Goal: Transaction & Acquisition: Purchase product/service

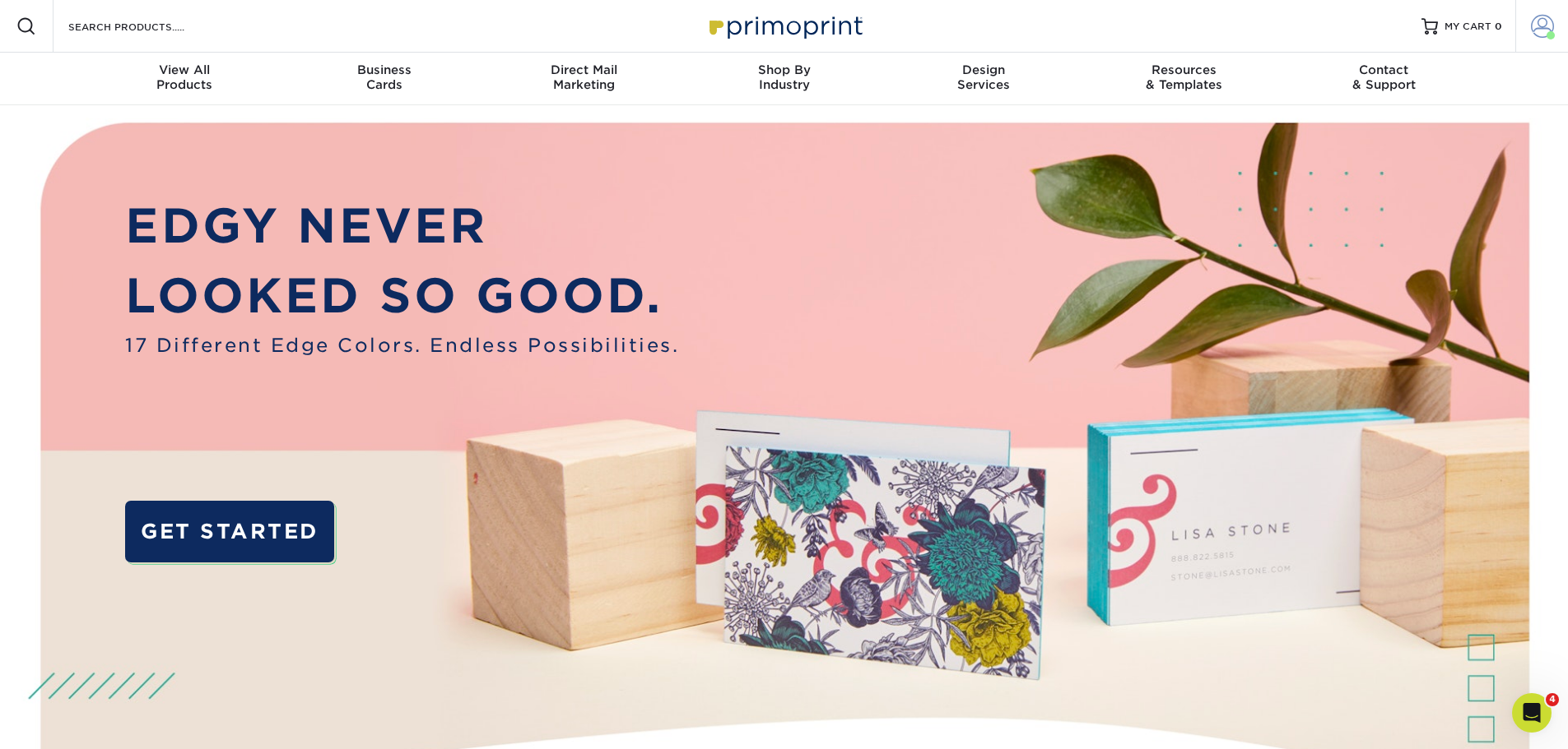
click at [1541, 31] on span at bounding box center [1542, 26] width 23 height 23
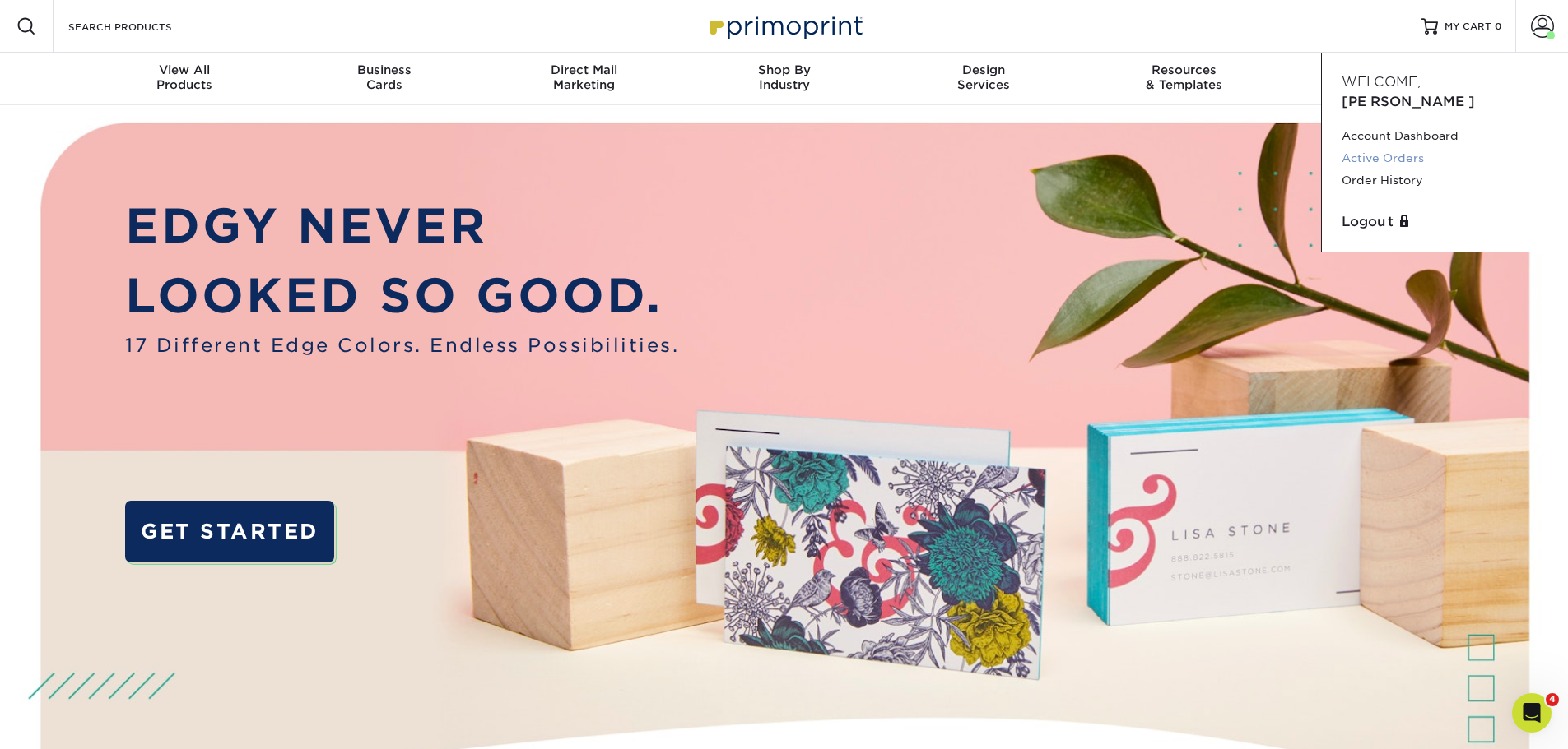
click at [1396, 148] on link "Active Orders" at bounding box center [1445, 158] width 206 height 22
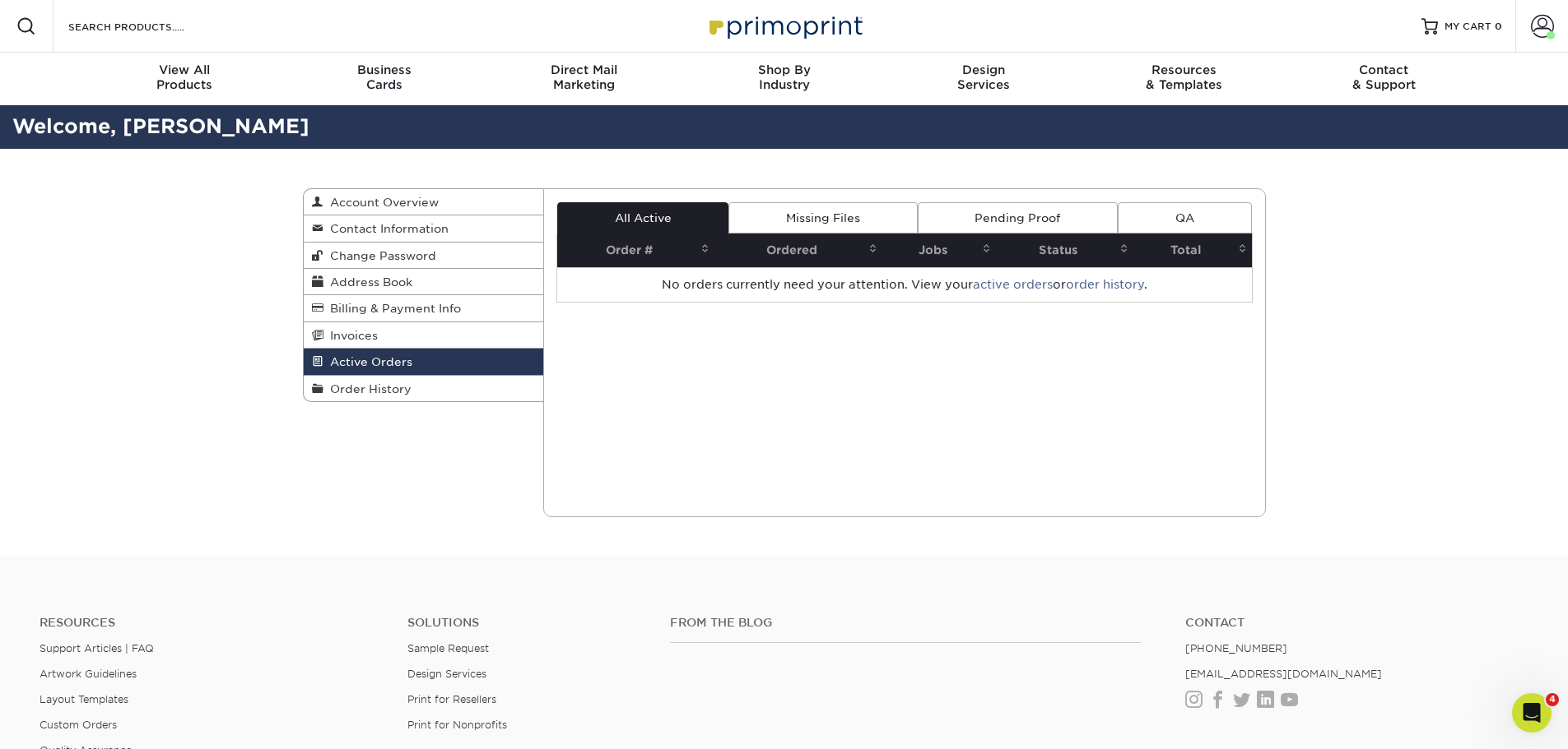
click at [1366, 262] on div "Active Orders Account Overview Contact Information Change Password Address Book…" at bounding box center [784, 353] width 1568 height 408
click at [1430, 467] on div "Active Orders Account Overview Contact Information Change Password Address Book…" at bounding box center [784, 353] width 1568 height 408
click at [367, 385] on span "Order History" at bounding box center [367, 388] width 88 height 13
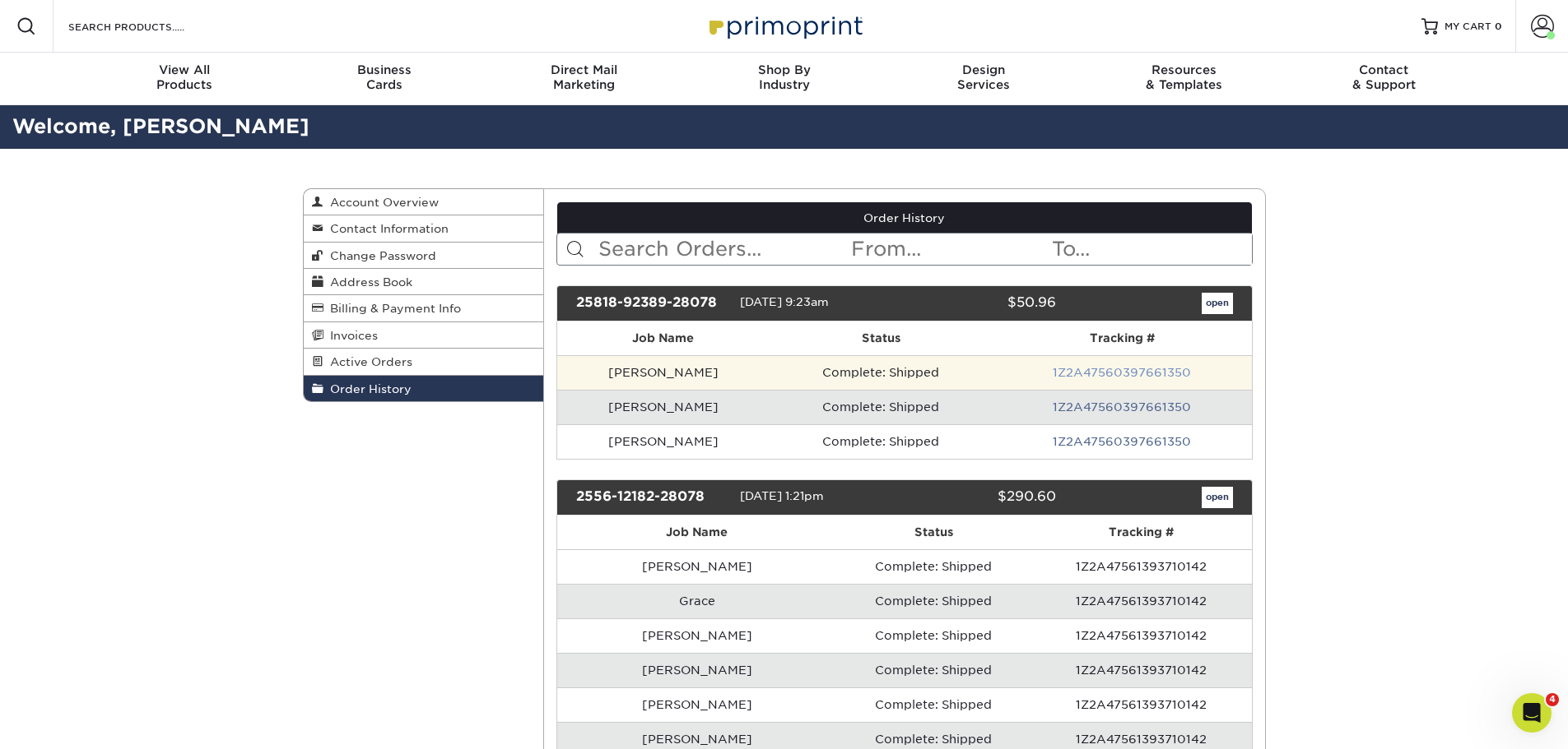
click at [1097, 369] on link "1Z2A47560397661350" at bounding box center [1122, 372] width 138 height 13
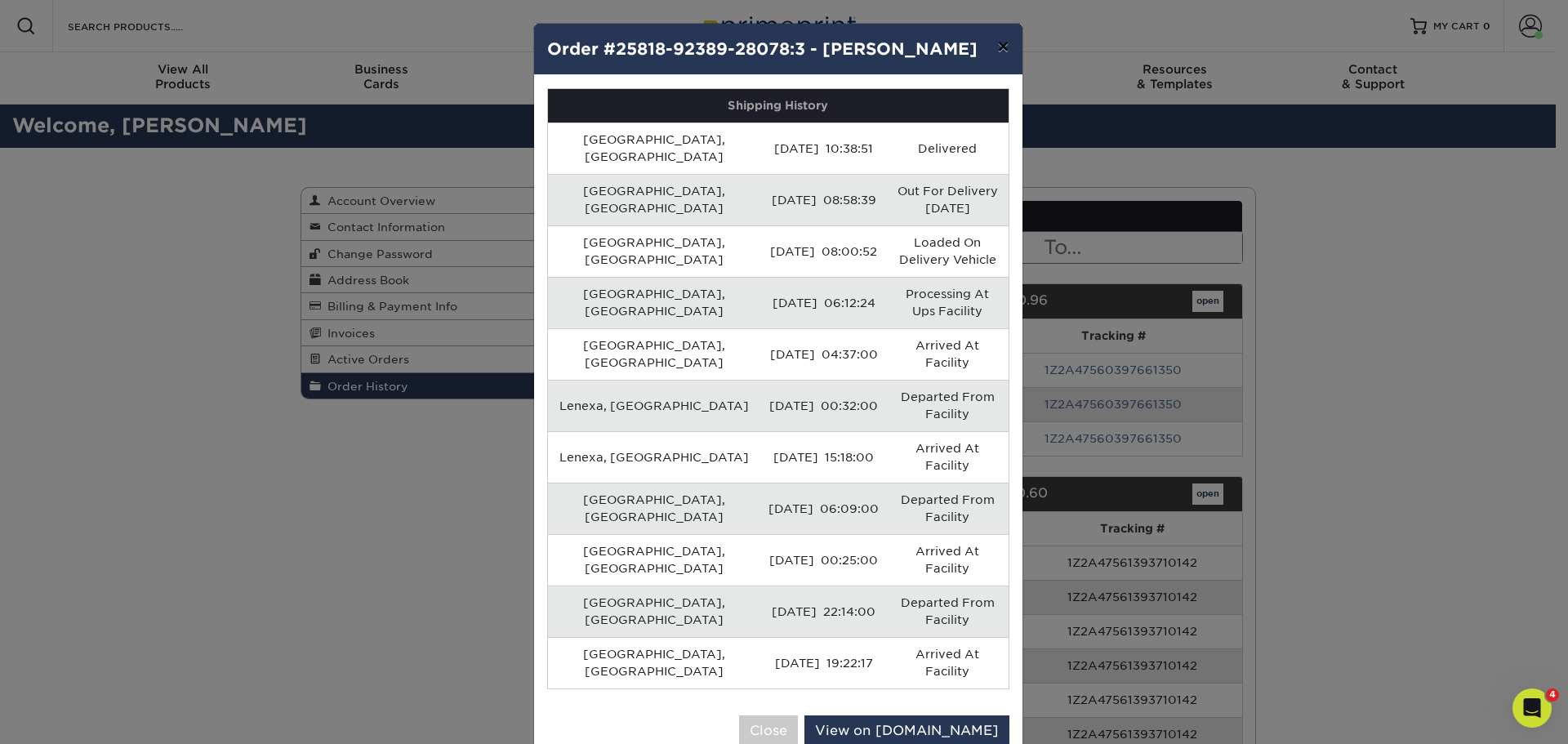
click at [996, 49] on button "×" at bounding box center [1002, 46] width 37 height 46
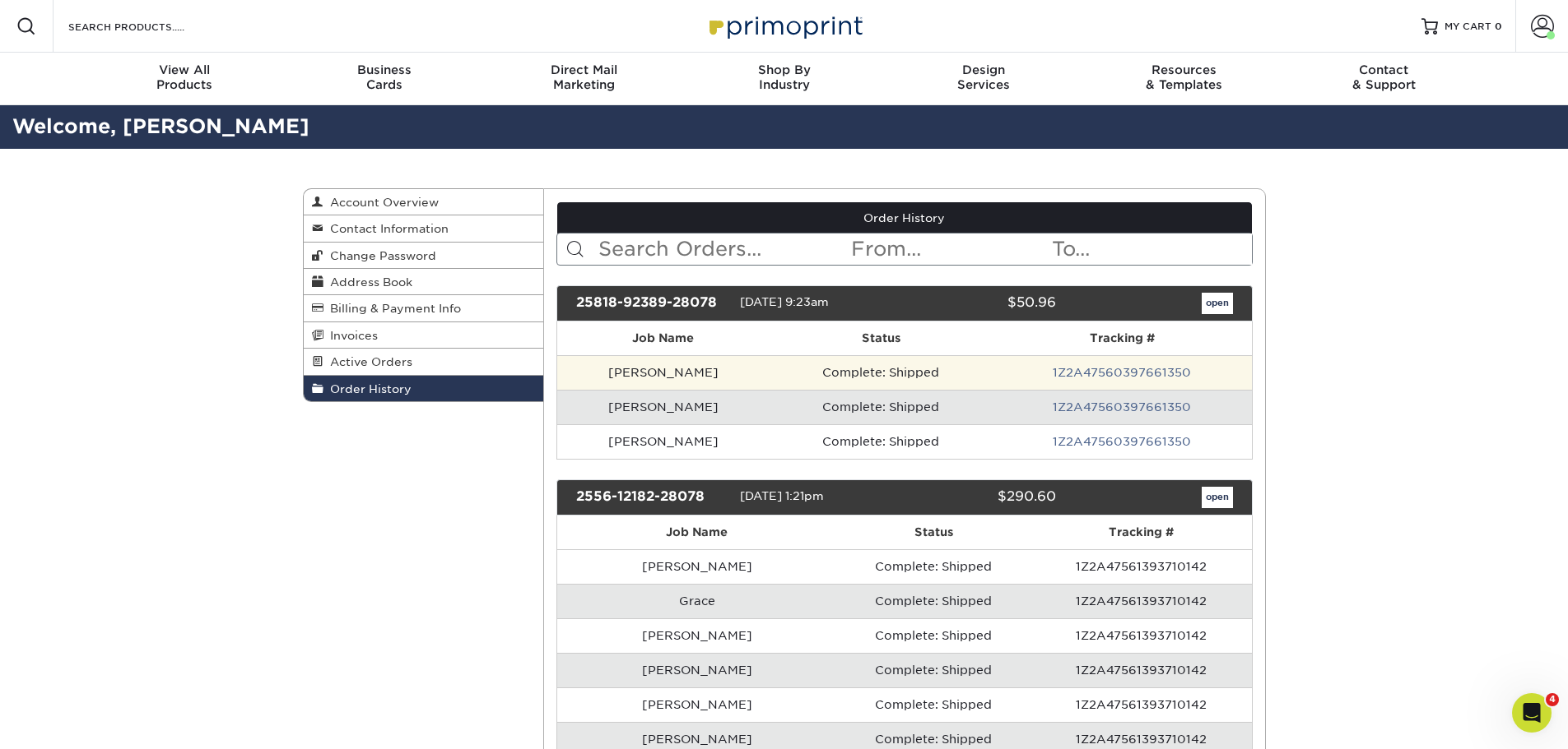
click at [655, 370] on td "Natalie Oursbourn" at bounding box center [663, 373] width 212 height 35
click at [751, 365] on td "Natalie Oursbourn" at bounding box center [663, 373] width 212 height 35
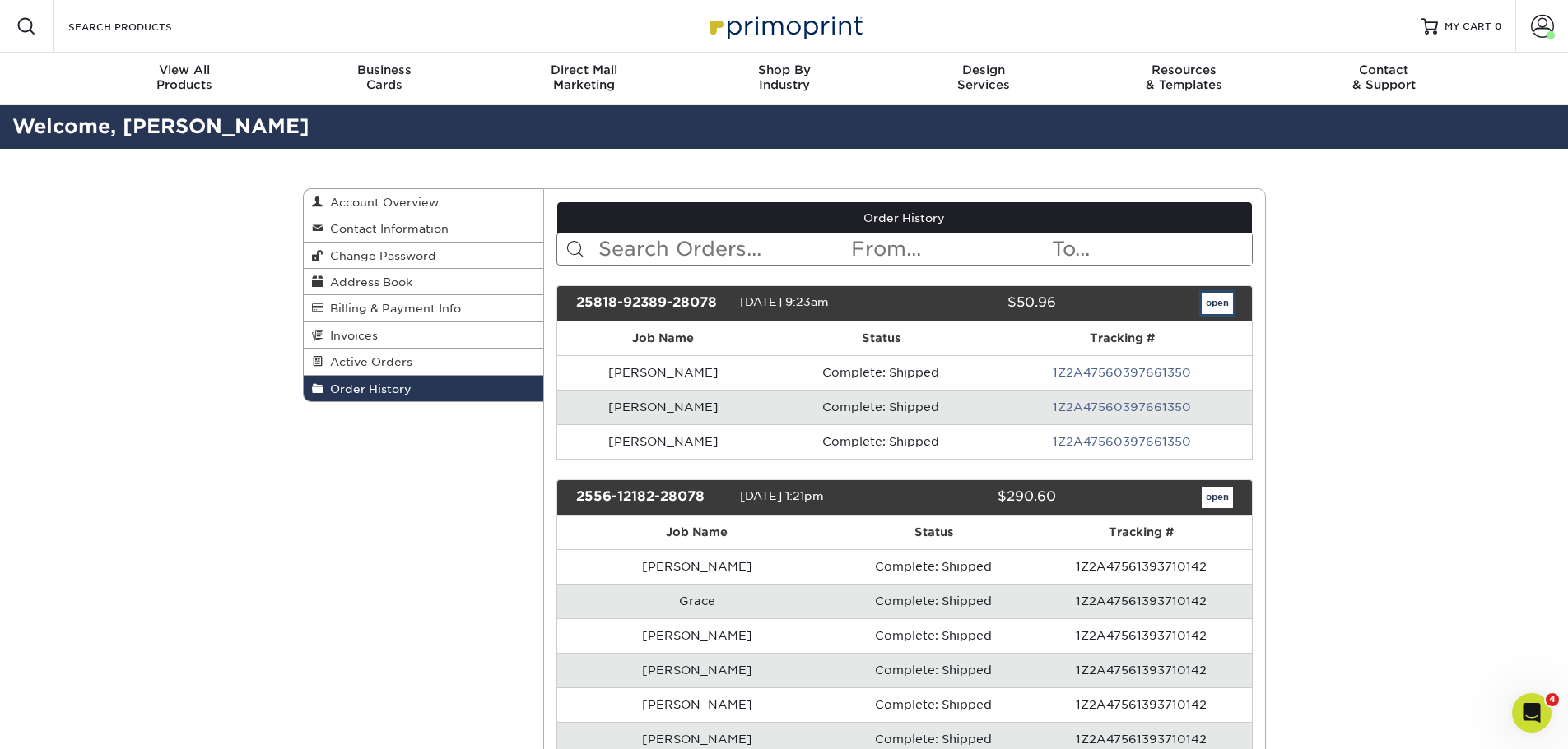
click at [1228, 305] on link "open" at bounding box center [1218, 303] width 31 height 21
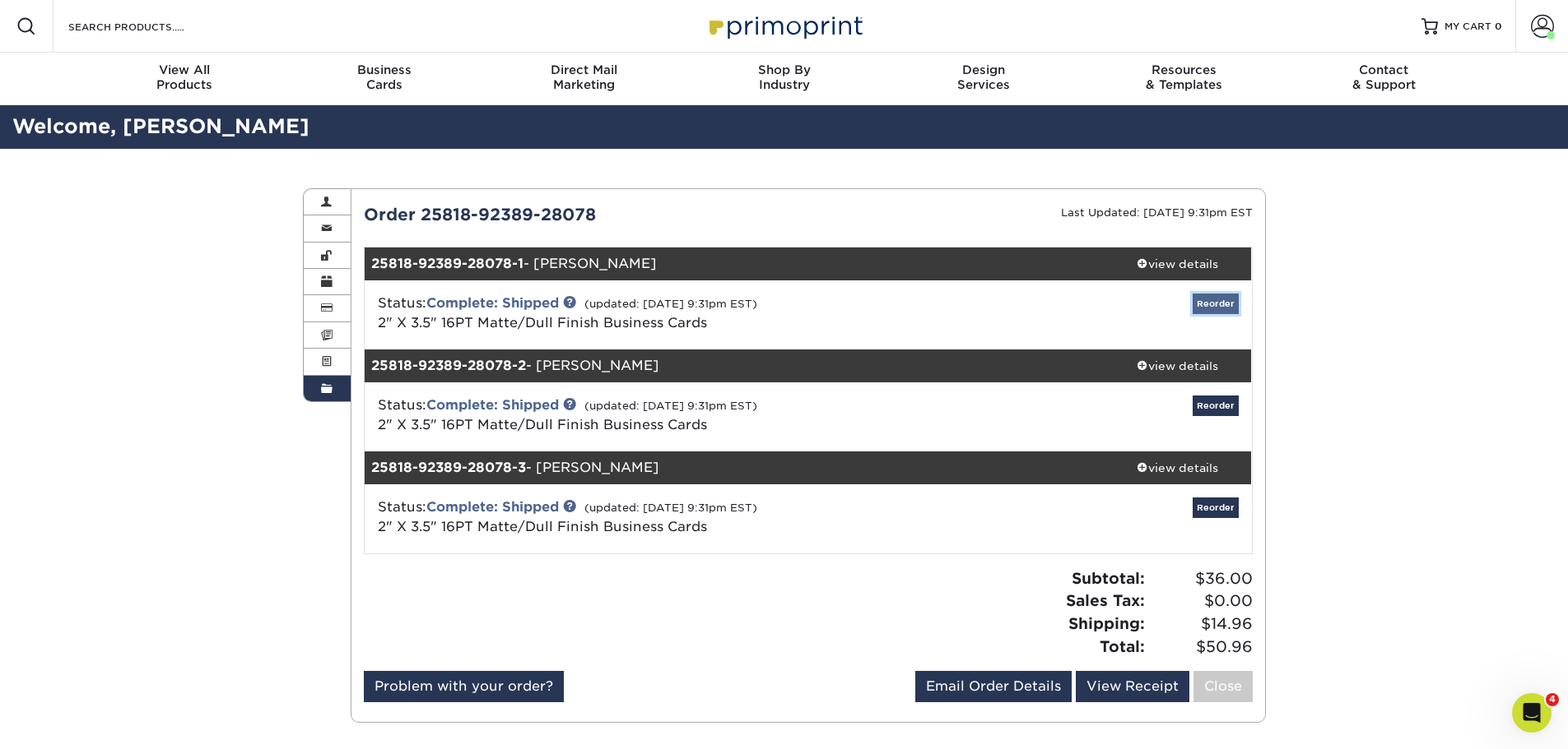
click at [1219, 310] on link "Reorder" at bounding box center [1215, 304] width 46 height 21
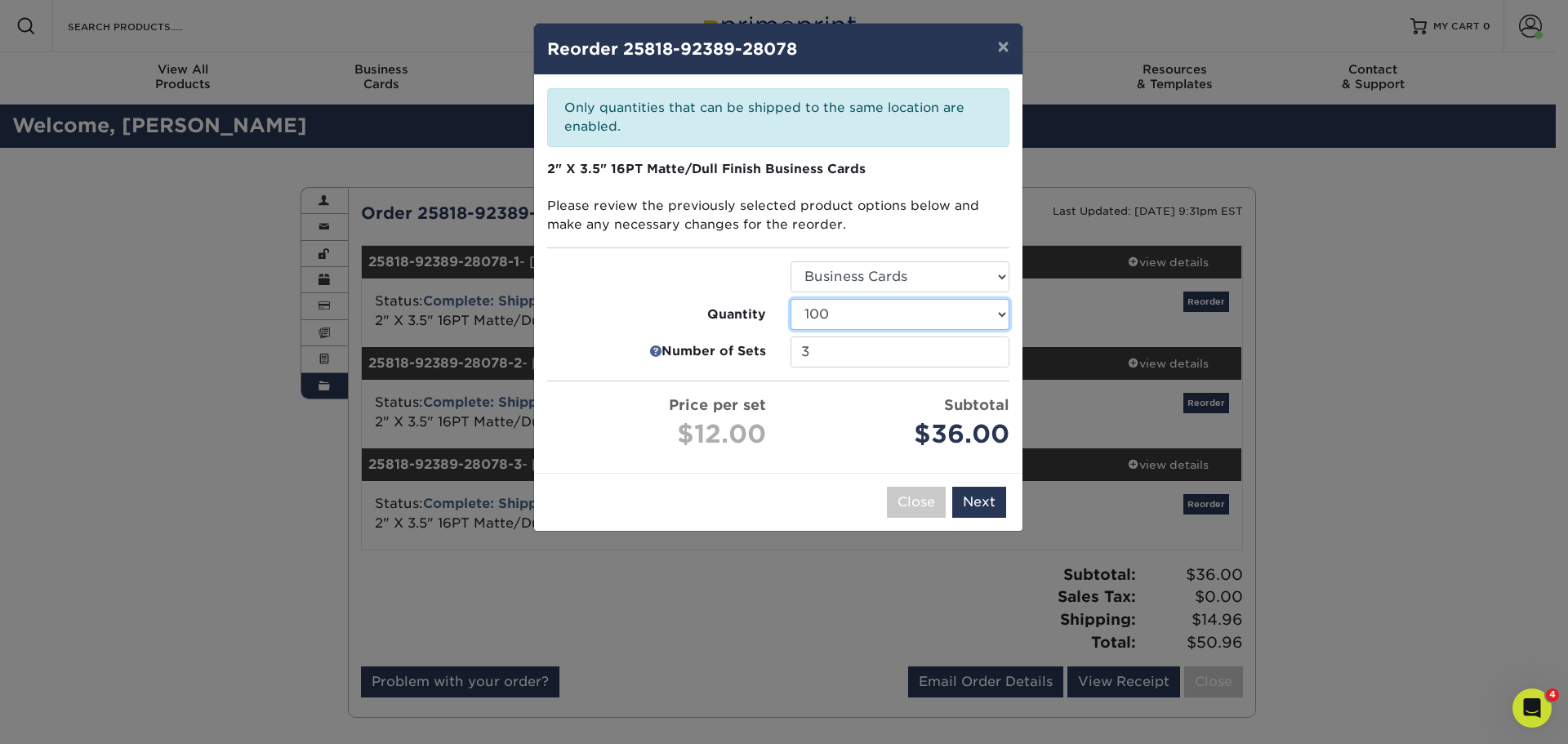
click at [881, 330] on select "100 250 500 1000 2500 5000" at bounding box center [900, 315] width 218 height 31
click at [661, 284] on div at bounding box center [656, 277] width 244 height 31
click at [970, 501] on button "Next" at bounding box center [979, 503] width 54 height 31
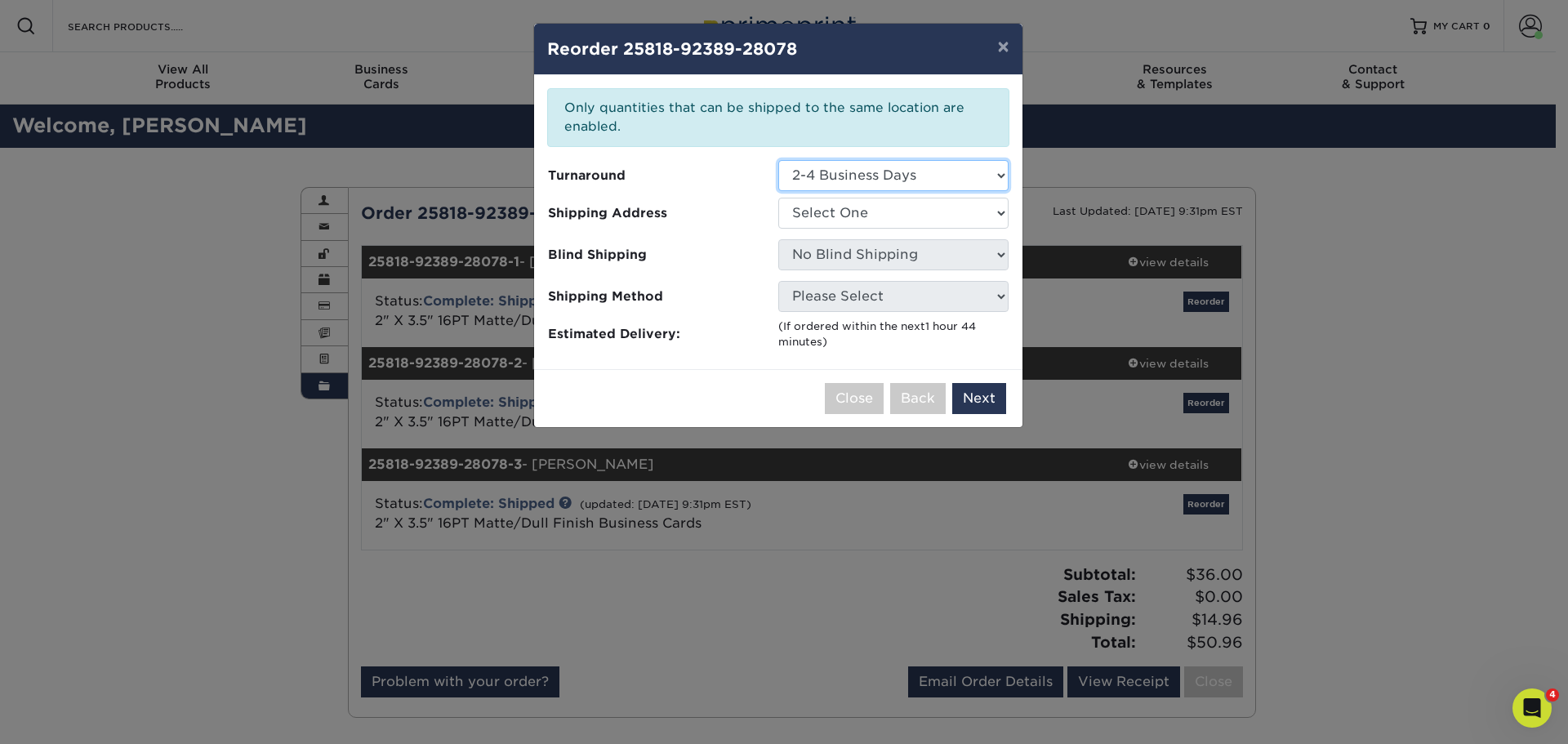
click at [848, 173] on select "Select One 2-4 Business Days 2 Day Next Business Day" at bounding box center [894, 176] width 231 height 31
click at [869, 220] on select "Select One Grooms Office Environments Grooms Office Environments-2025 Grooms Of…" at bounding box center [894, 213] width 231 height 31
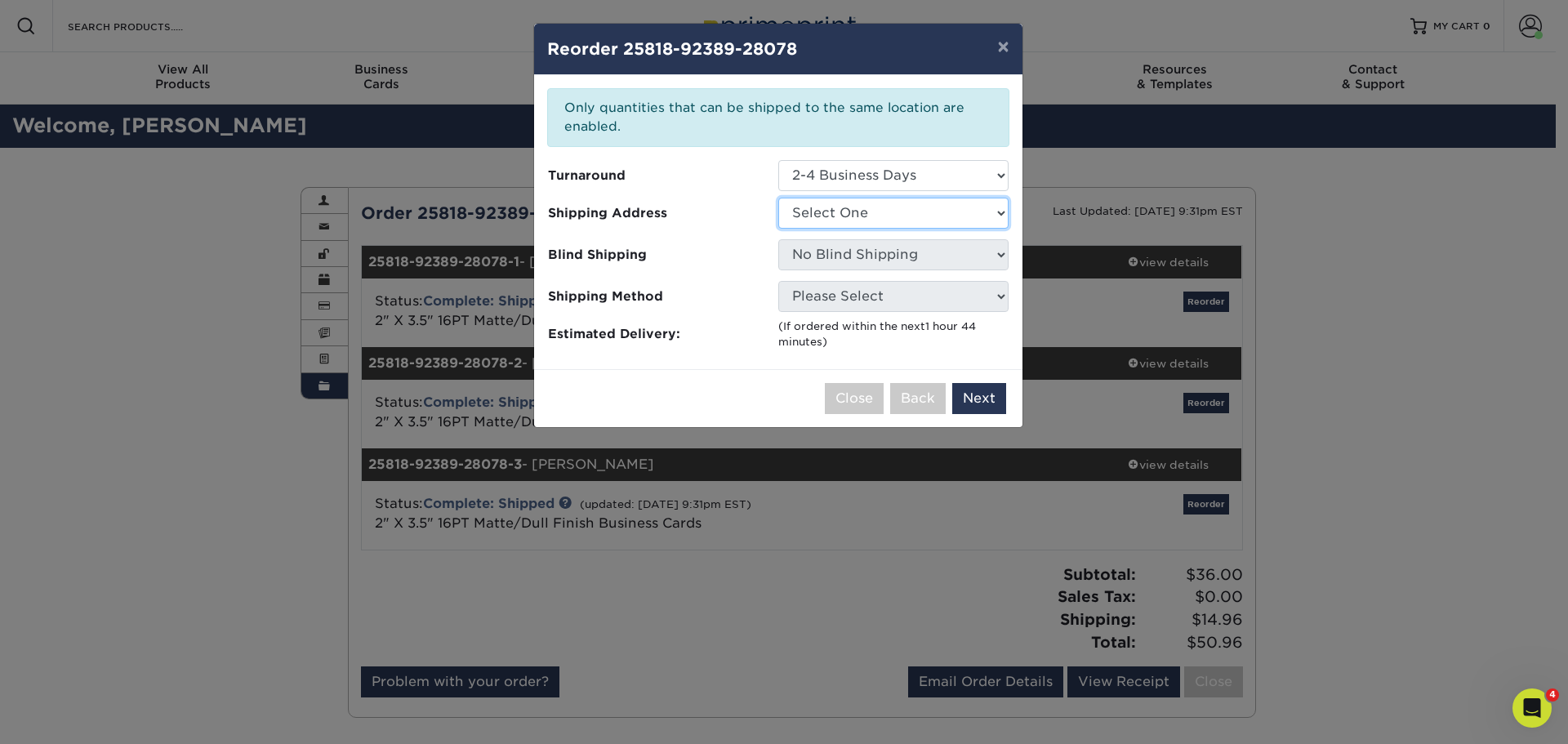
select select "281692"
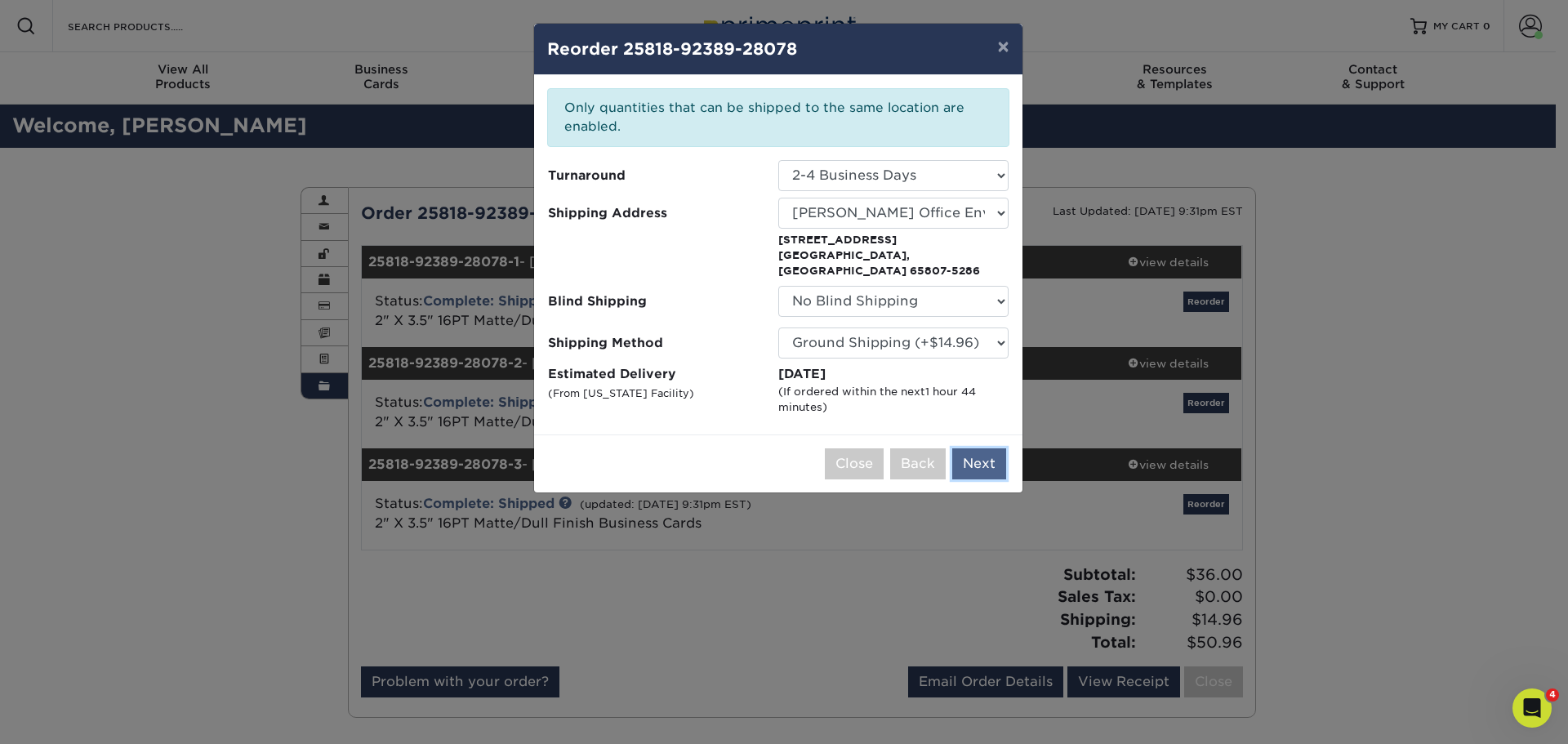
click at [987, 448] on button "Next" at bounding box center [979, 464] width 54 height 31
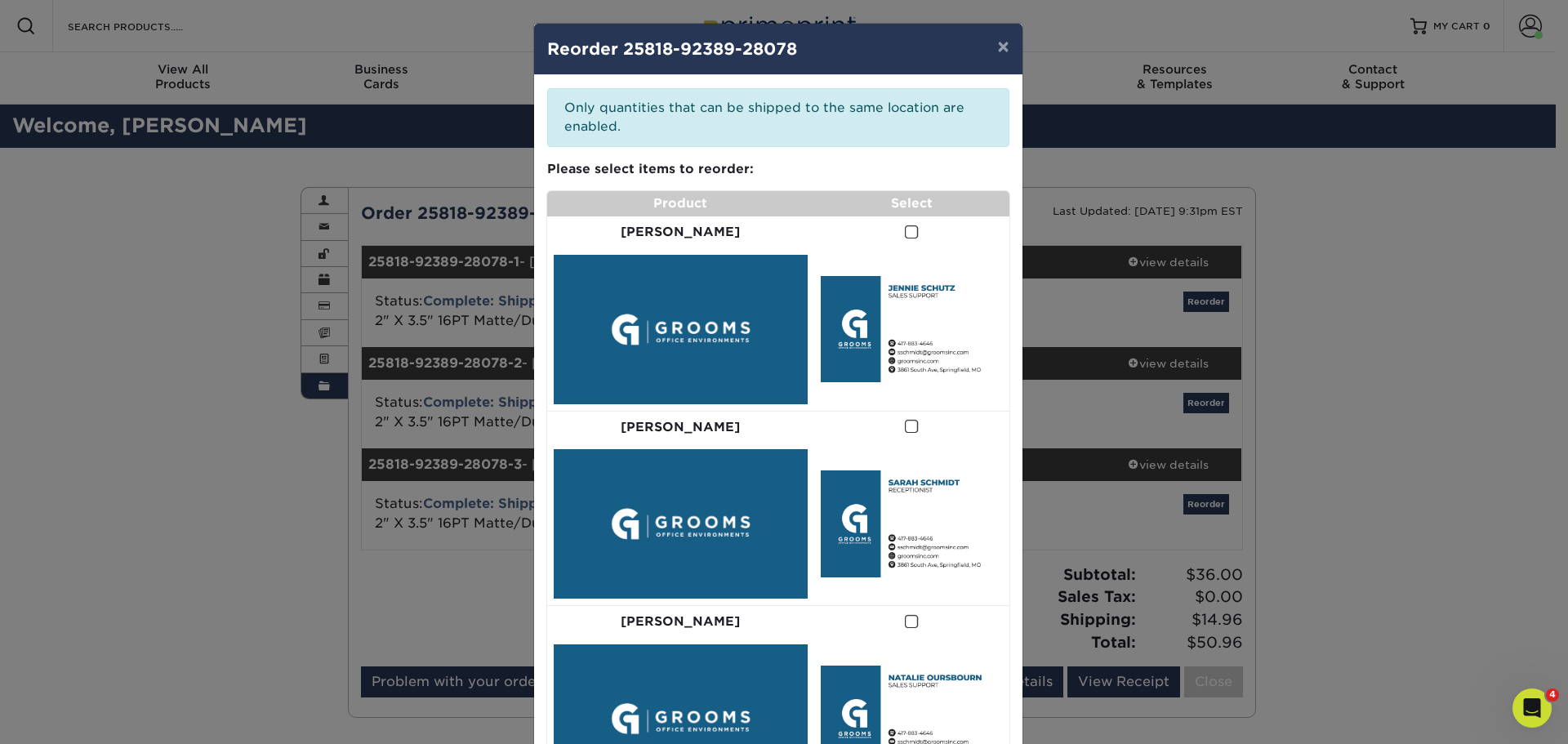
click at [905, 230] on span at bounding box center [912, 232] width 14 height 16
click at [0, 0] on input "checkbox" at bounding box center [0, 0] width 0 height 0
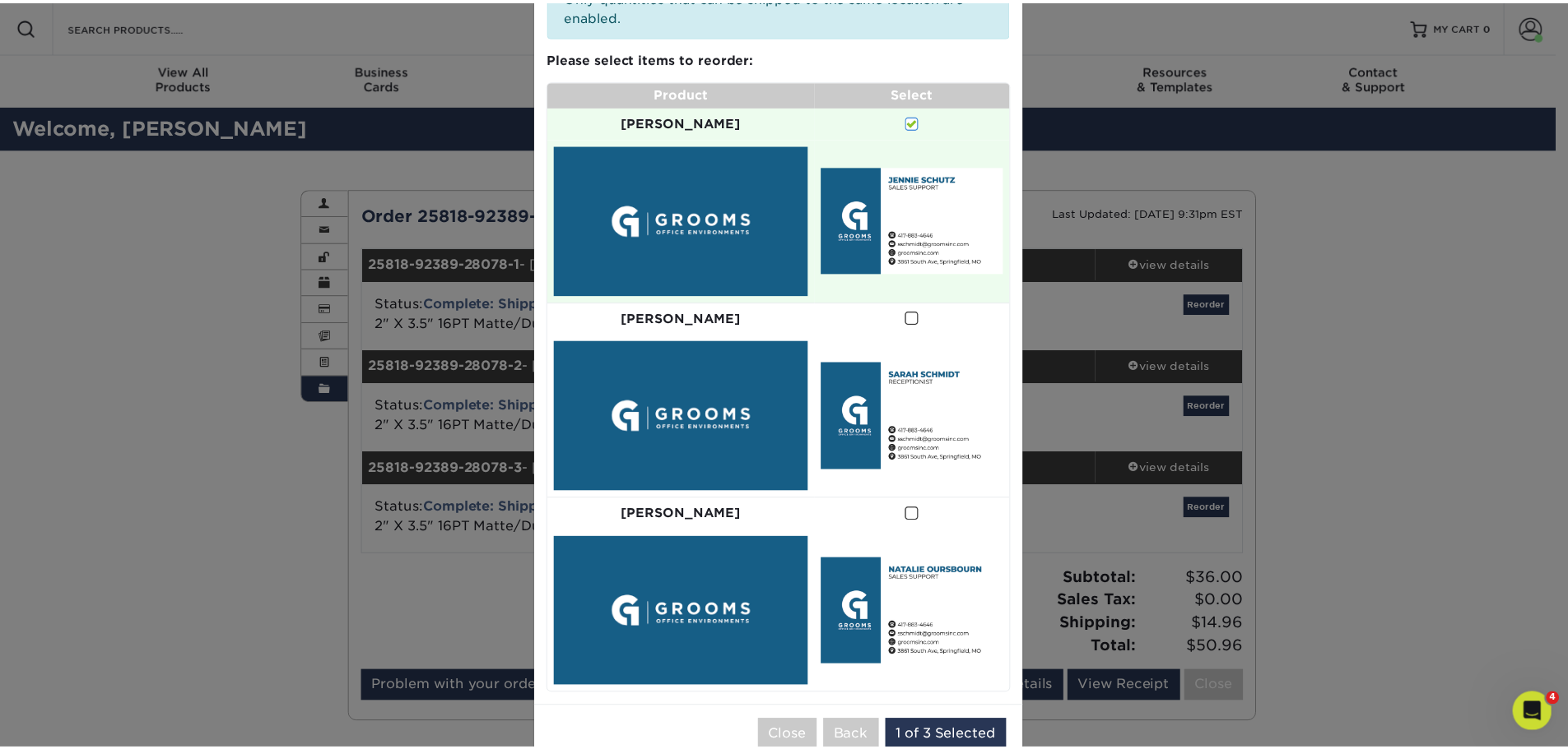
scroll to position [113, 0]
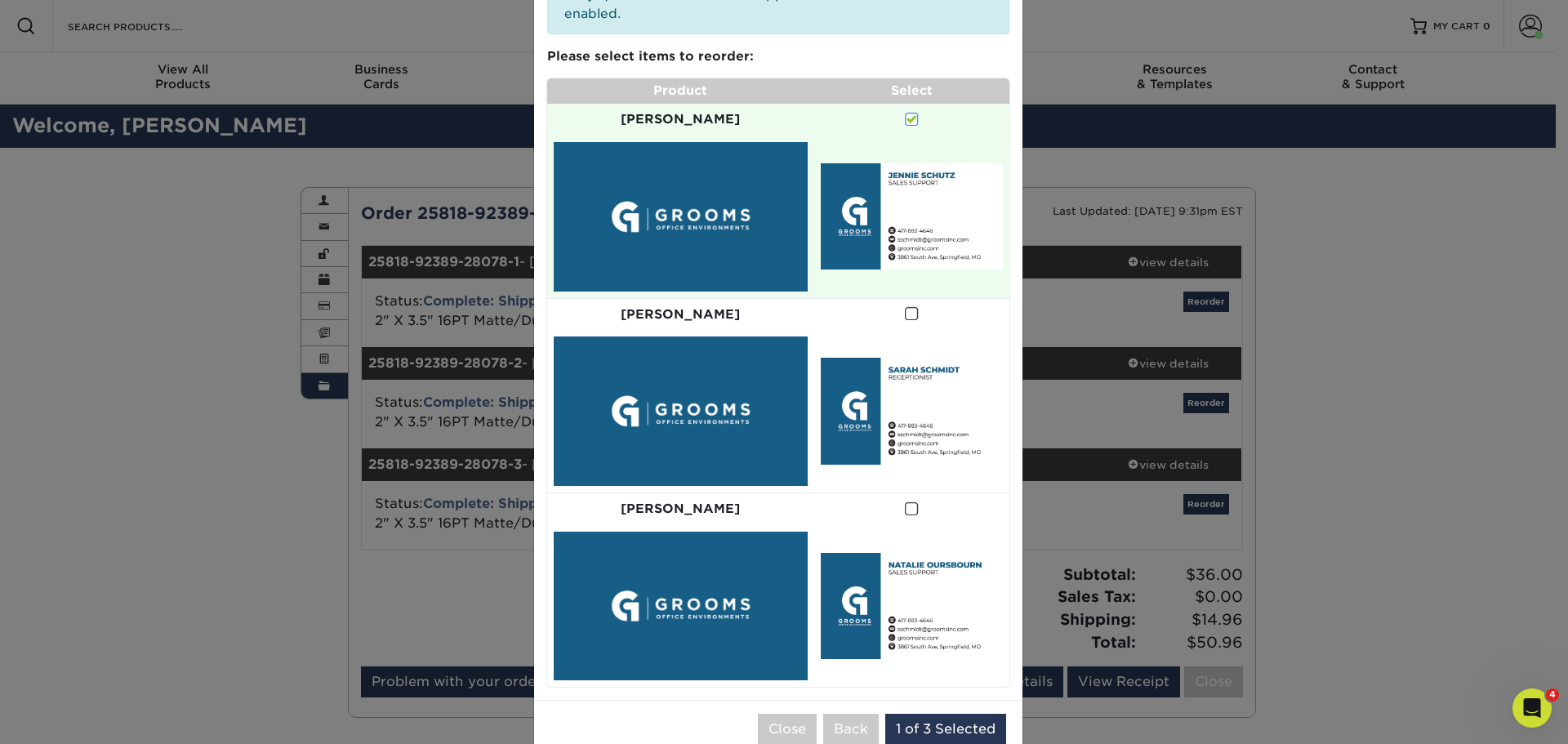
click at [905, 306] on span at bounding box center [912, 314] width 14 height 16
click at [0, 0] on input "checkbox" at bounding box center [0, 0] width 0 height 0
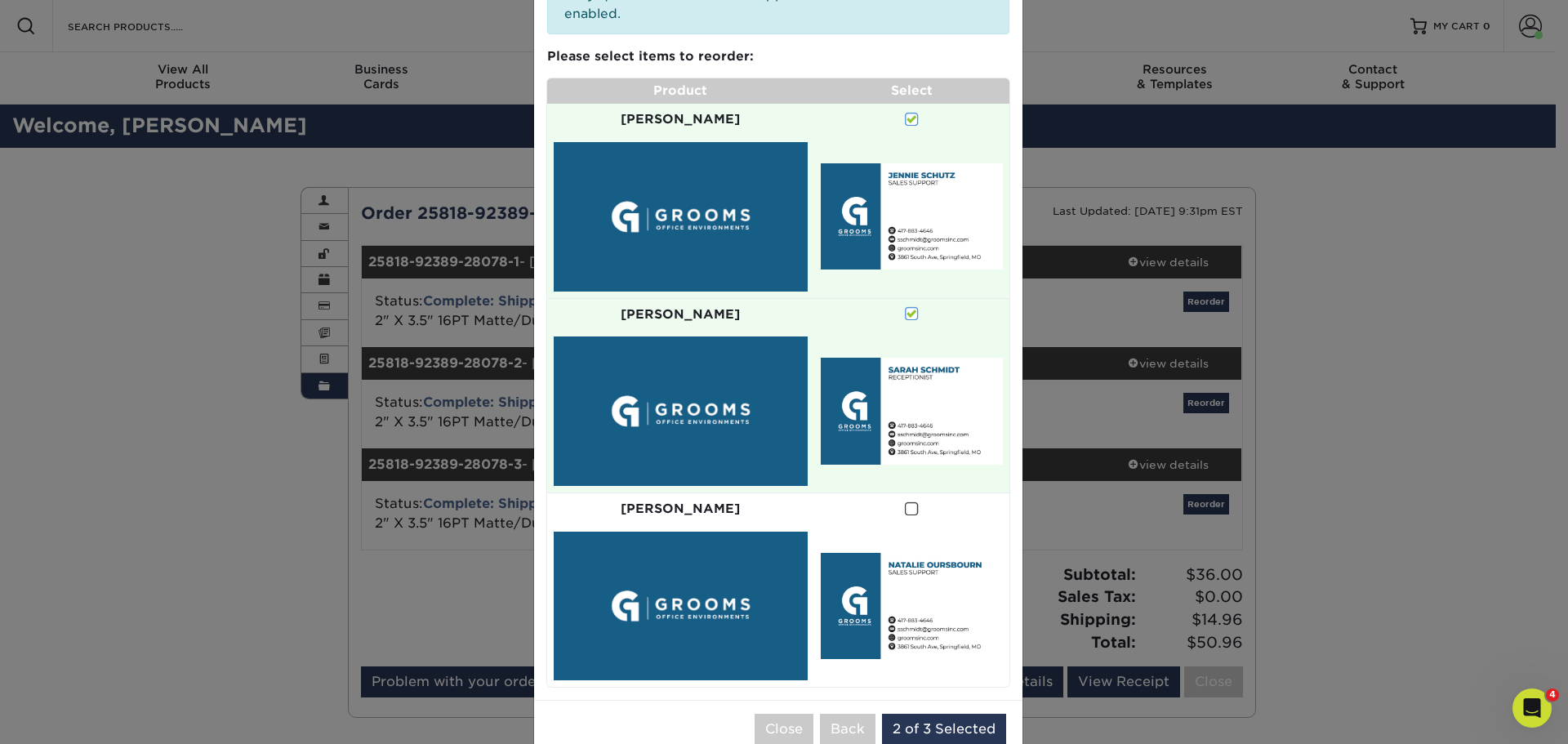
click at [905, 501] on span at bounding box center [912, 509] width 14 height 16
click at [0, 0] on input "checkbox" at bounding box center [0, 0] width 0 height 0
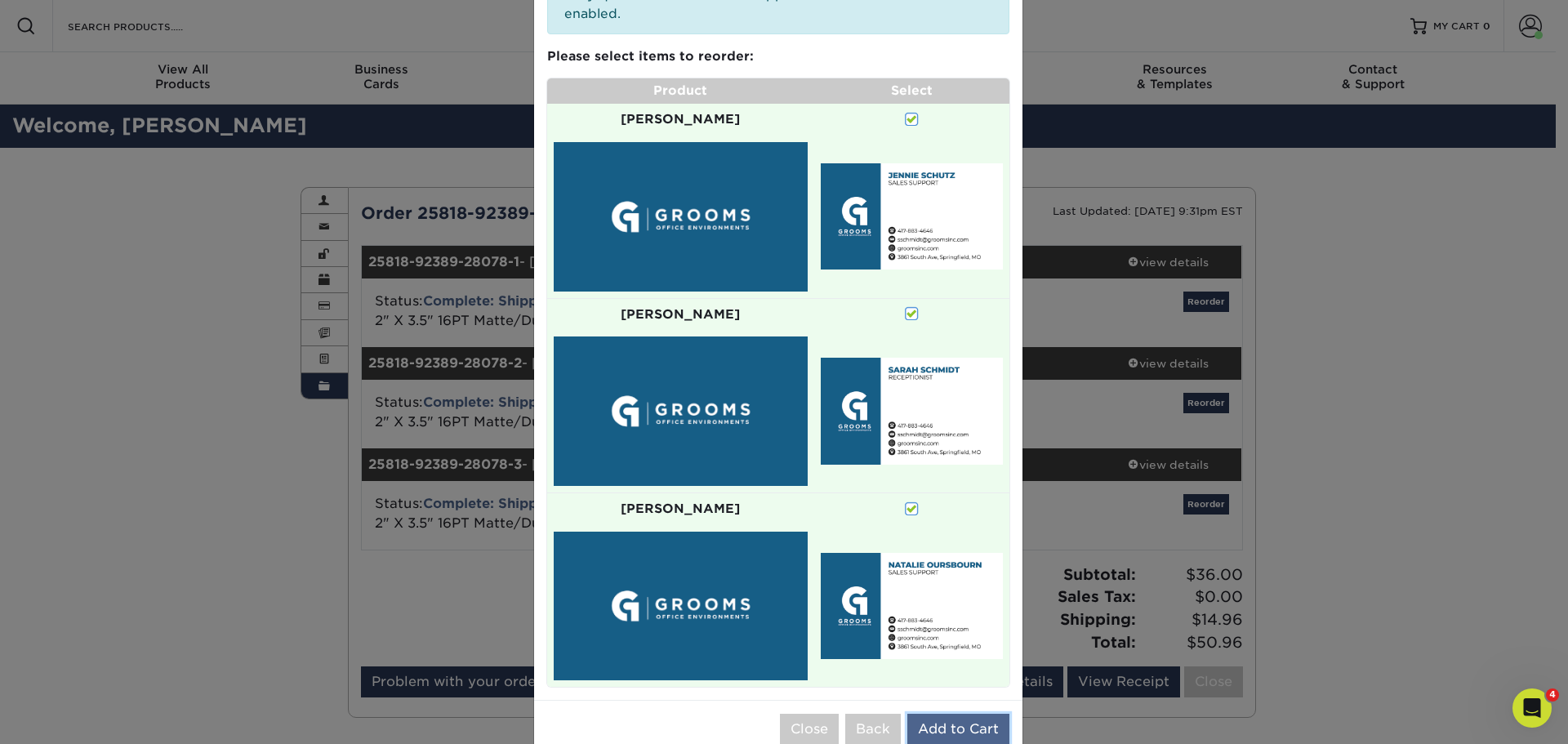
click at [939, 714] on button "Add to Cart" at bounding box center [959, 729] width 102 height 31
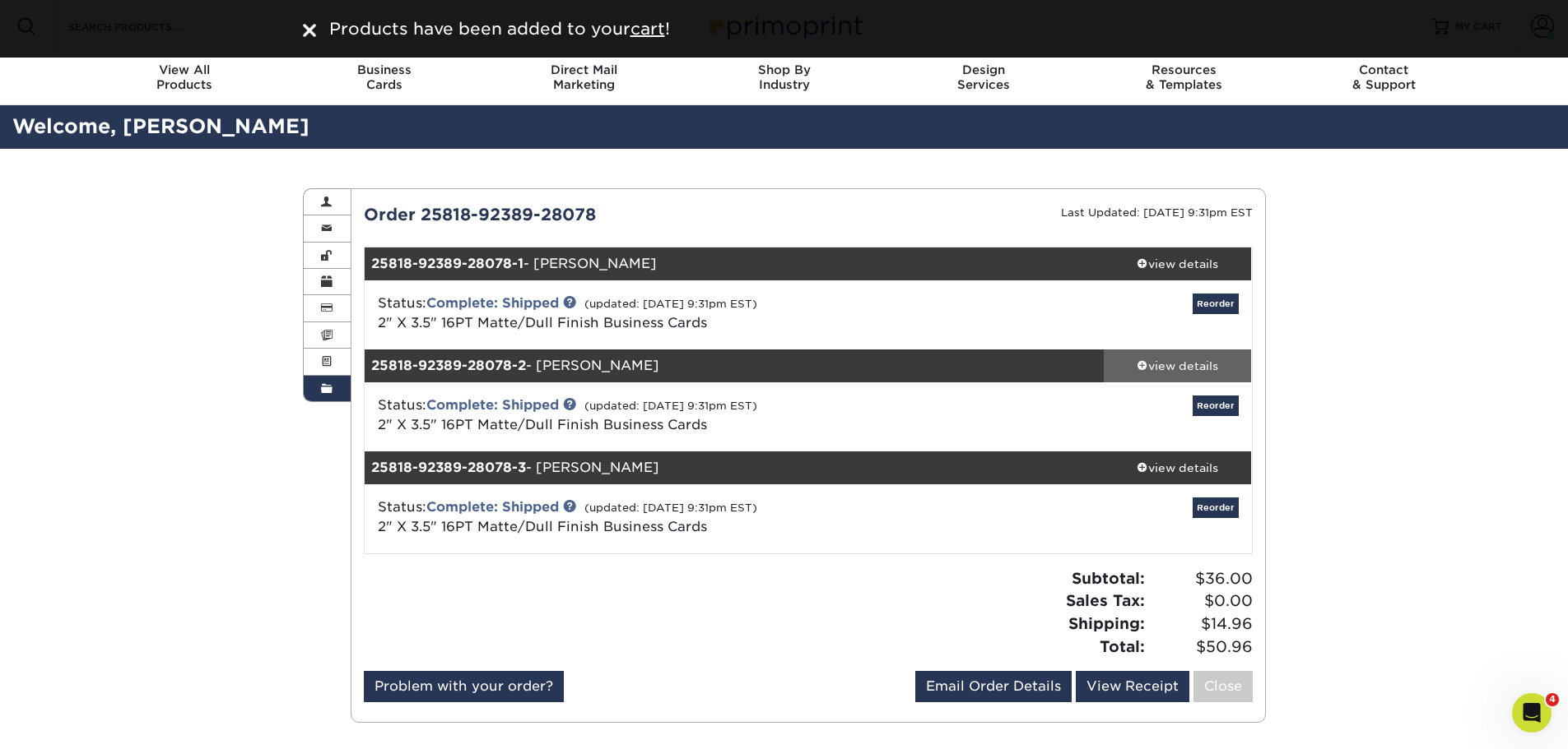
click at [1174, 364] on div "view details" at bounding box center [1178, 366] width 149 height 17
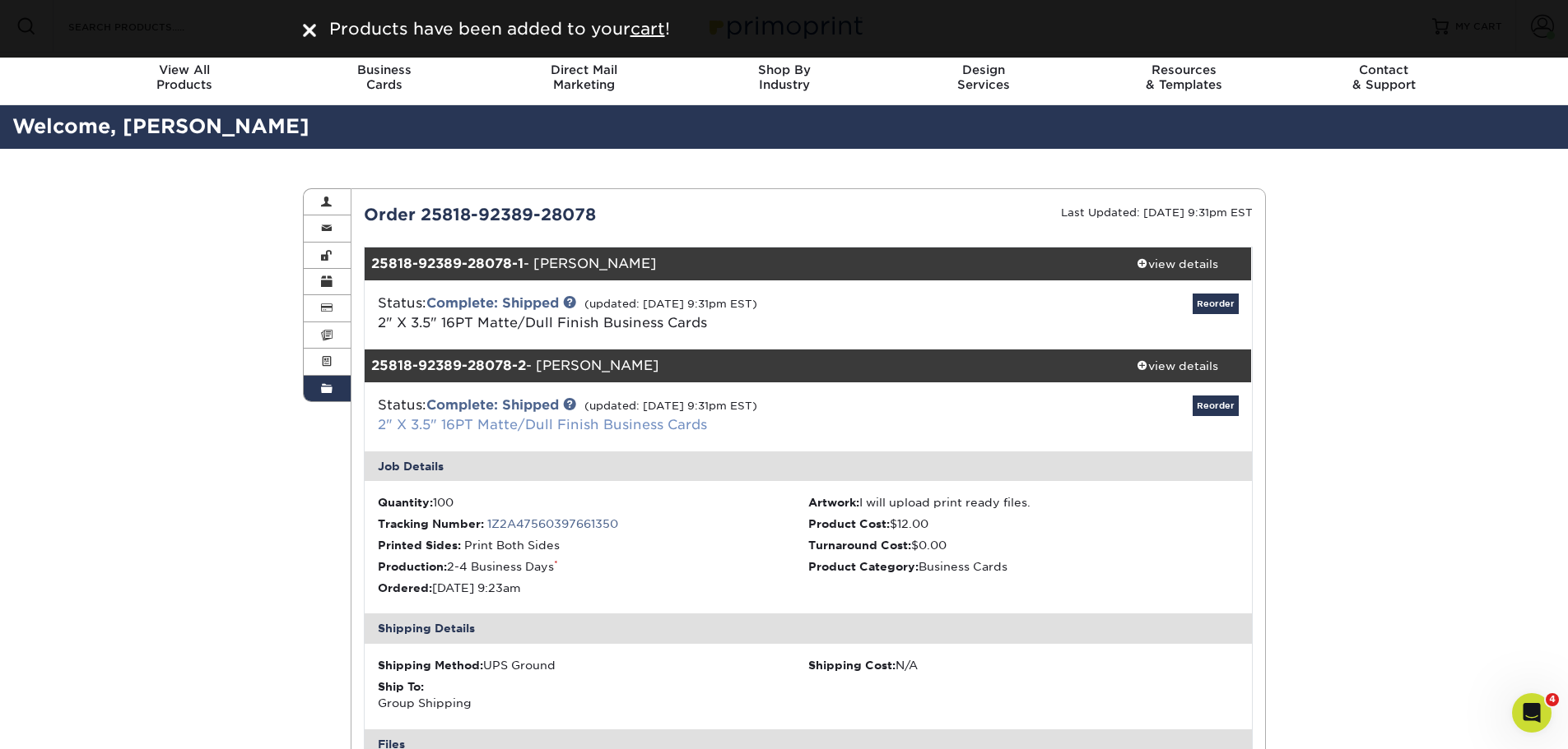
click at [508, 423] on link "2" X 3.5" 16PT Matte/Dull Finish Business Cards" at bounding box center [542, 425] width 329 height 16
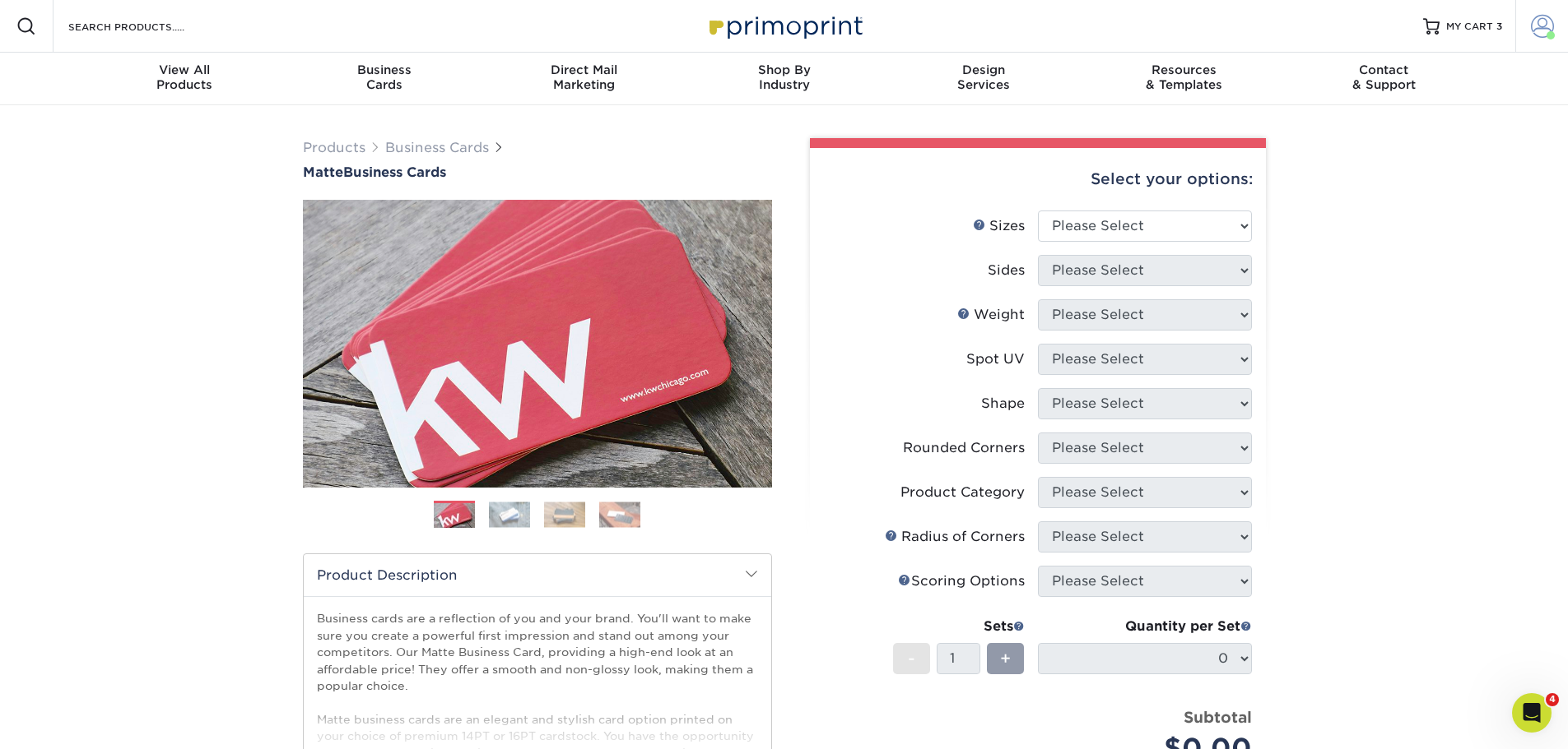
click at [1540, 24] on span at bounding box center [1542, 26] width 23 height 23
click at [1397, 148] on link "Active Orders" at bounding box center [1445, 158] width 206 height 22
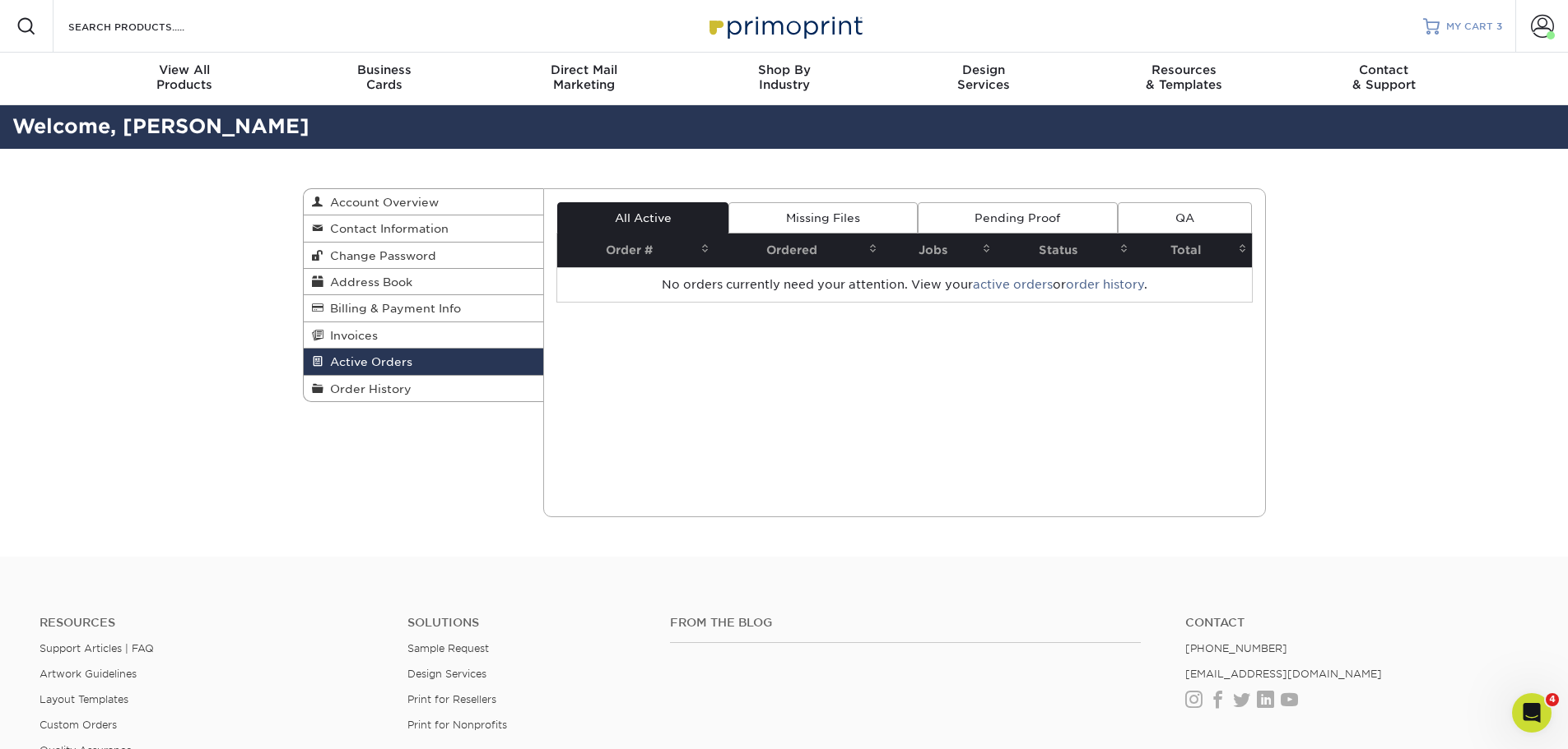
click at [1477, 31] on span "MY CART" at bounding box center [1469, 27] width 47 height 14
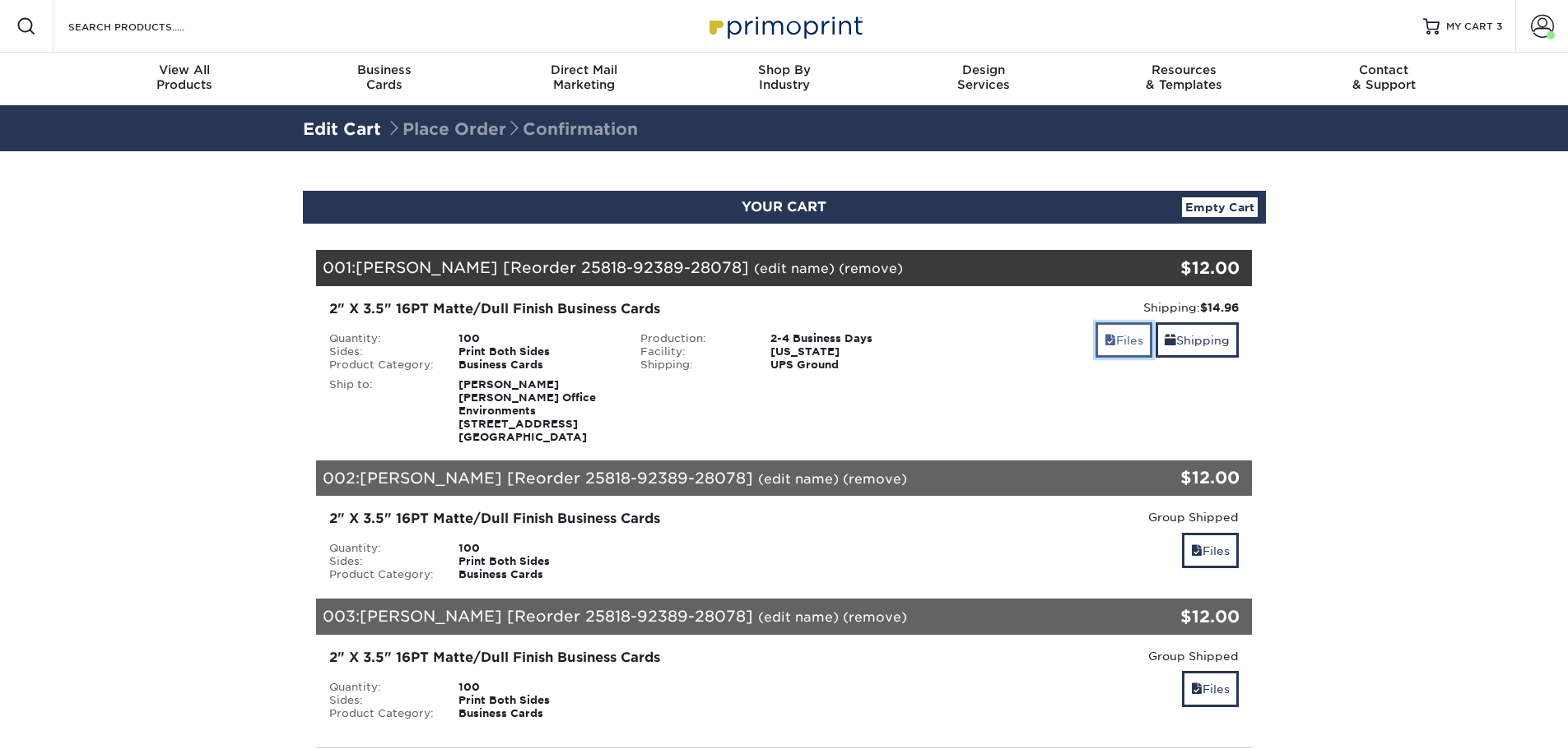
click at [1111, 340] on link "Files" at bounding box center [1123, 340] width 57 height 36
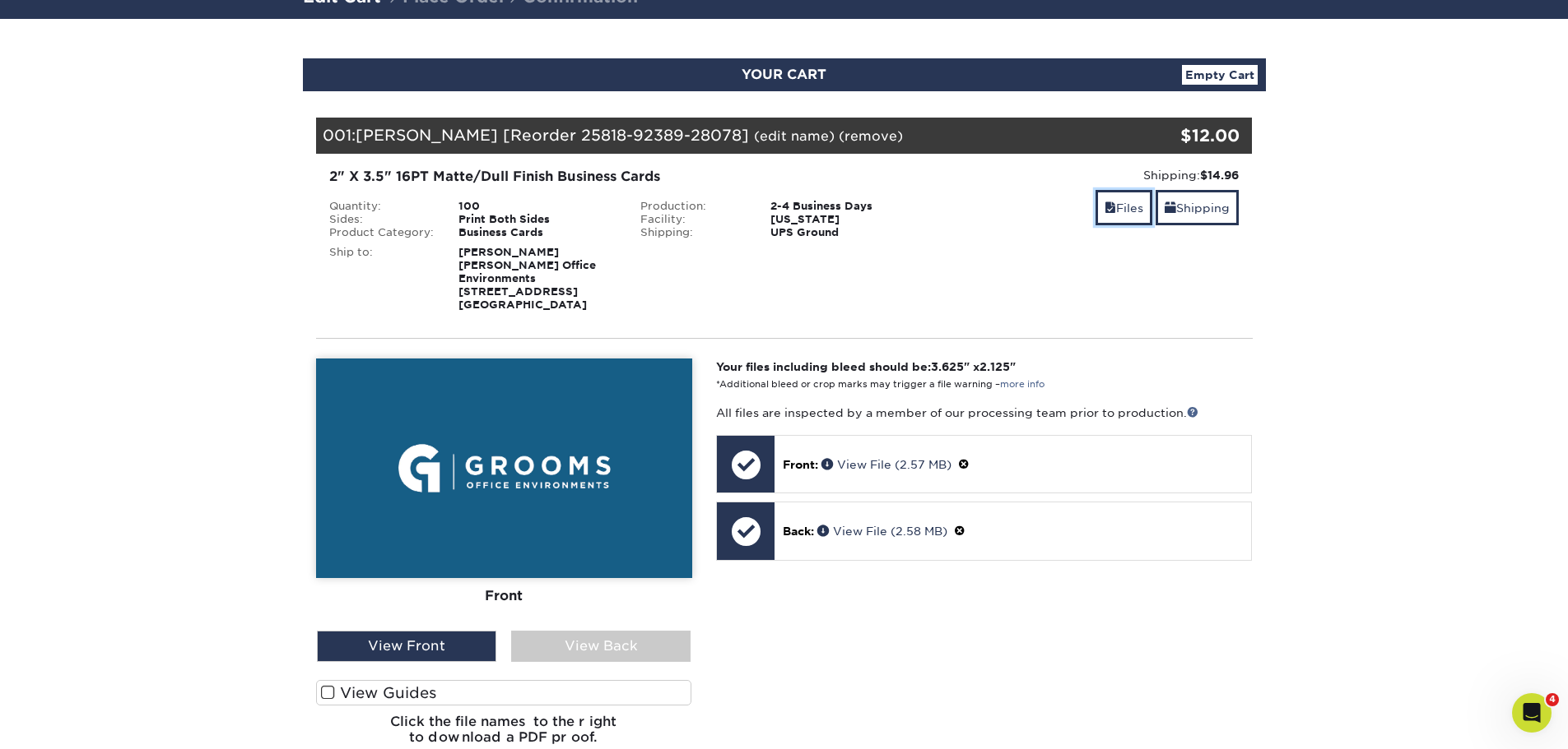
scroll to position [329, 0]
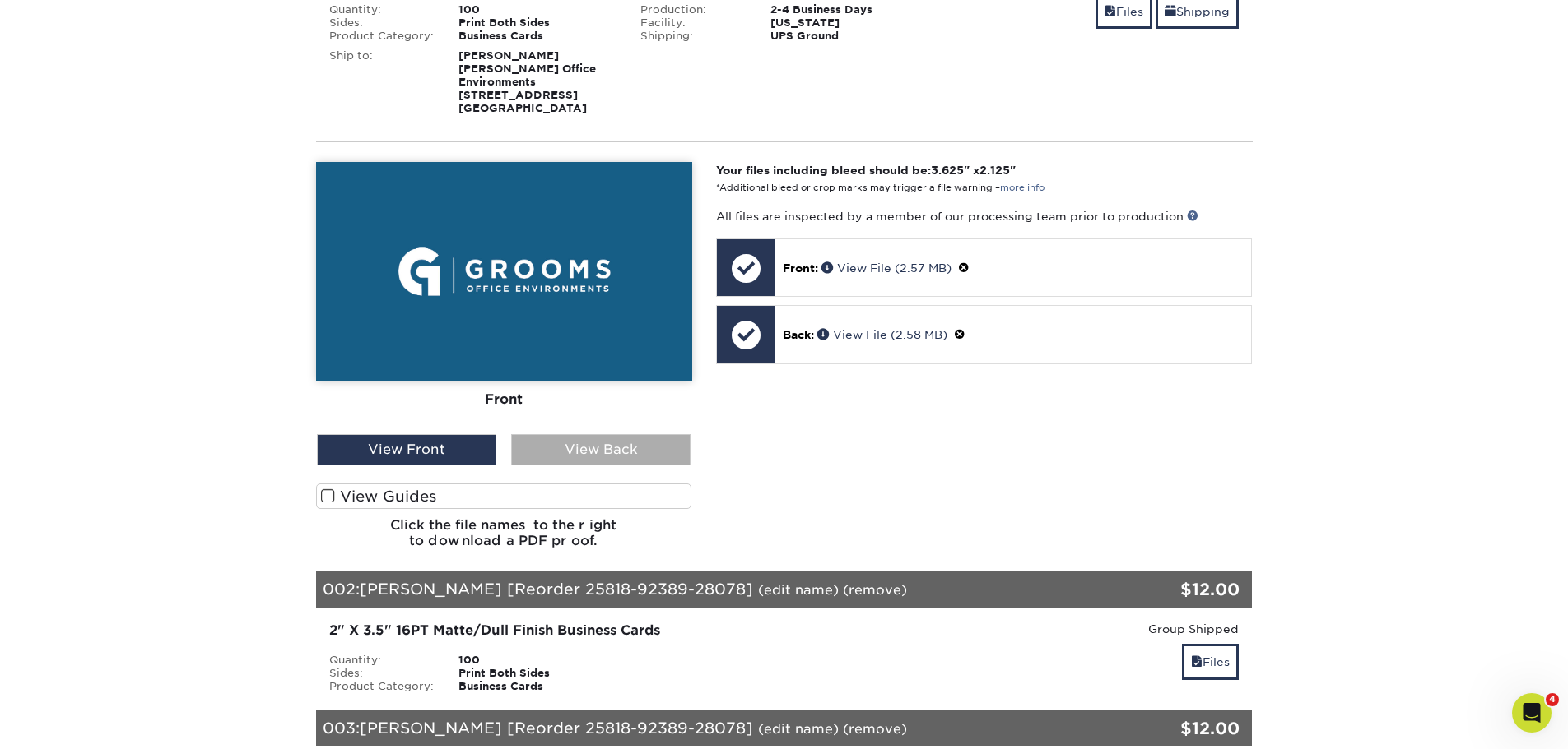
click at [634, 437] on div "View Back" at bounding box center [600, 450] width 179 height 31
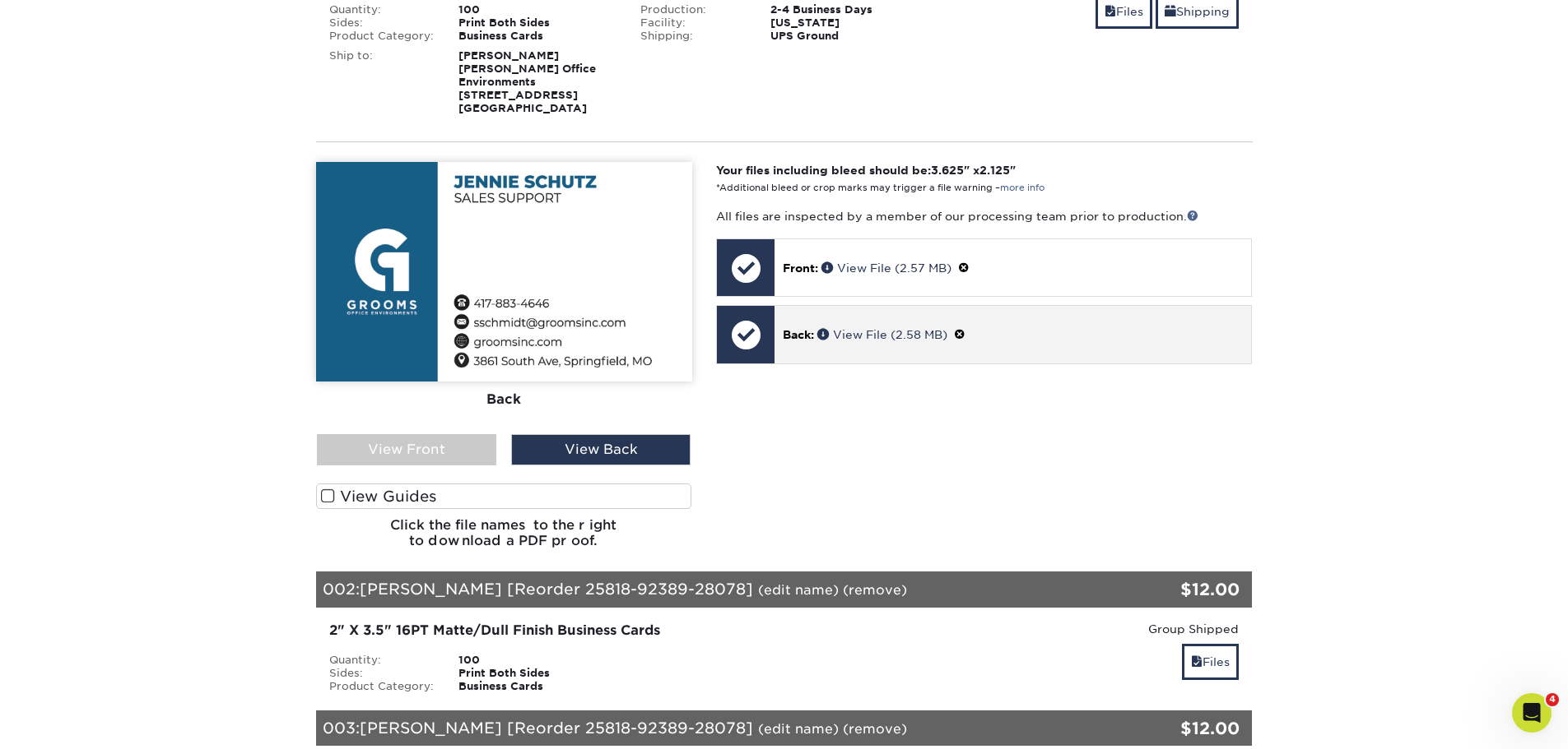
click at [964, 333] on span at bounding box center [959, 334] width 11 height 13
click at [800, 353] on link "Ok" at bounding box center [800, 354] width 36 height 25
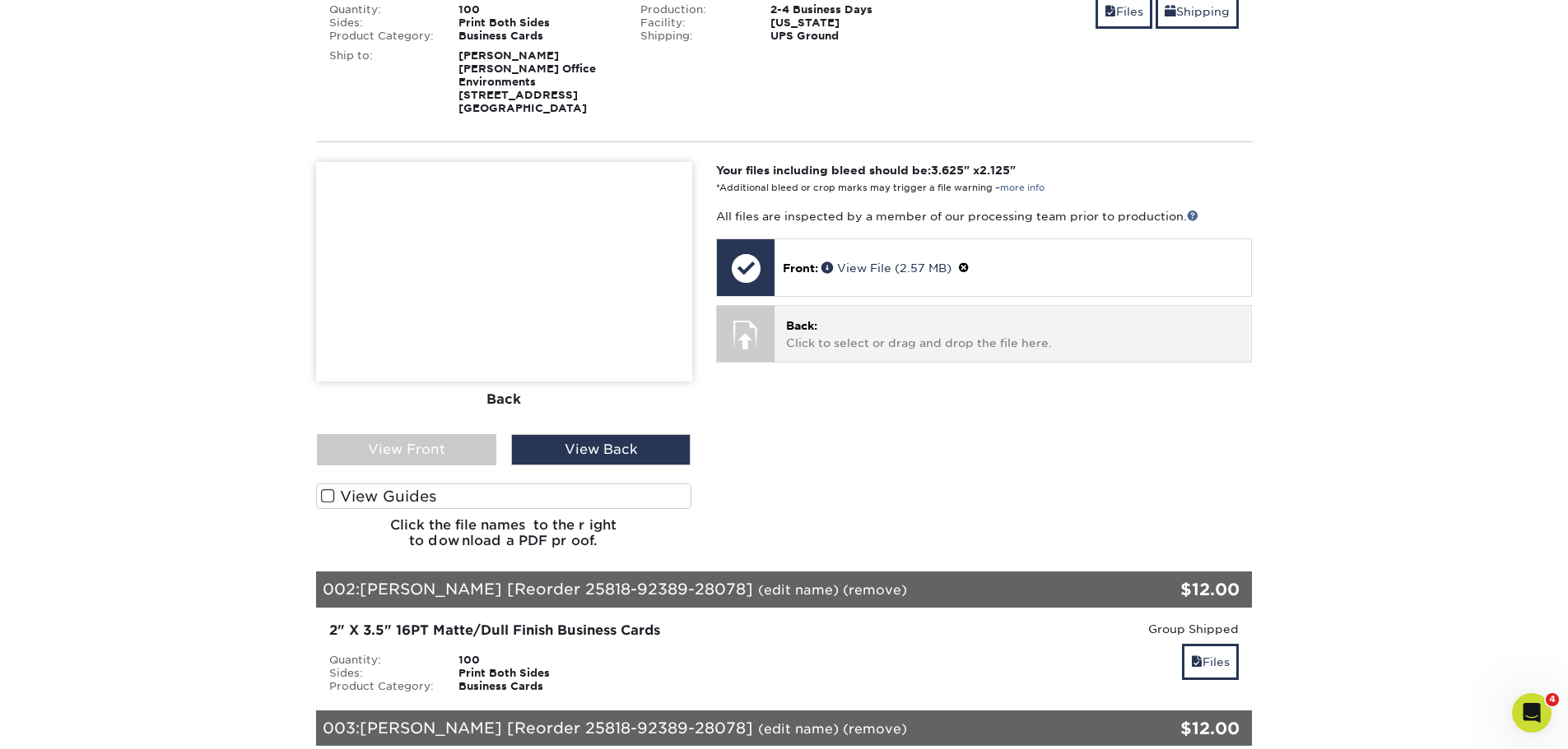
click at [843, 326] on p "Back: Click to select or drag and drop the file here." at bounding box center [1012, 334] width 453 height 34
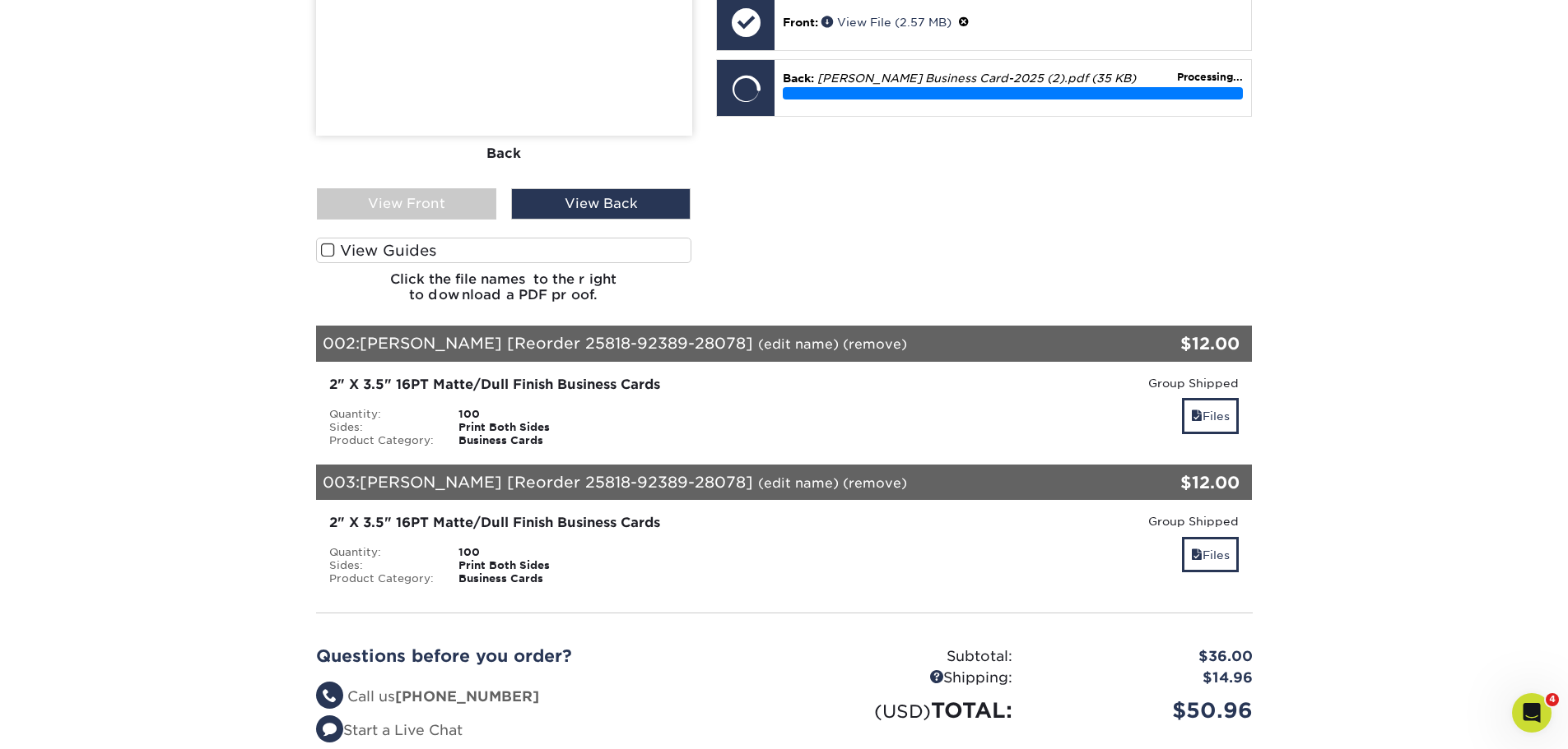
scroll to position [575, 0]
click at [1218, 419] on link "Files" at bounding box center [1210, 415] width 57 height 36
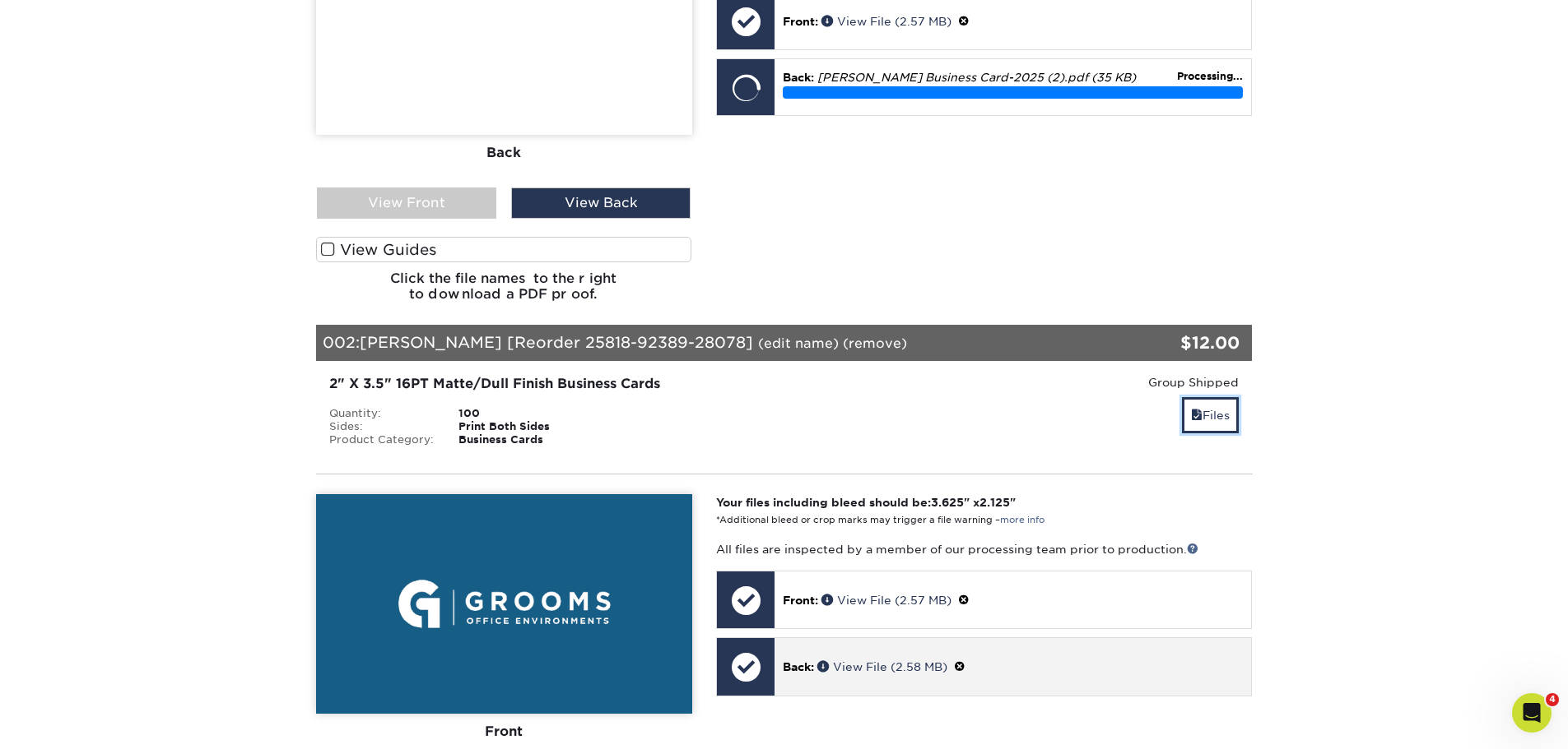
scroll to position [822, 0]
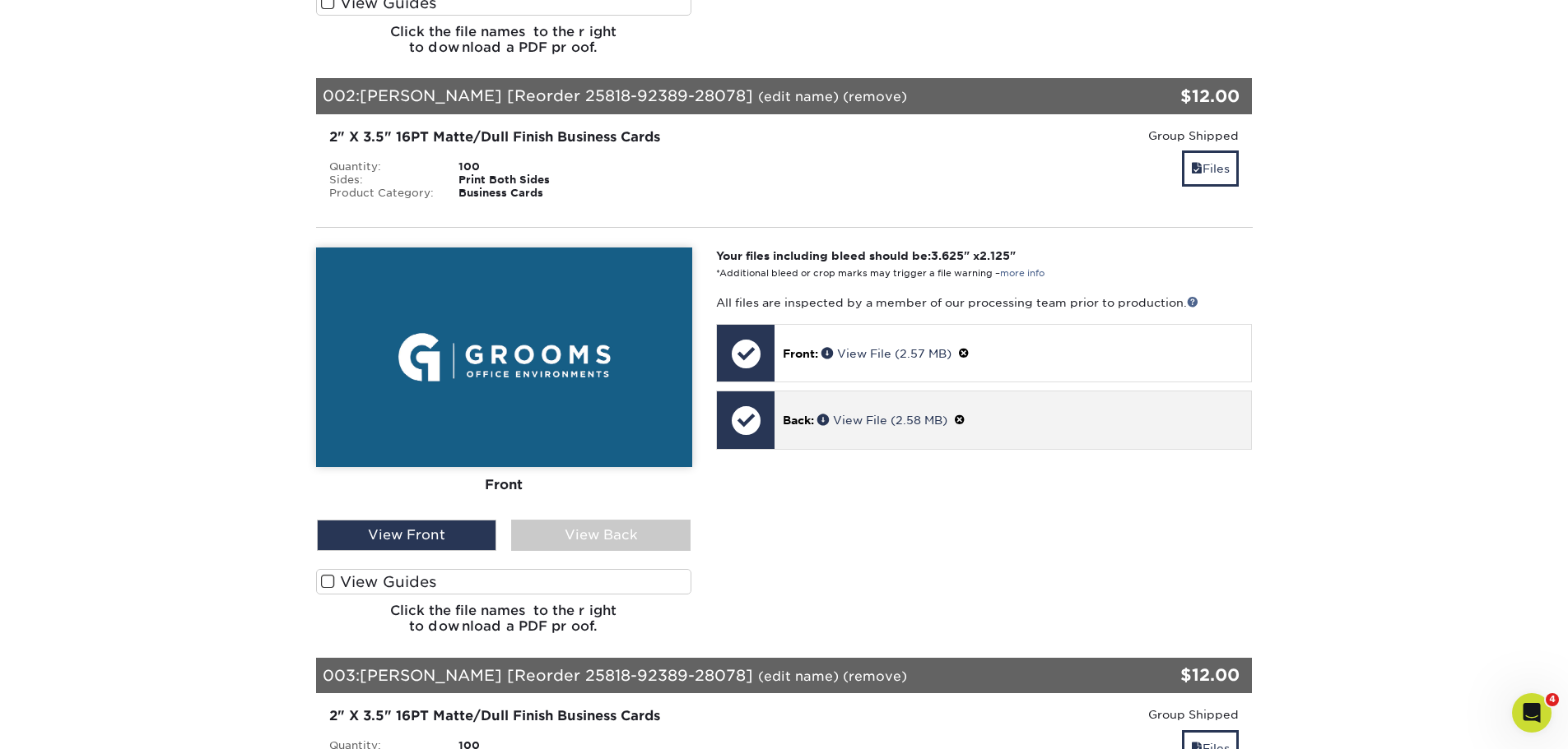
click at [867, 407] on div "Back: View File (2.58 MB)" at bounding box center [1012, 419] width 476 height 57
click at [965, 423] on span at bounding box center [959, 420] width 11 height 13
click at [889, 432] on div "Removing this file will not delete it from any other set. Ok" at bounding box center [1012, 429] width 476 height 75
click at [799, 436] on link "Ok" at bounding box center [800, 439] width 36 height 25
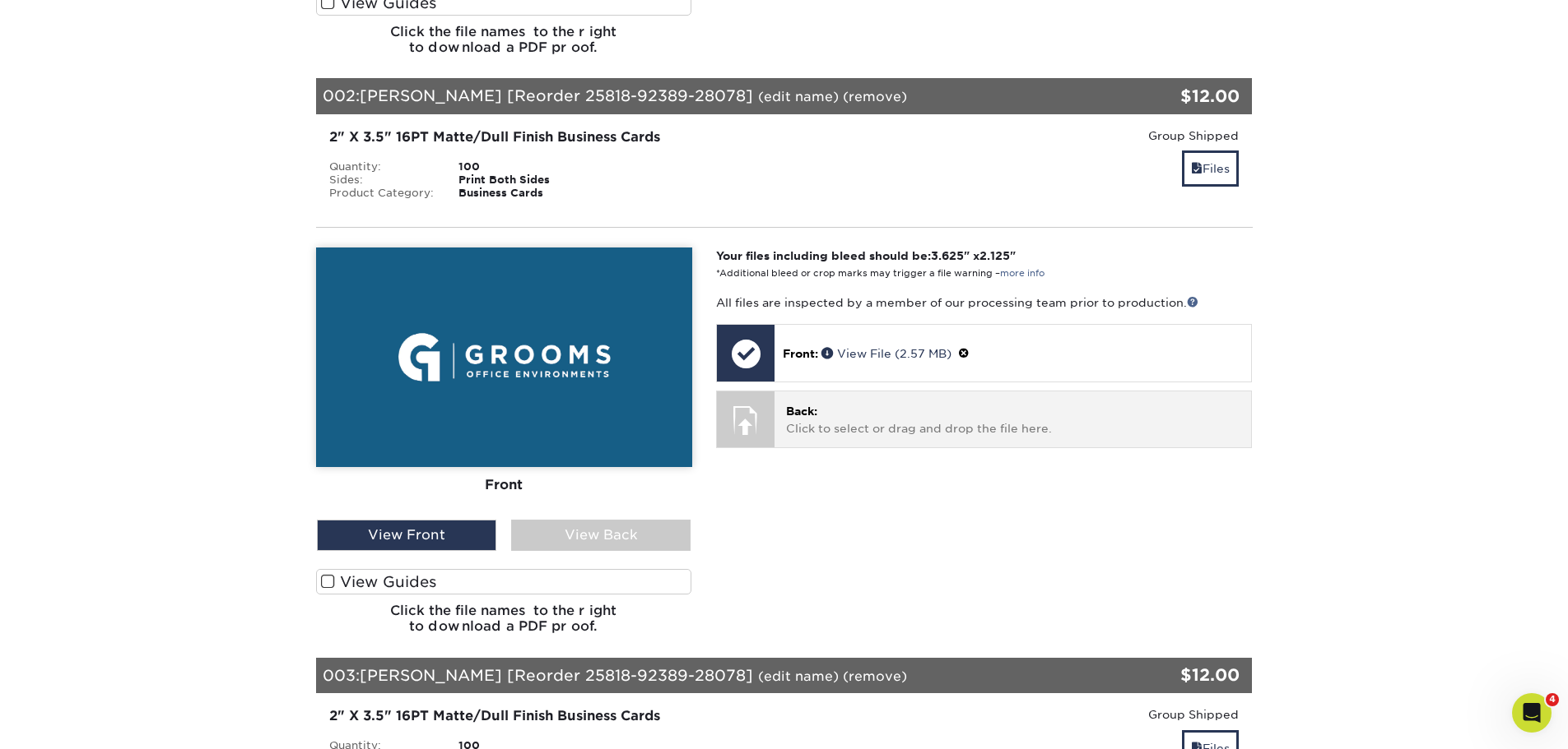
click at [931, 420] on p "Back: Click to select or drag and drop the file here." at bounding box center [1012, 420] width 453 height 34
click at [832, 416] on p "Back: Click to select or drag and drop the file here." at bounding box center [1012, 420] width 453 height 34
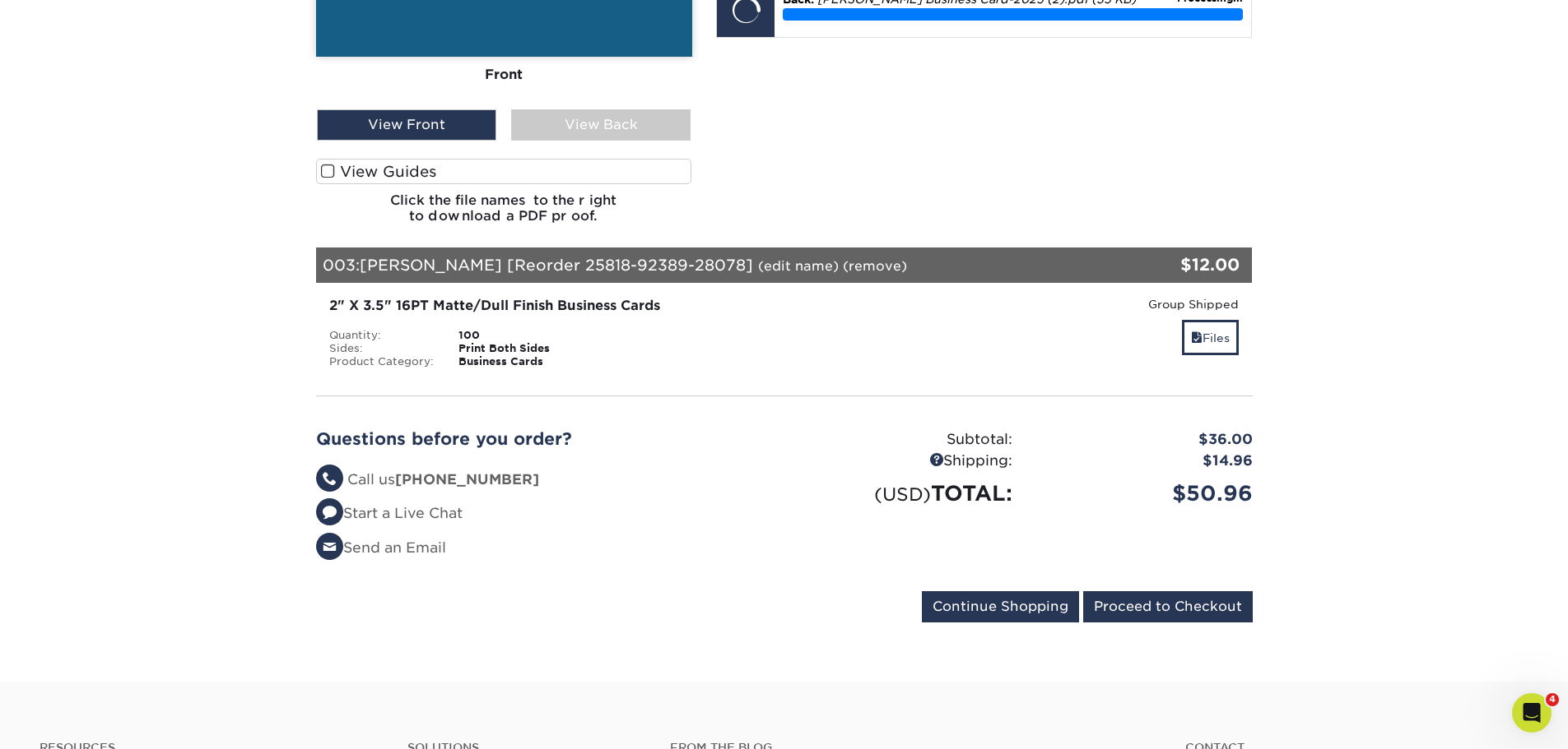
scroll to position [1232, 0]
click at [1192, 333] on span at bounding box center [1196, 337] width 11 height 13
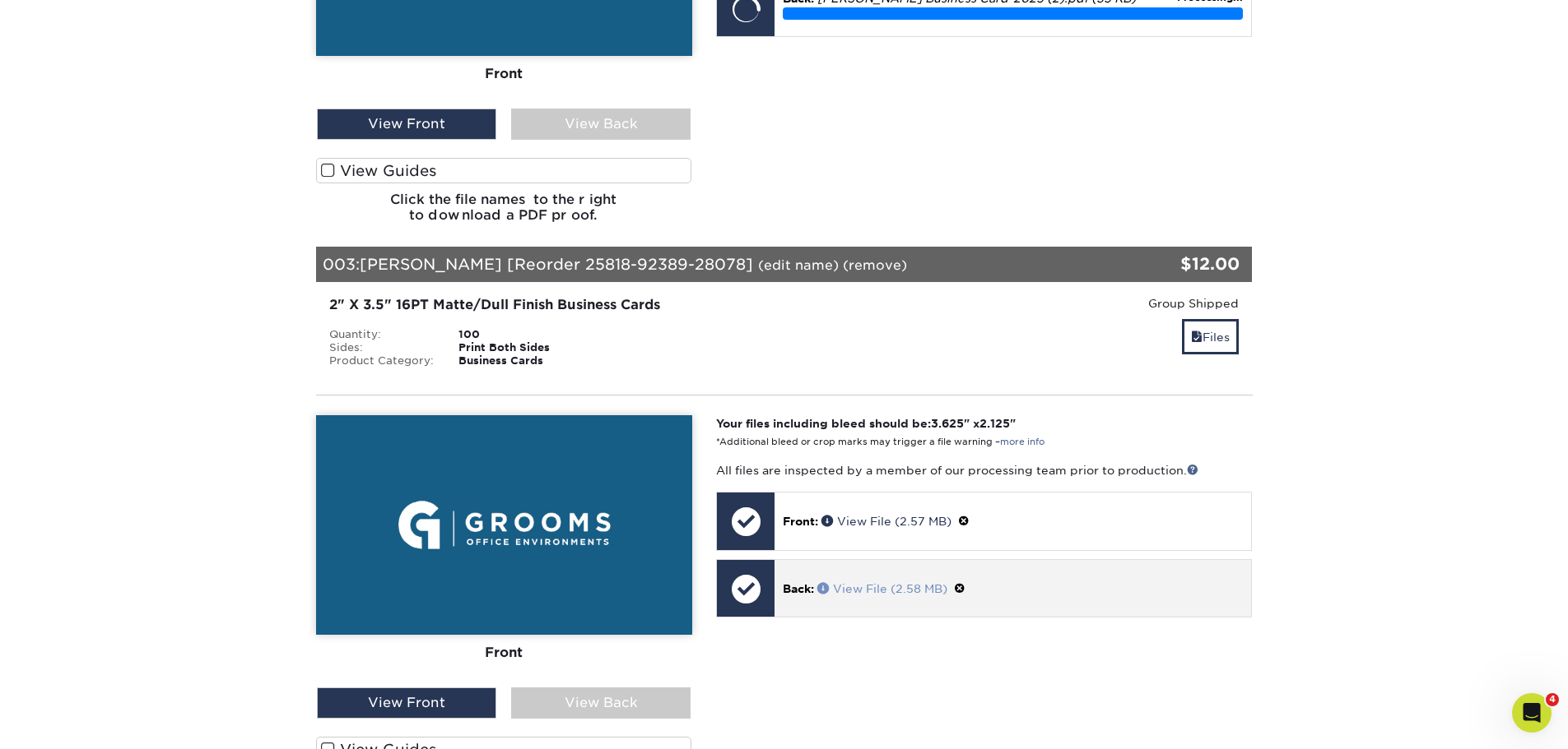
click at [827, 591] on span at bounding box center [825, 588] width 16 height 11
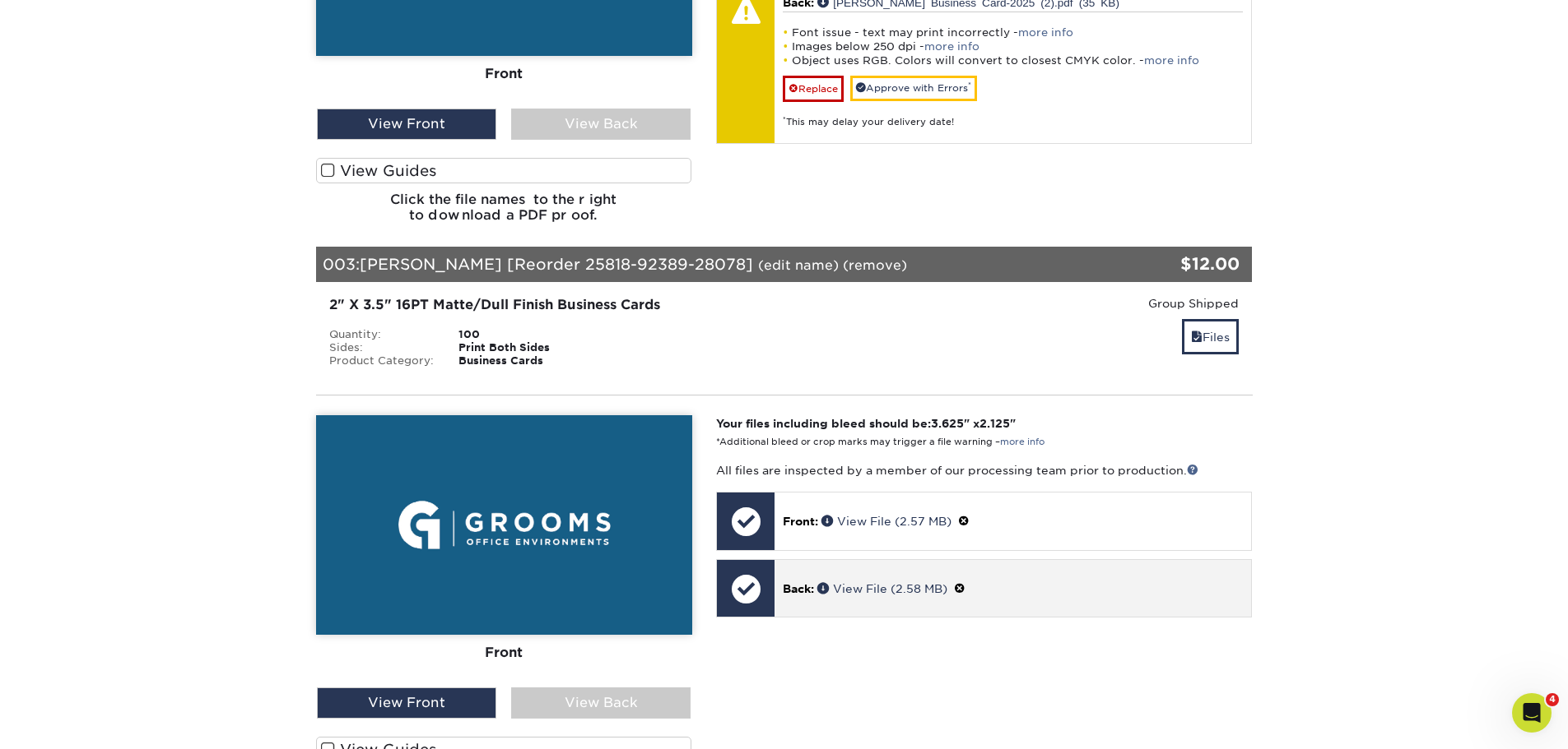
click at [962, 587] on span at bounding box center [959, 588] width 11 height 13
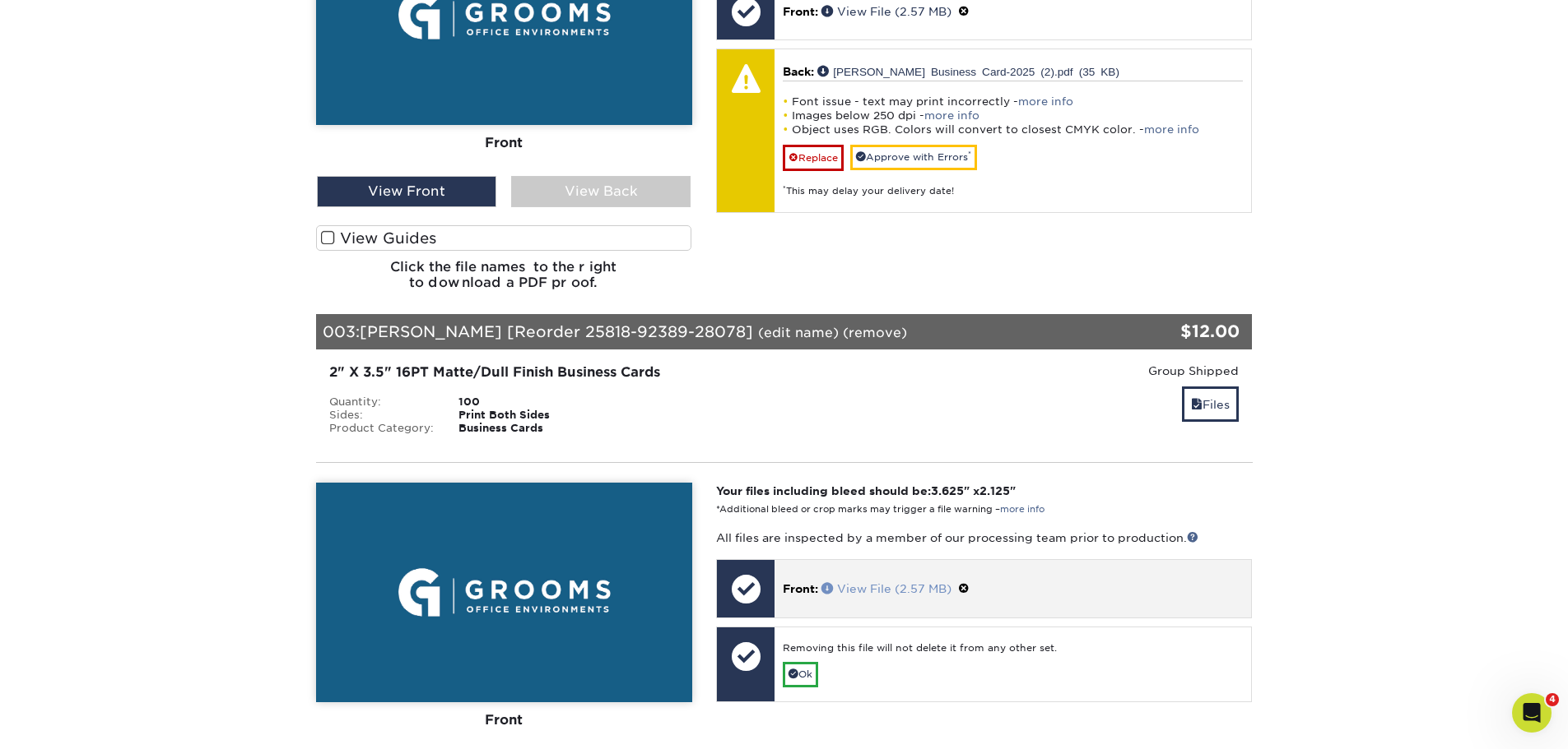
scroll to position [1068, 0]
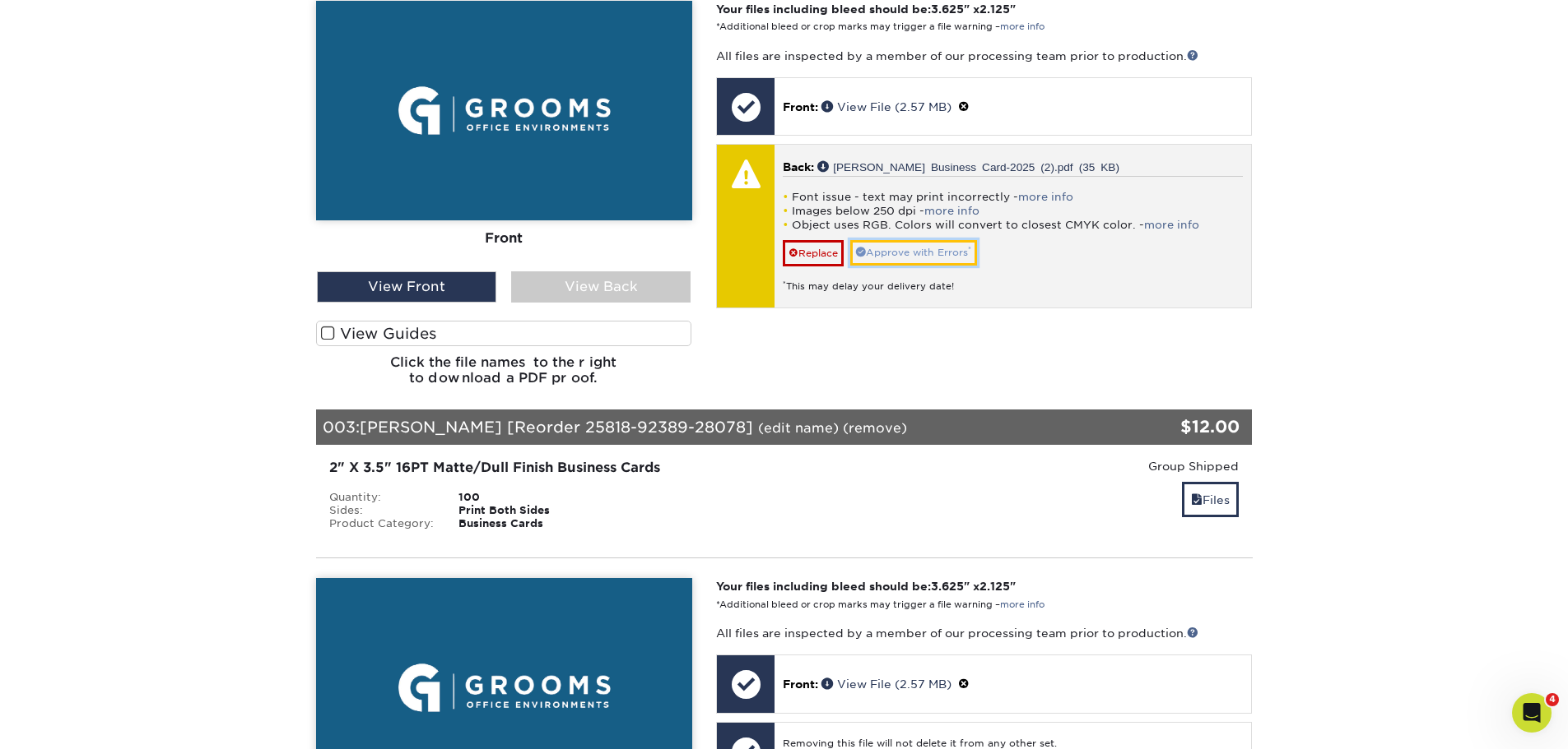
click at [912, 249] on link "Approve with Errors *" at bounding box center [913, 252] width 127 height 25
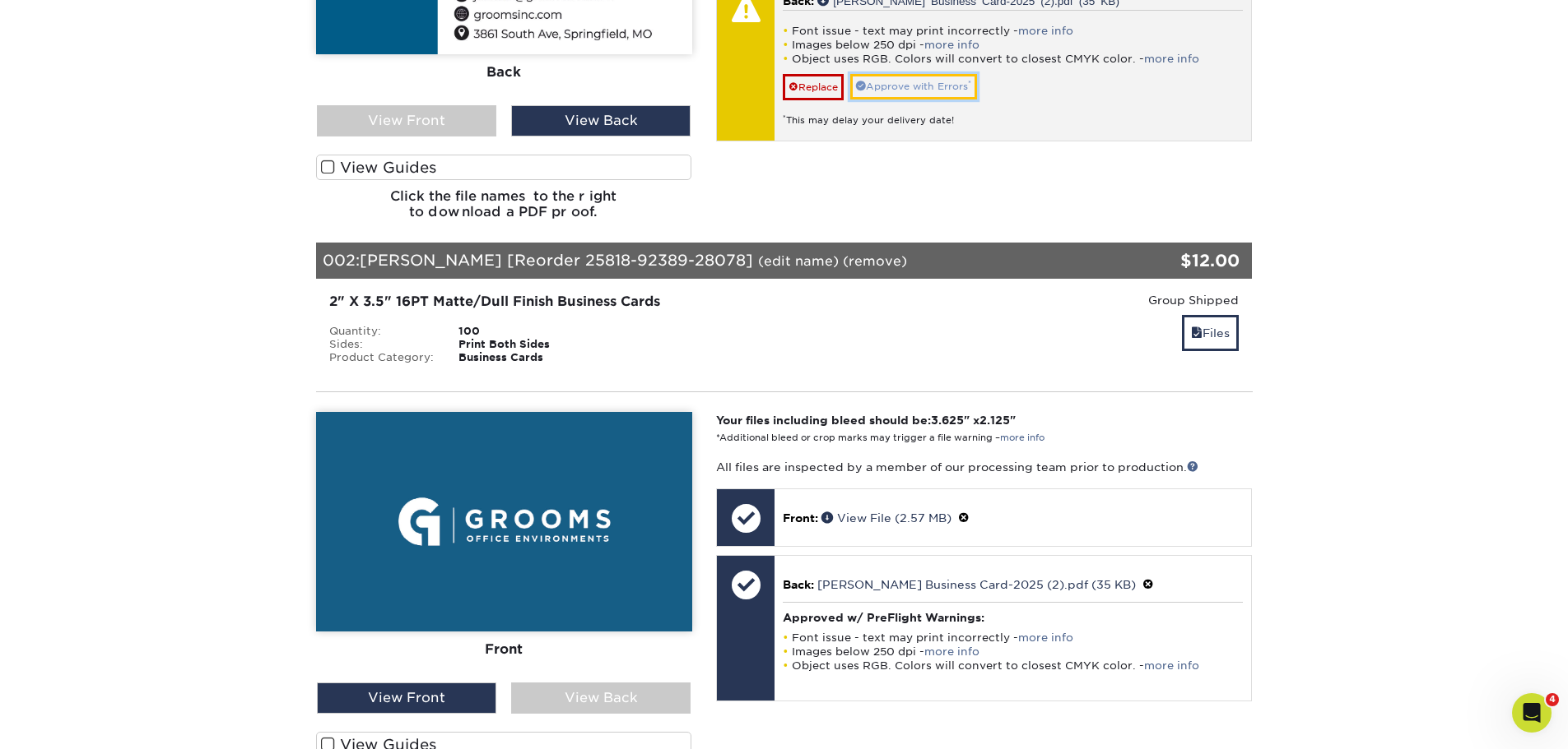
click at [895, 84] on link "Approve with Errors *" at bounding box center [913, 86] width 127 height 25
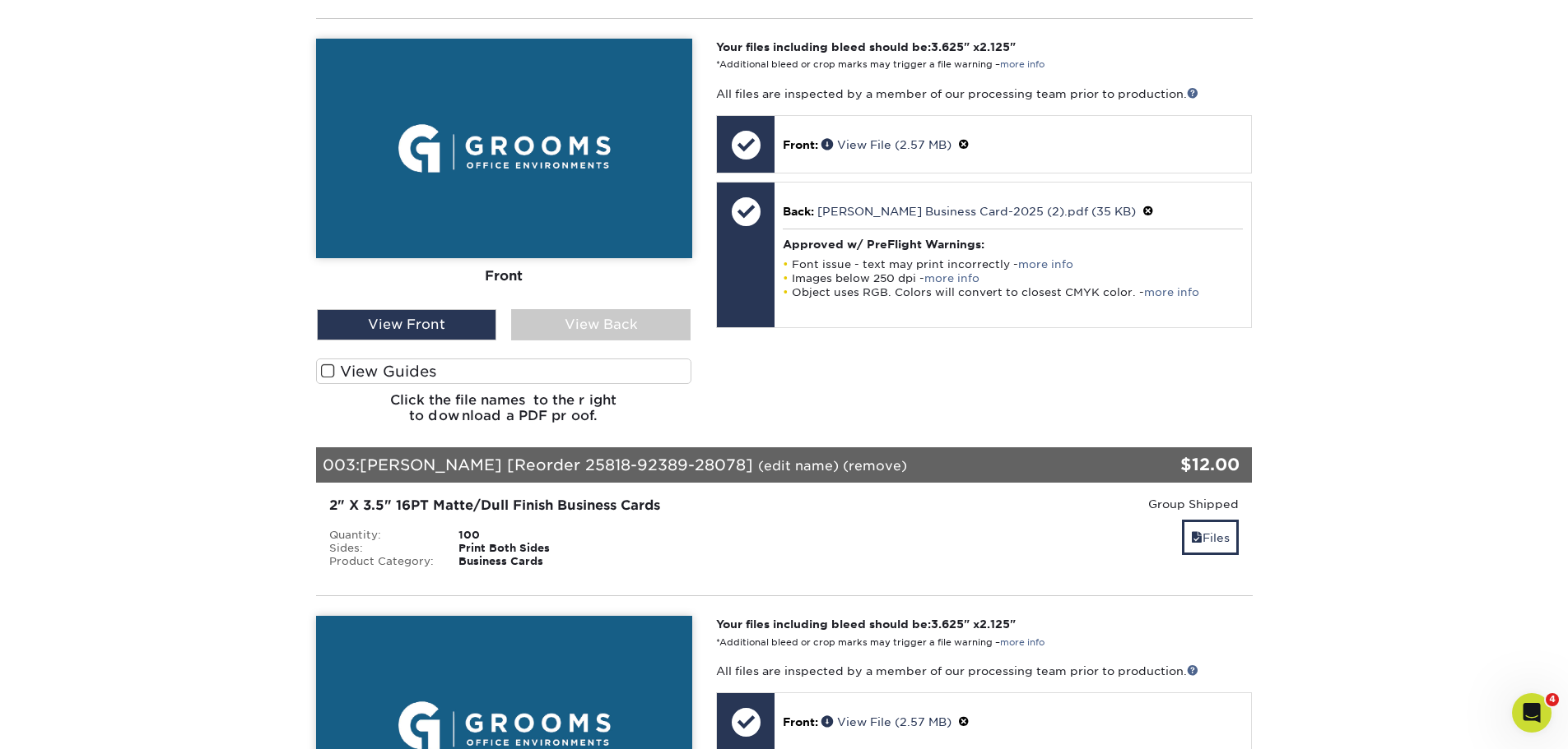
scroll to position [1232, 0]
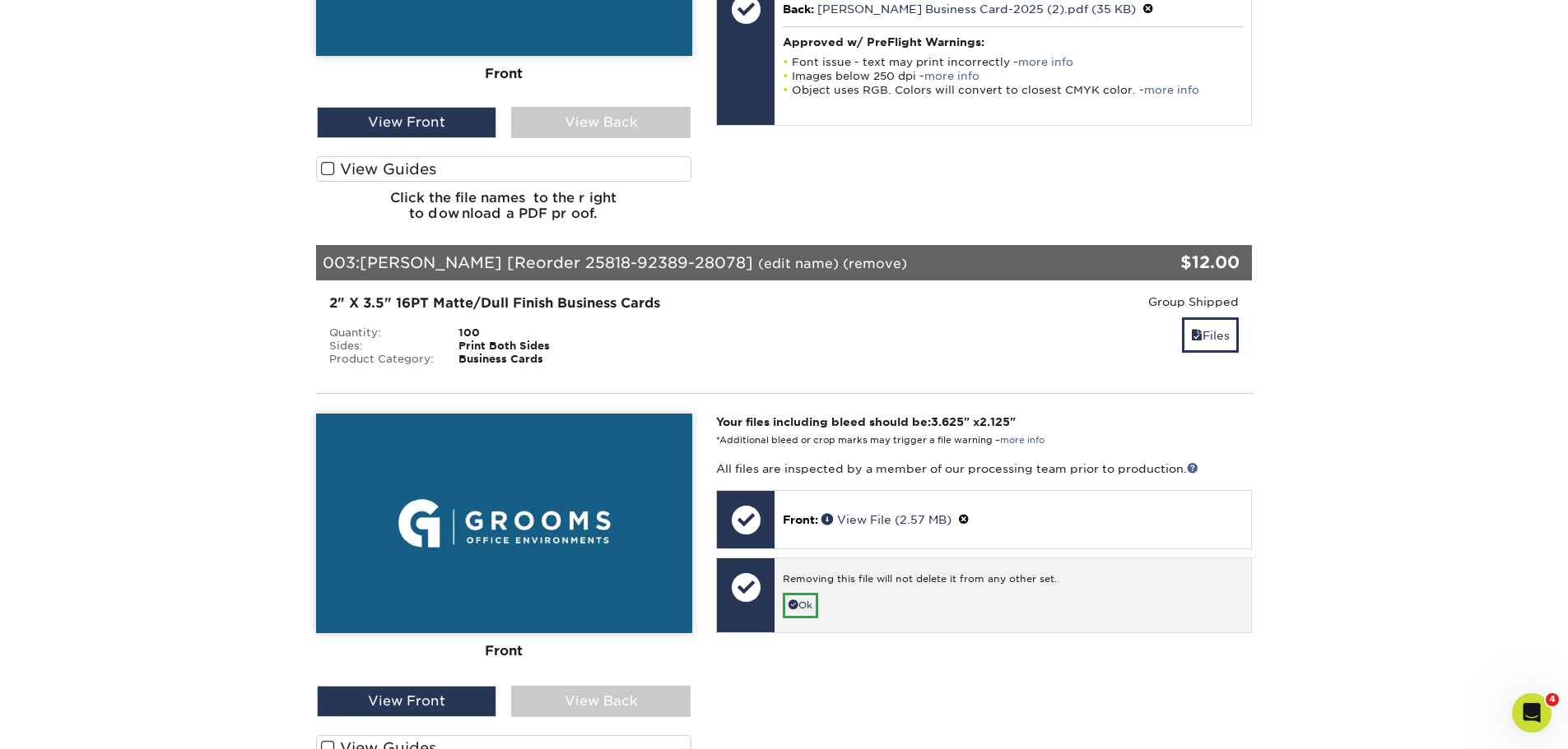
click at [848, 585] on div "Removing this file will not delete it from any other set." at bounding box center [1012, 583] width 460 height 21
click at [811, 606] on link "Ok" at bounding box center [800, 605] width 36 height 25
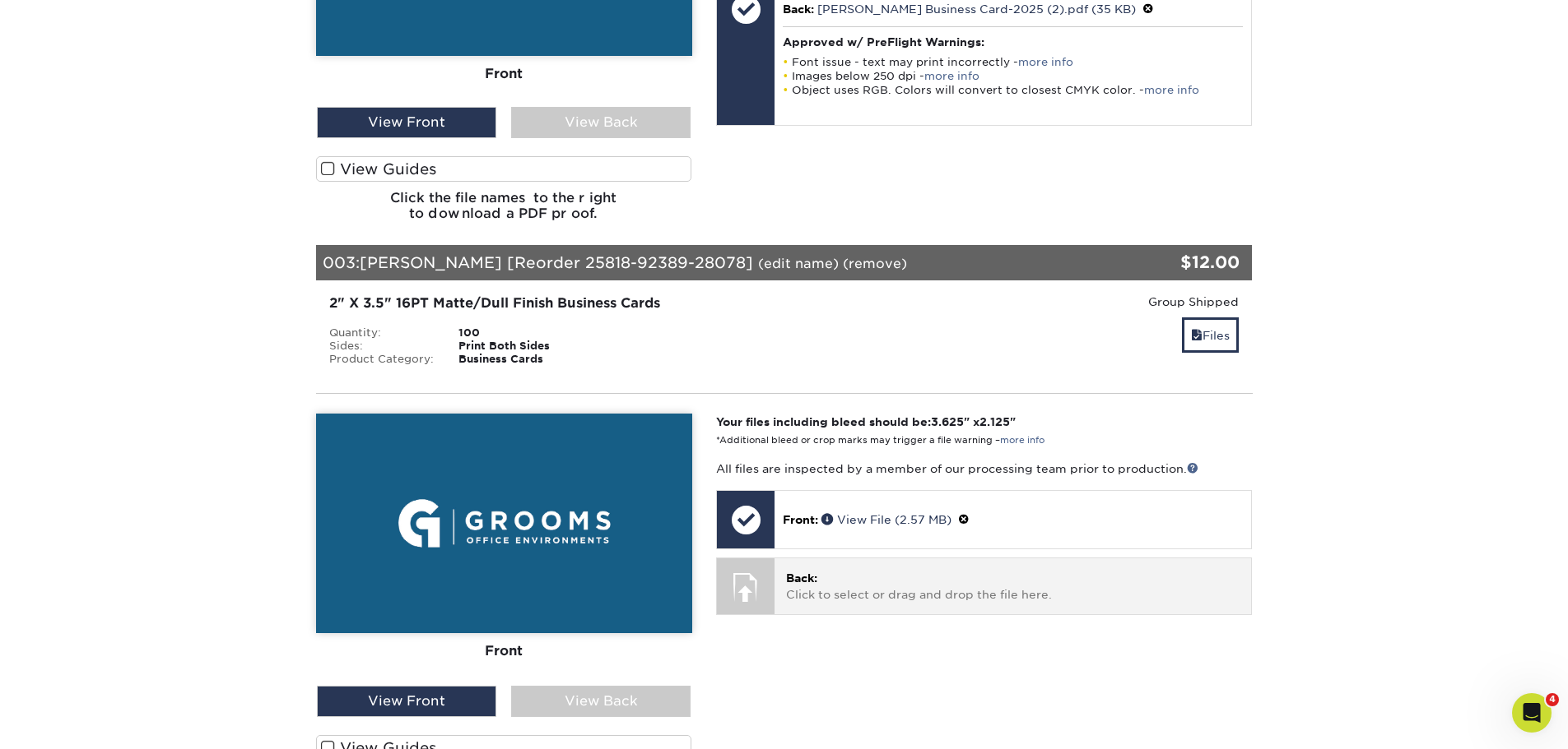
click at [833, 596] on p "Back: Click to select or drag and drop the file here." at bounding box center [1012, 587] width 453 height 34
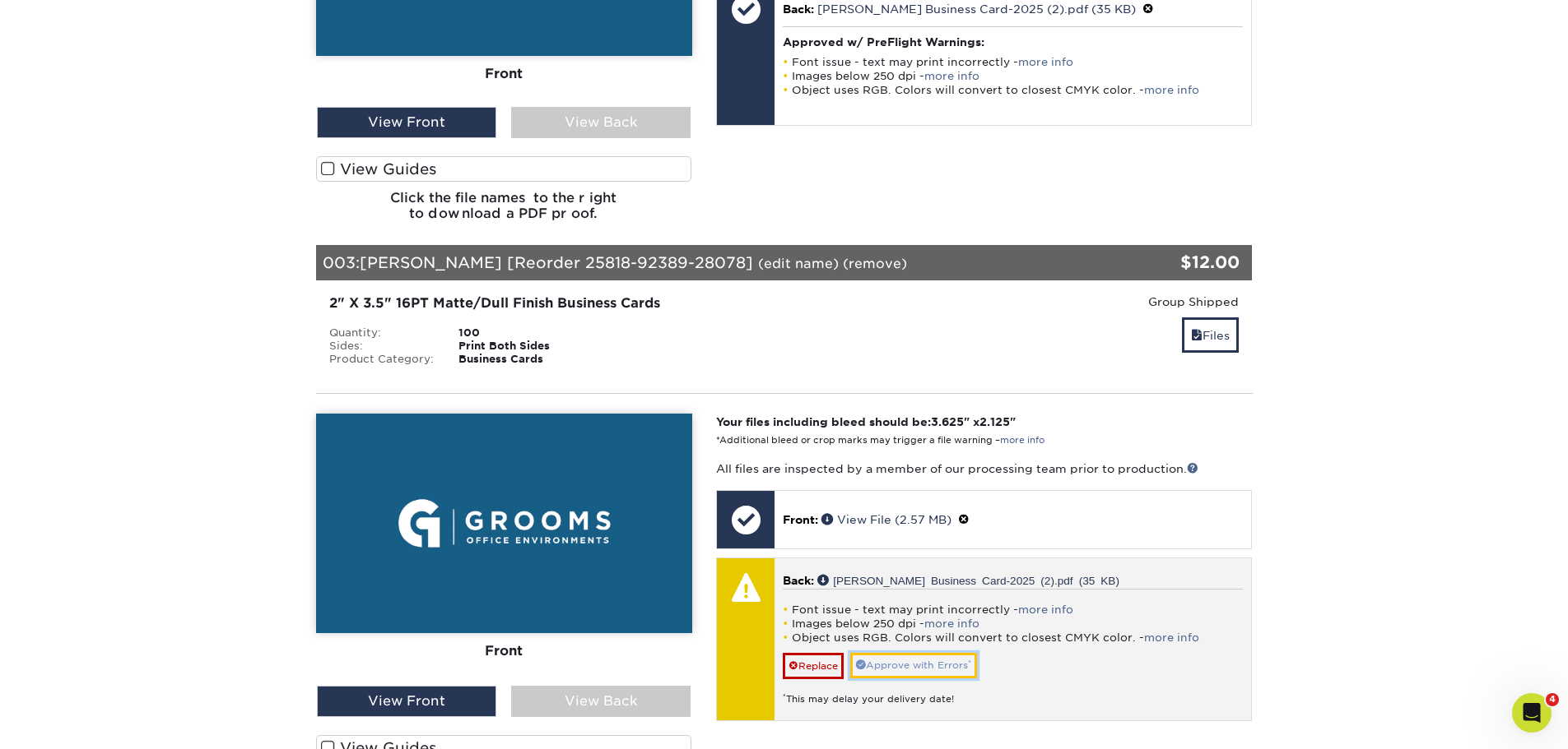
click at [908, 661] on link "Approve with Errors *" at bounding box center [913, 665] width 127 height 25
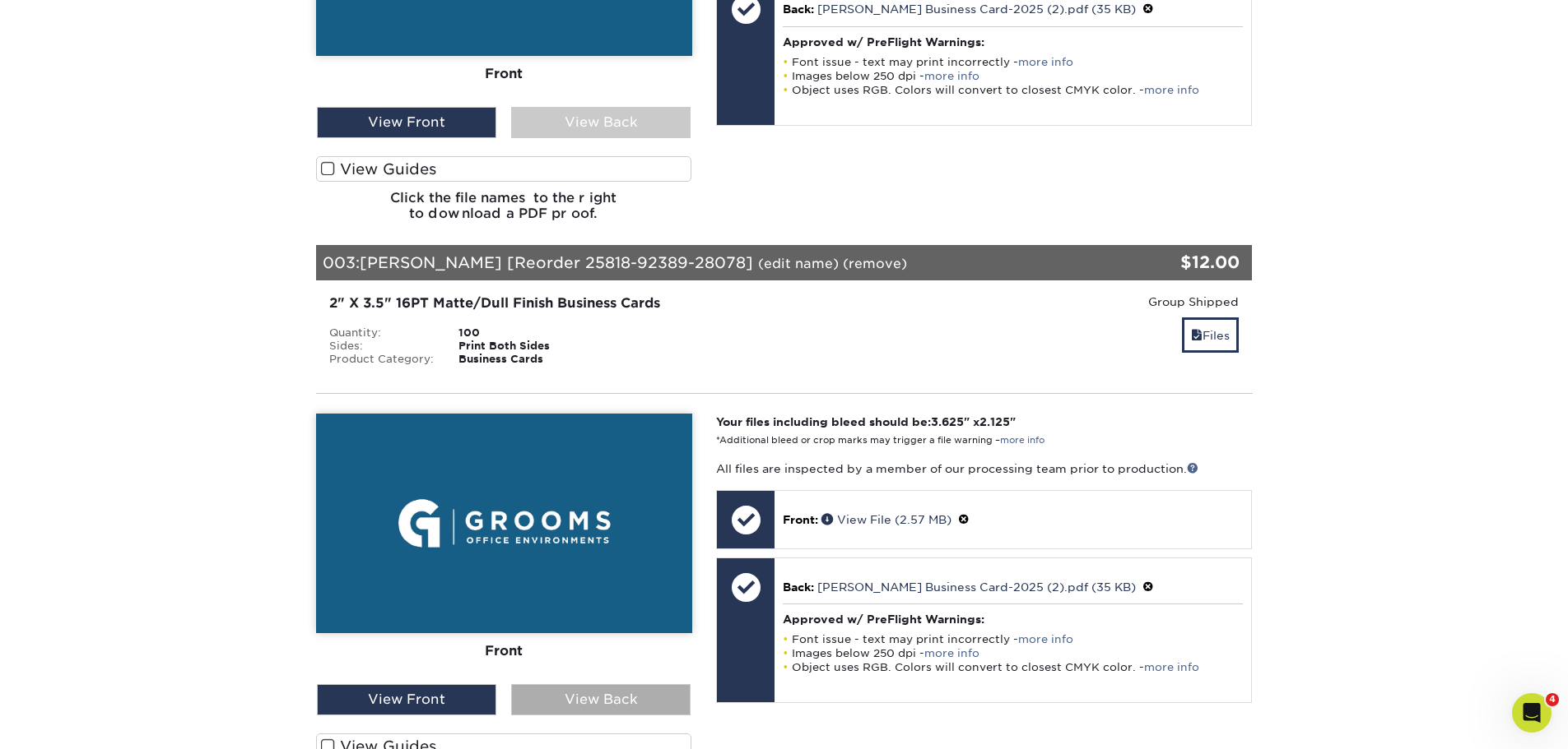
click at [577, 687] on div "View Back" at bounding box center [600, 700] width 179 height 31
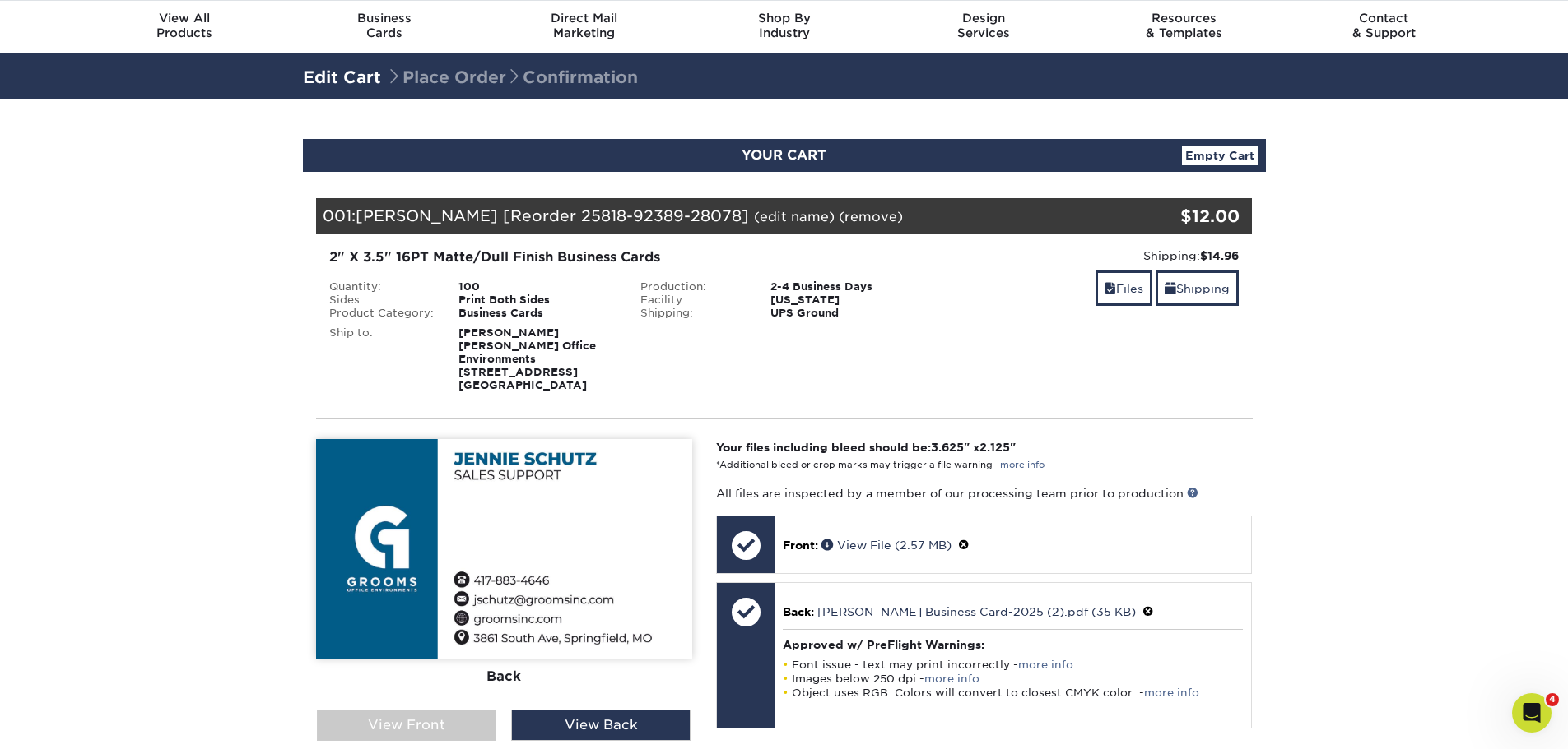
scroll to position [0, 0]
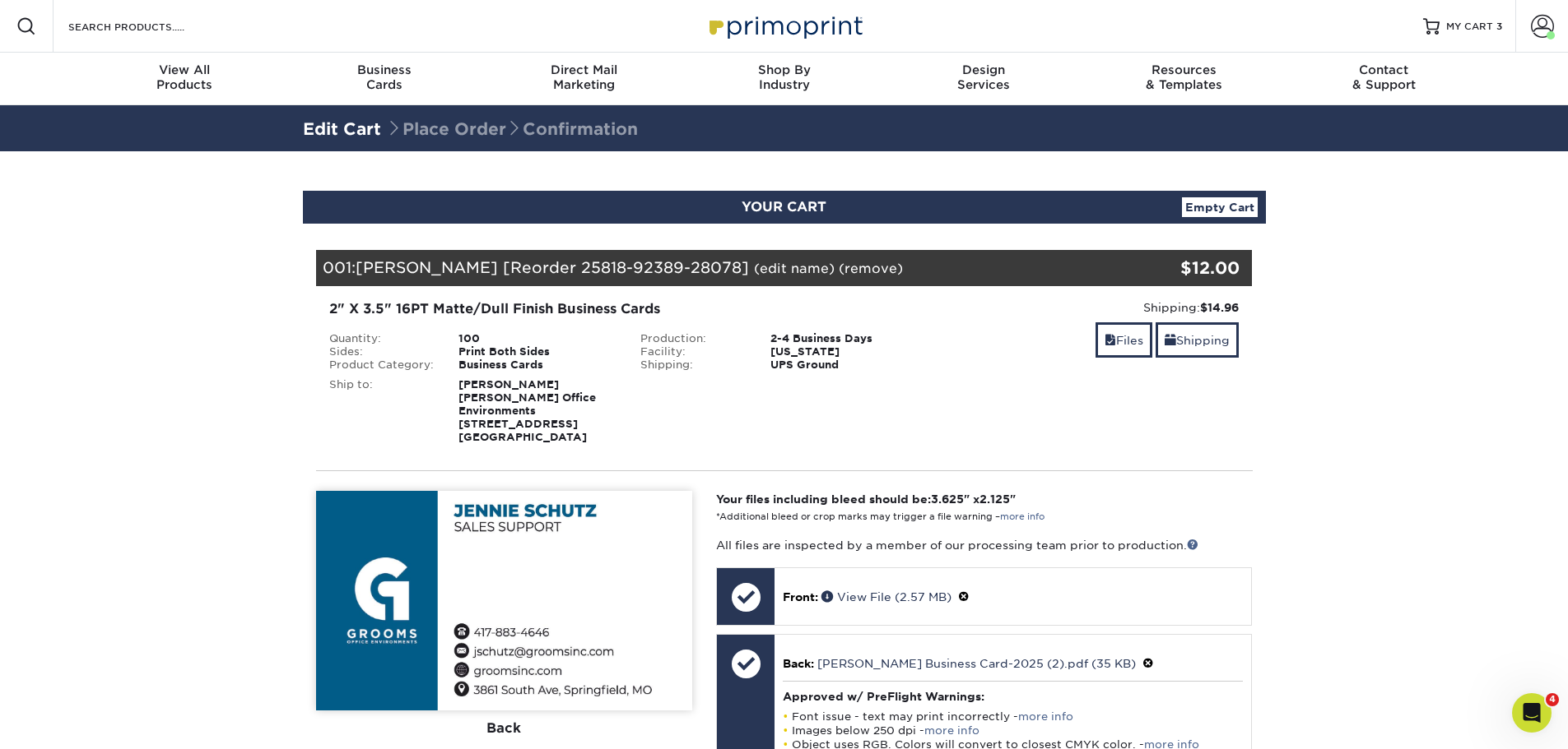
click at [477, 306] on div "2" X 3.5" 16PT Matte/Dull Finish Business Cards" at bounding box center [628, 309] width 598 height 20
click at [1485, 30] on span "MY CART" at bounding box center [1469, 27] width 47 height 14
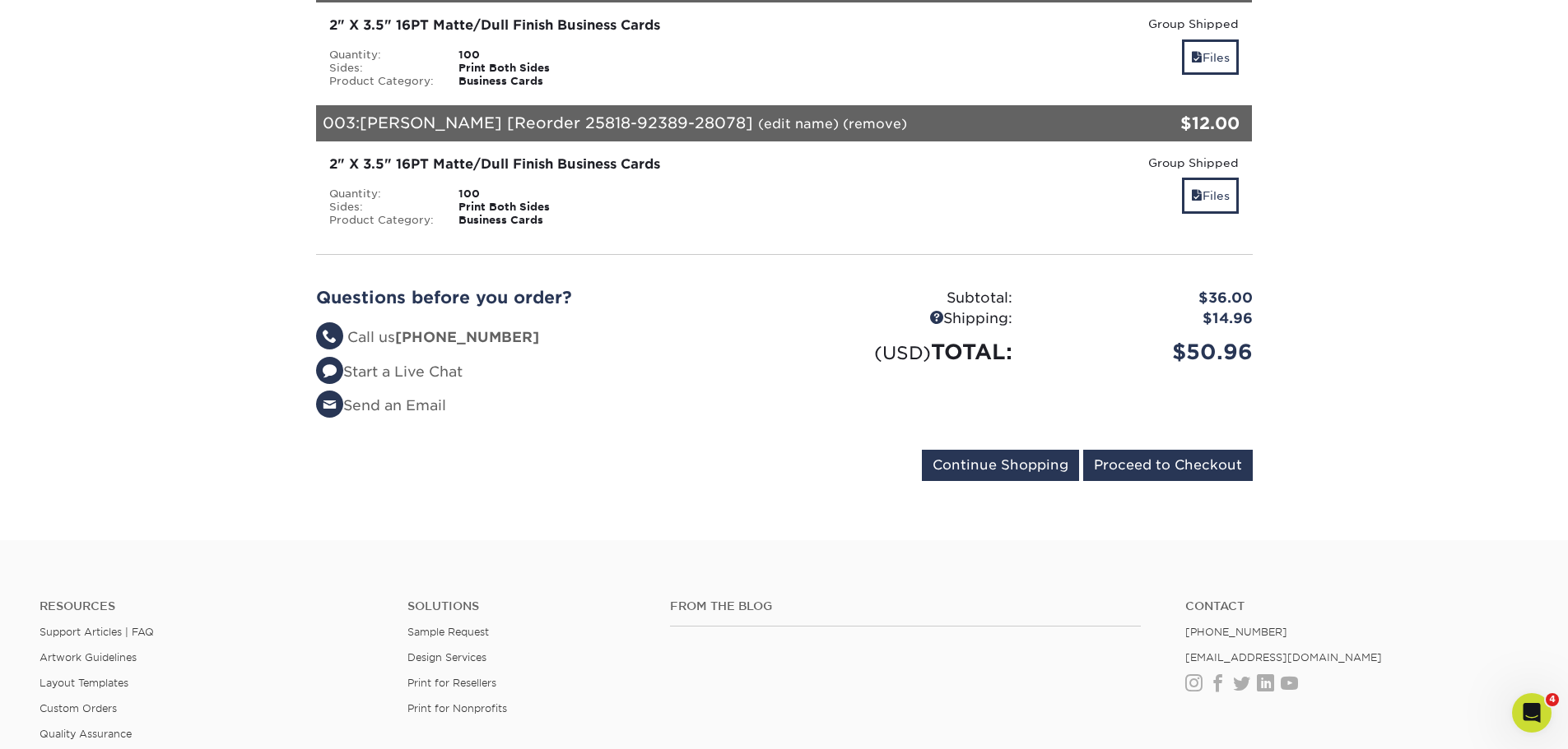
click at [479, 161] on div "2" X 3.5" 16PT Matte/Dull Finish Business Cards" at bounding box center [628, 164] width 598 height 20
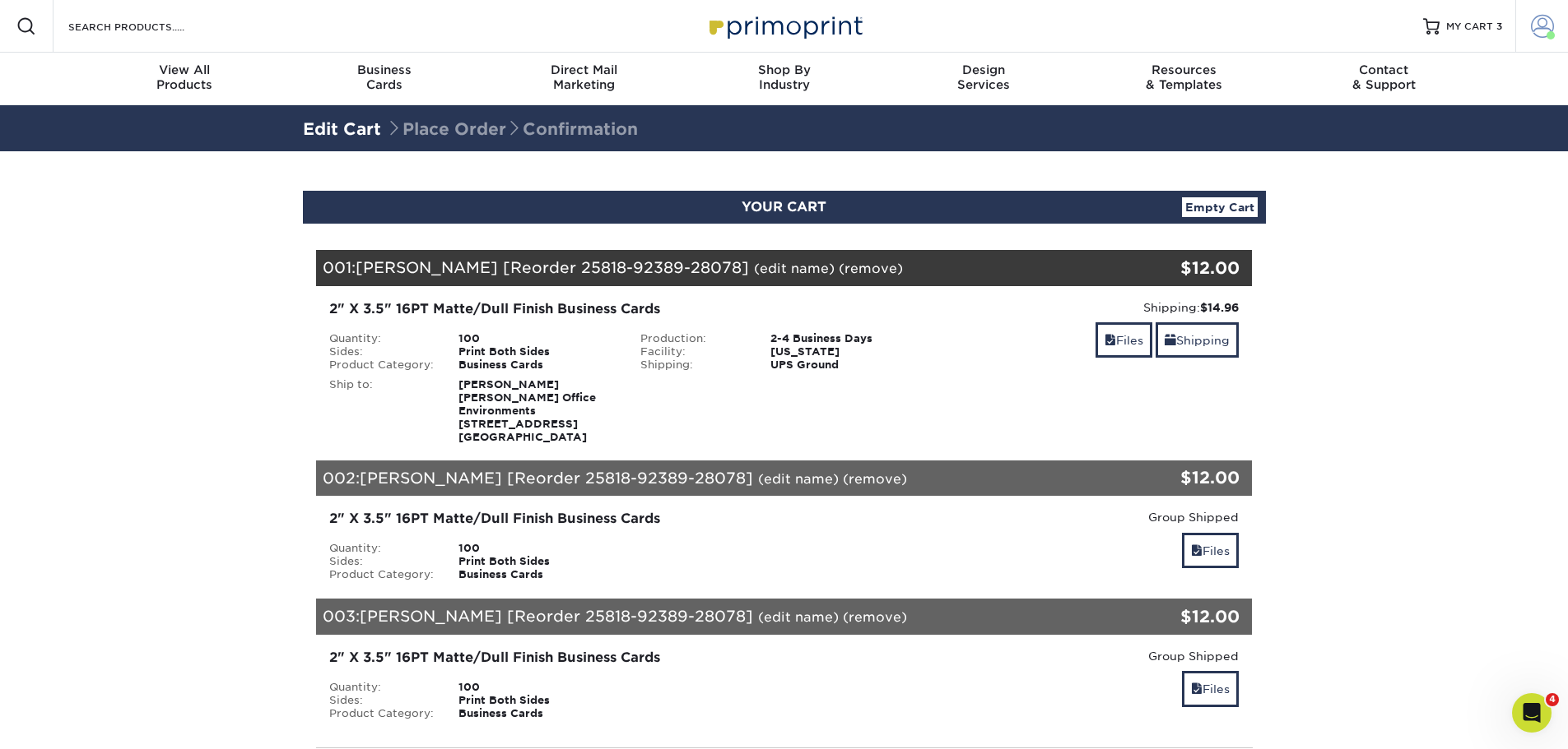
click at [1531, 31] on span at bounding box center [1542, 26] width 23 height 23
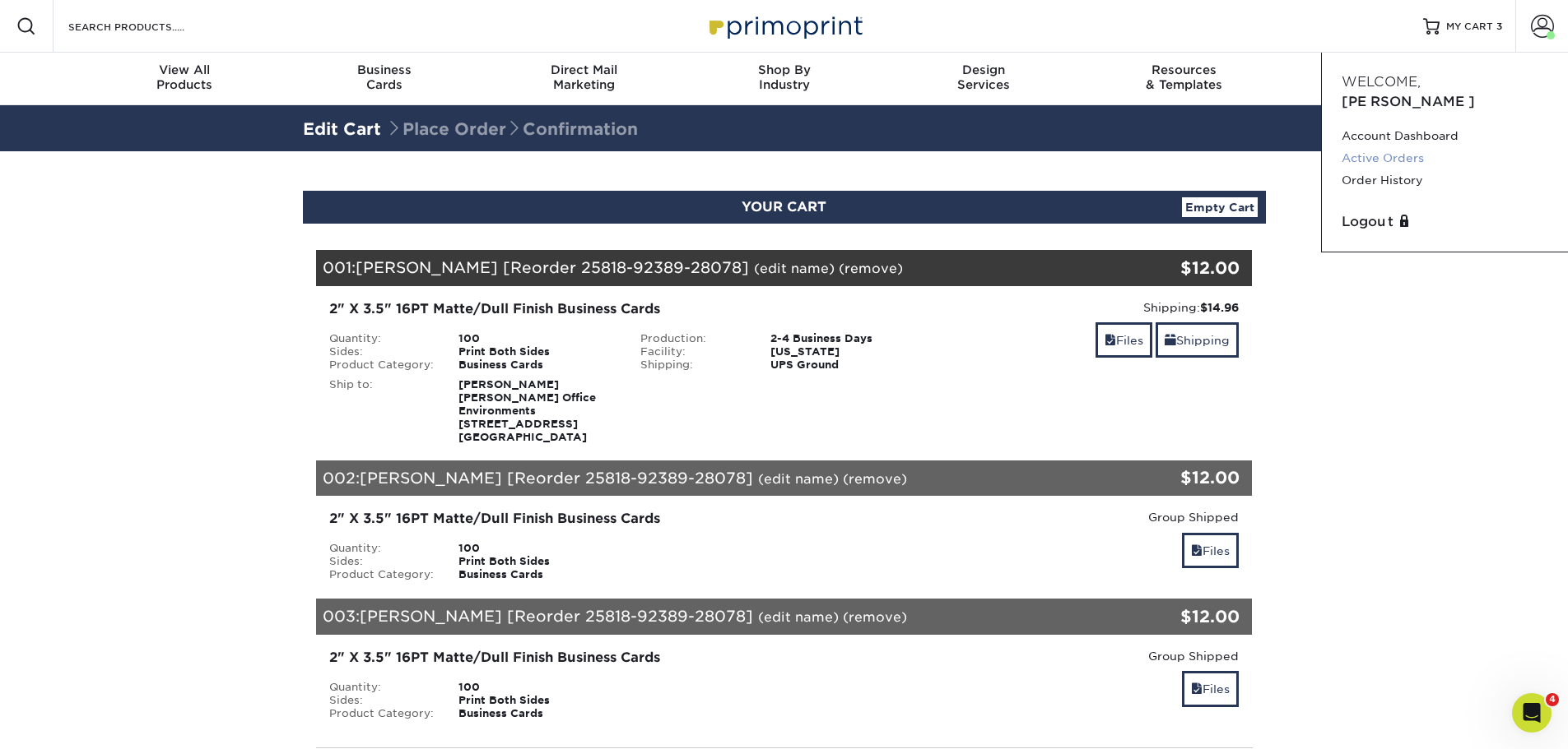
click at [1401, 148] on link "Active Orders" at bounding box center [1445, 158] width 206 height 22
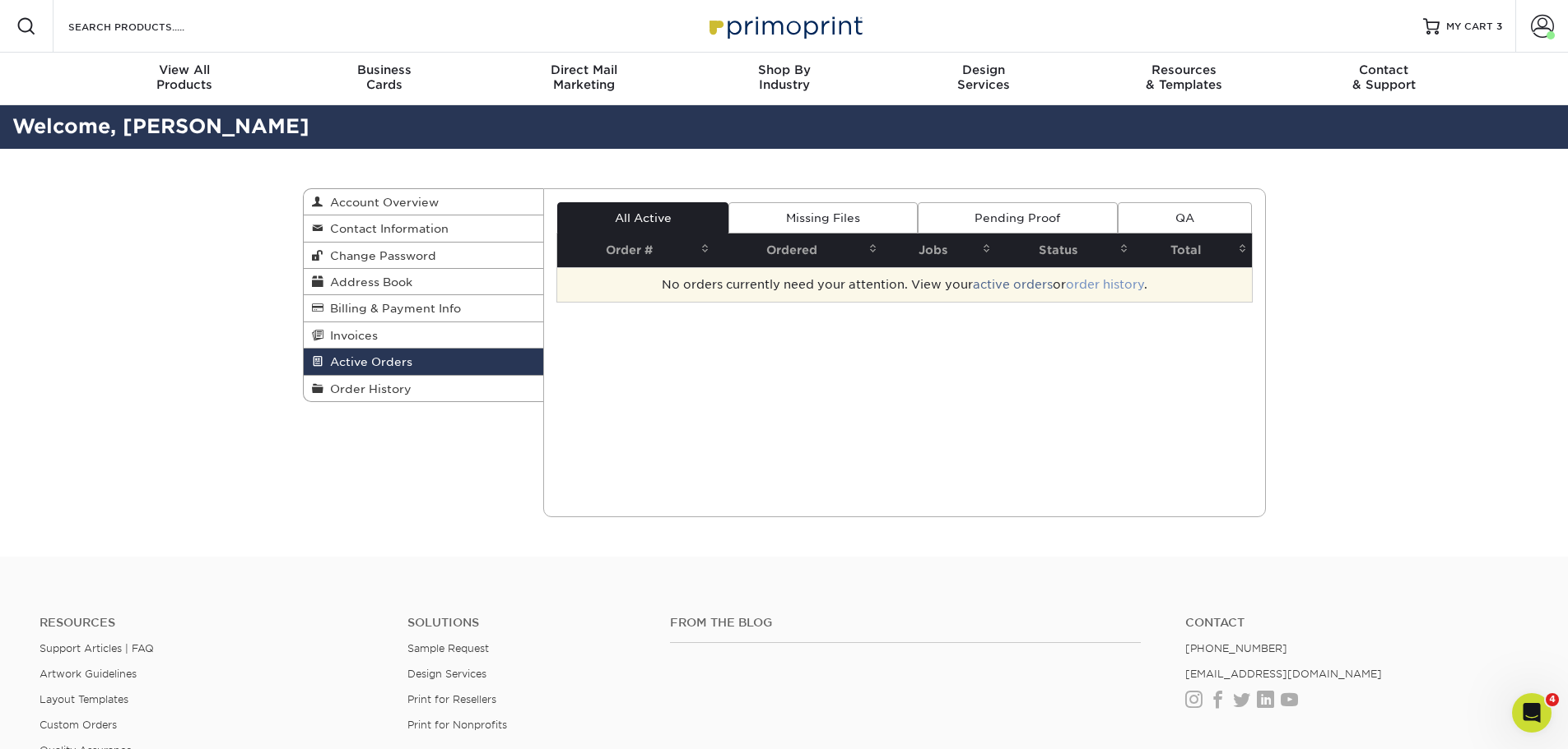
click at [1100, 292] on link "order history" at bounding box center [1105, 284] width 79 height 13
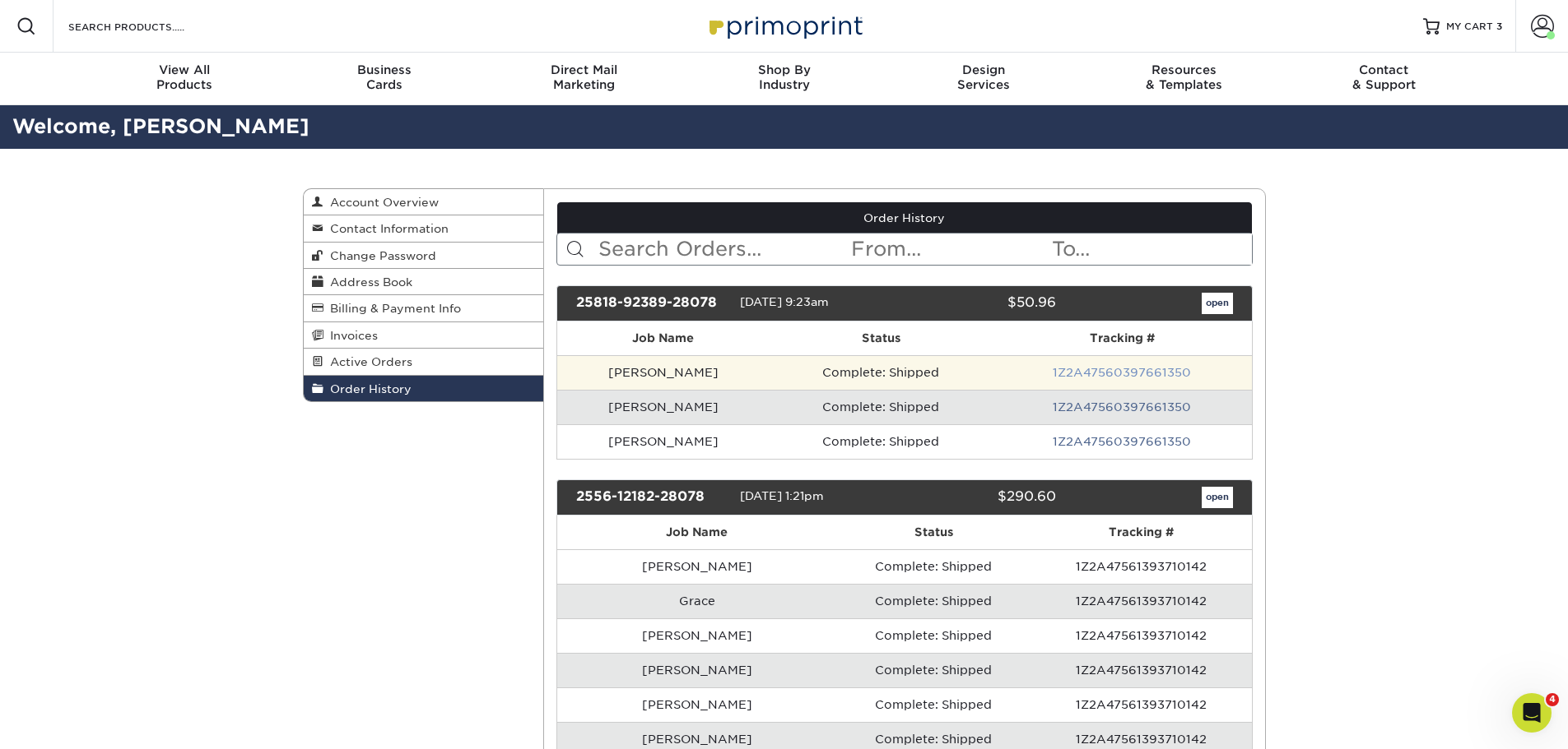
click at [1072, 367] on link "1Z2A47560397661350" at bounding box center [1122, 372] width 138 height 13
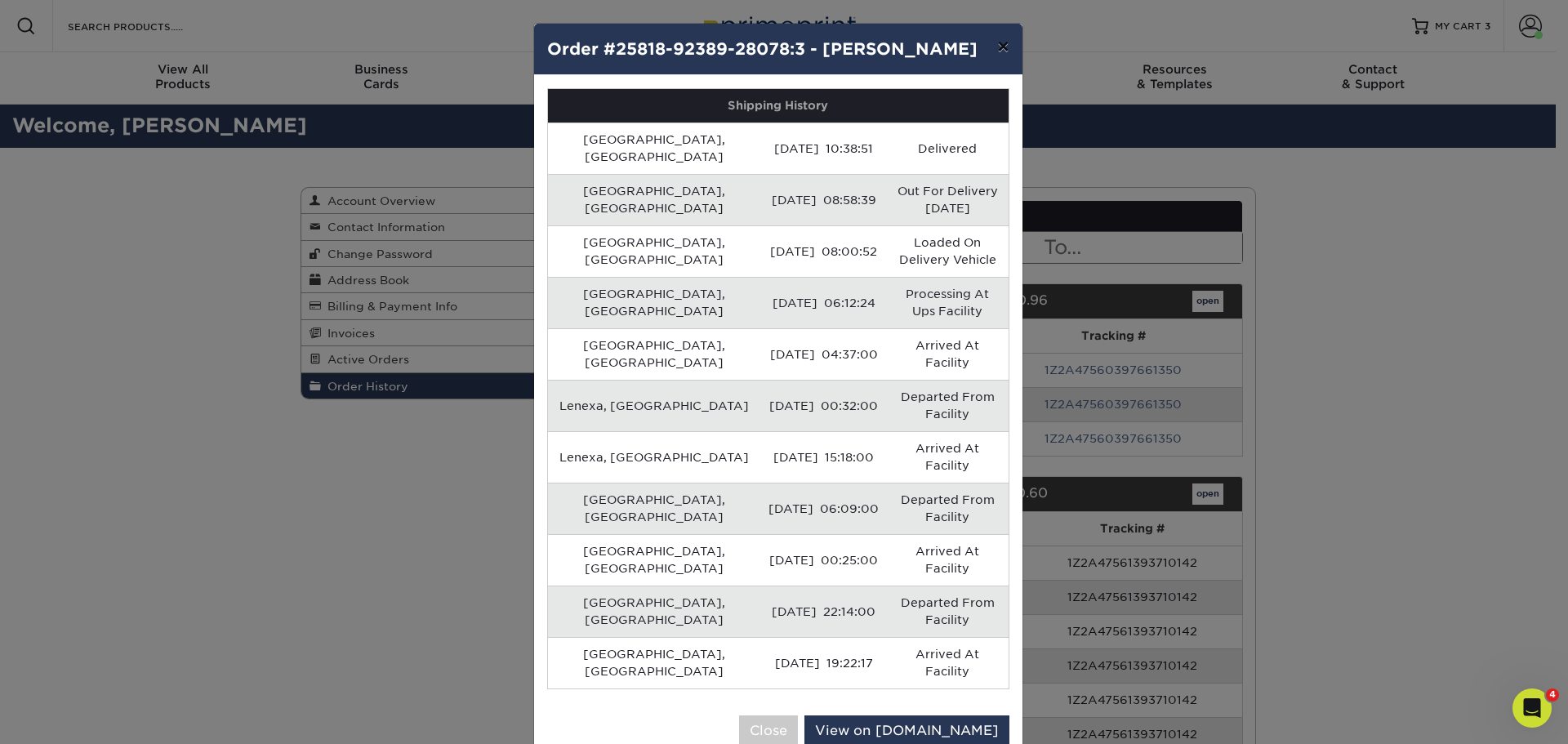
click at [995, 47] on button "×" at bounding box center [1002, 46] width 37 height 46
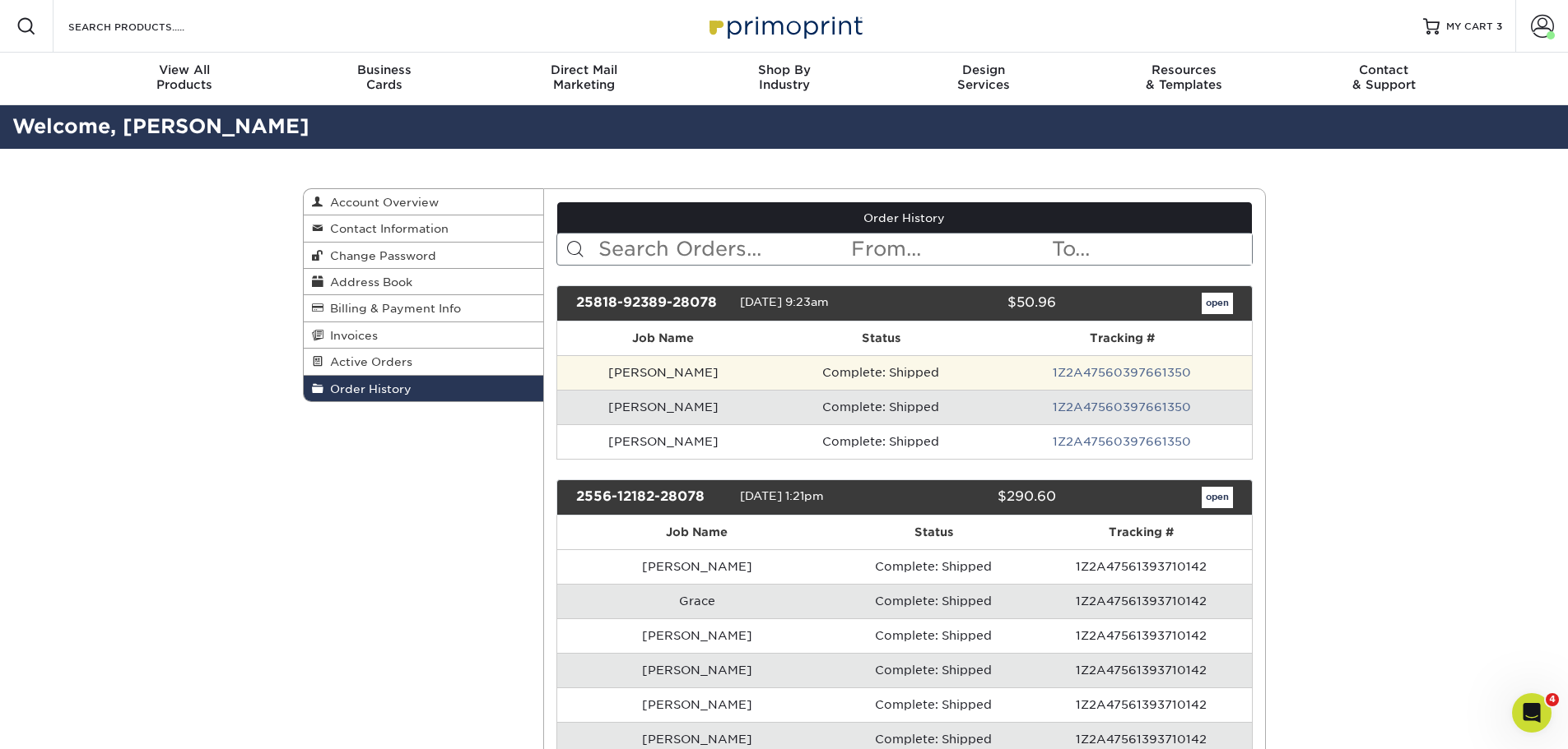
click at [715, 372] on td "[PERSON_NAME]" at bounding box center [663, 373] width 212 height 35
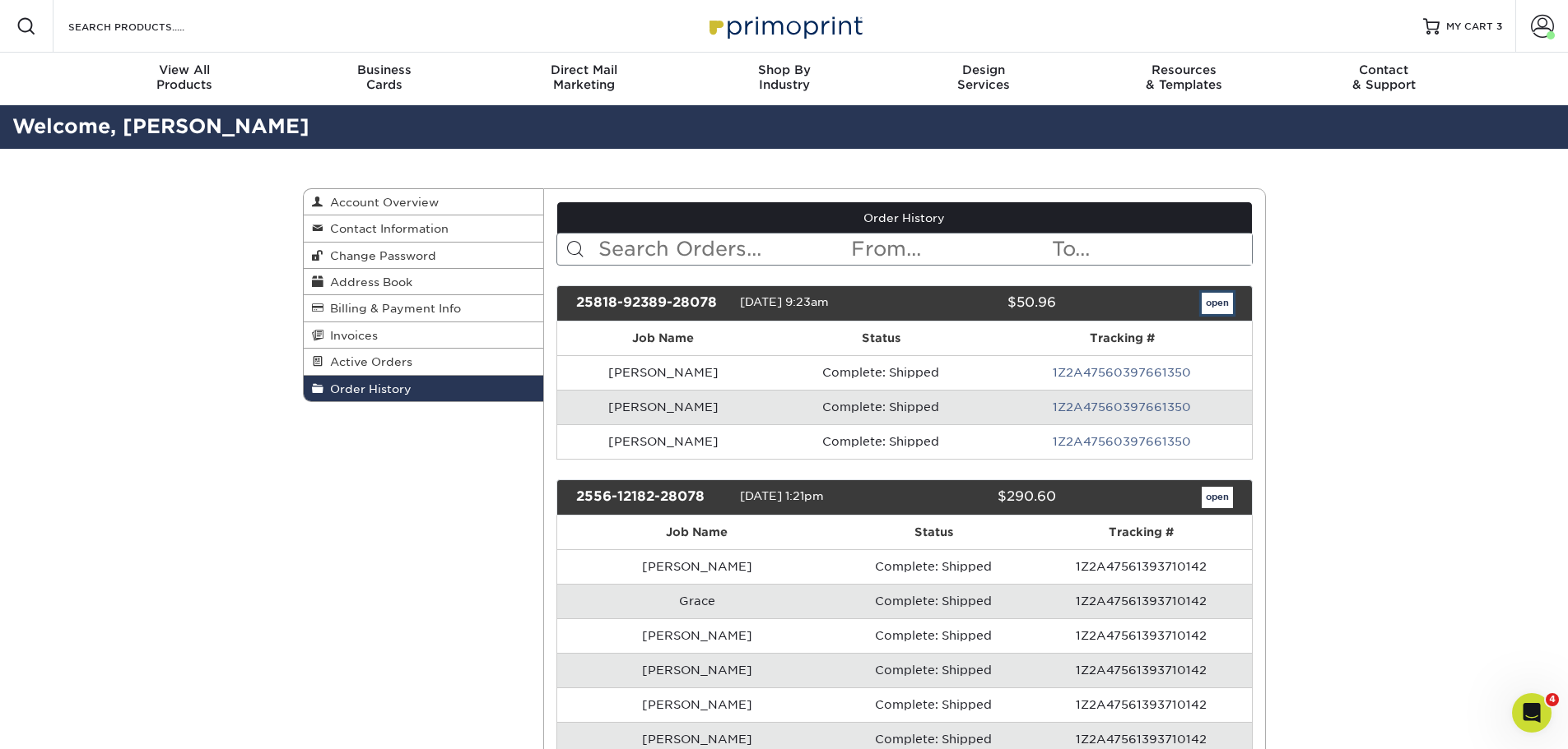
click at [1213, 300] on link "open" at bounding box center [1218, 303] width 31 height 21
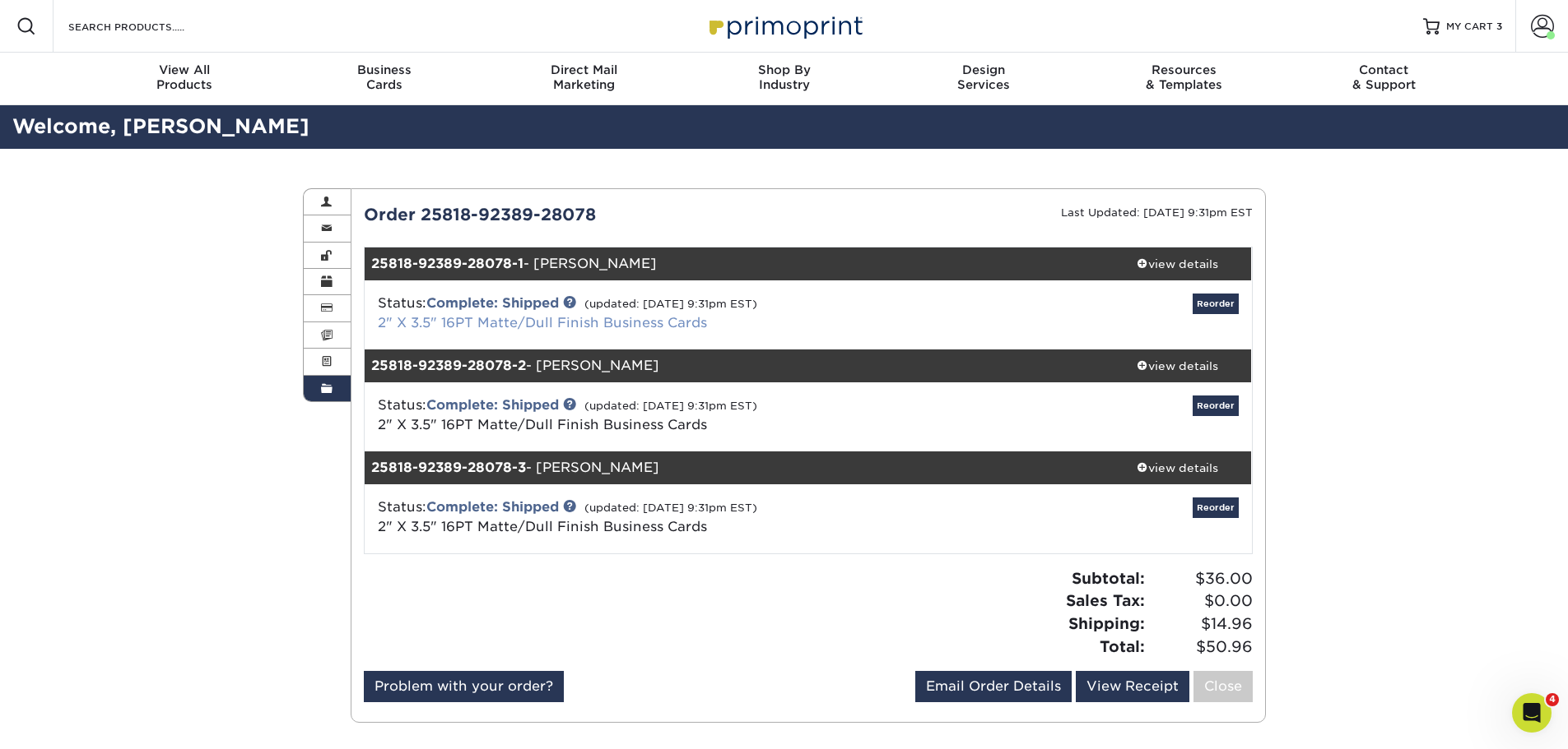
click at [505, 326] on link "2" X 3.5" 16PT Matte/Dull Finish Business Cards" at bounding box center [542, 323] width 329 height 16
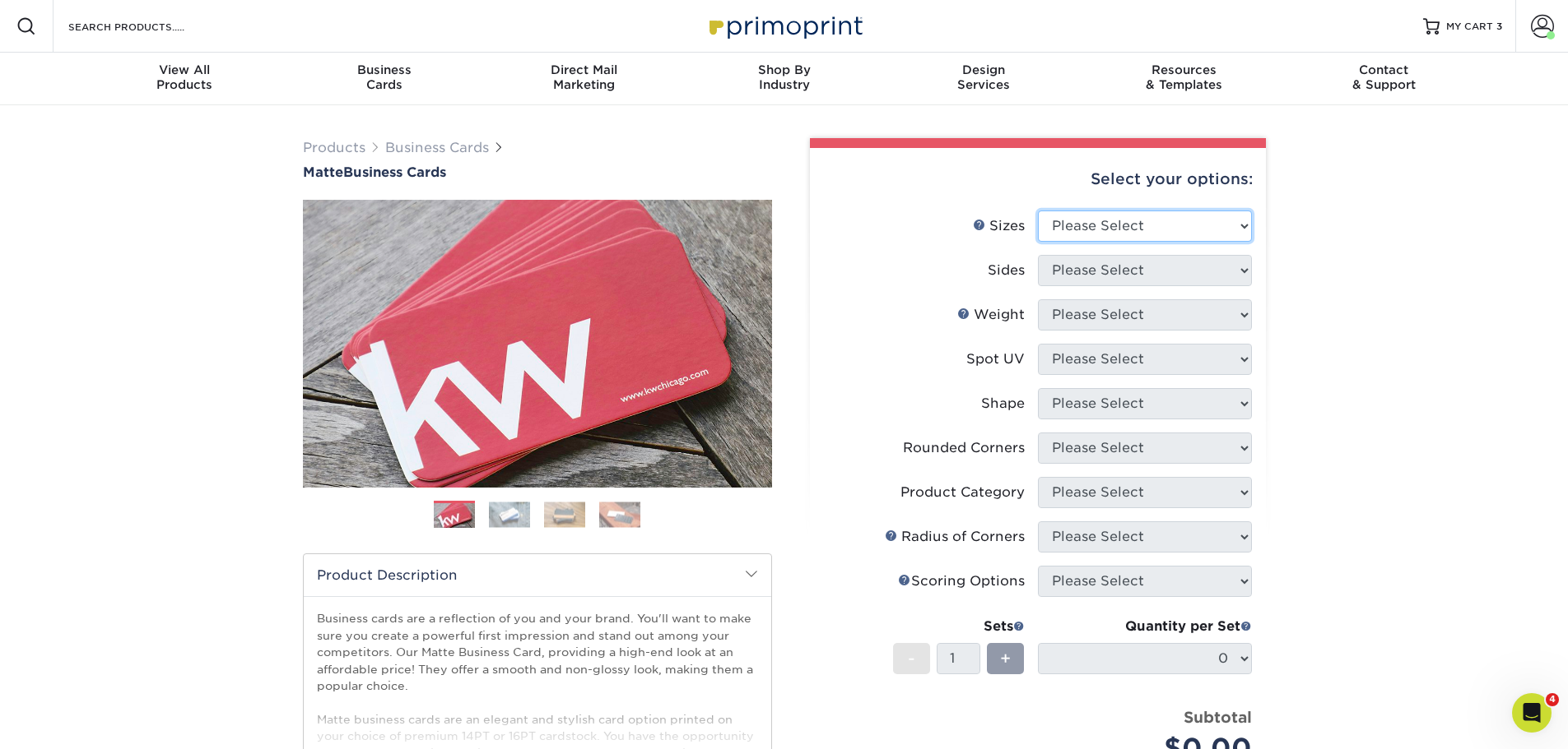
click at [1146, 227] on select "Please Select 1.5" x 3.5" - Mini 1.75" x 3.5" - Mini 2" x 2" - Square 2" x 3" -…" at bounding box center [1144, 226] width 214 height 31
select select "2.00x3.50"
click at [1038, 210] on select "Please Select 1.5" x 3.5" - Mini 1.75" x 3.5" - Mini 2" x 2" - Square 2" x 3" -…" at bounding box center [1144, 226] width 214 height 31
click at [1116, 265] on select "Please Select Print Both Sides Print Front Only" at bounding box center [1144, 271] width 214 height 31
select select "13abbda7-1d64-4f25-8bb2-c179b224825d"
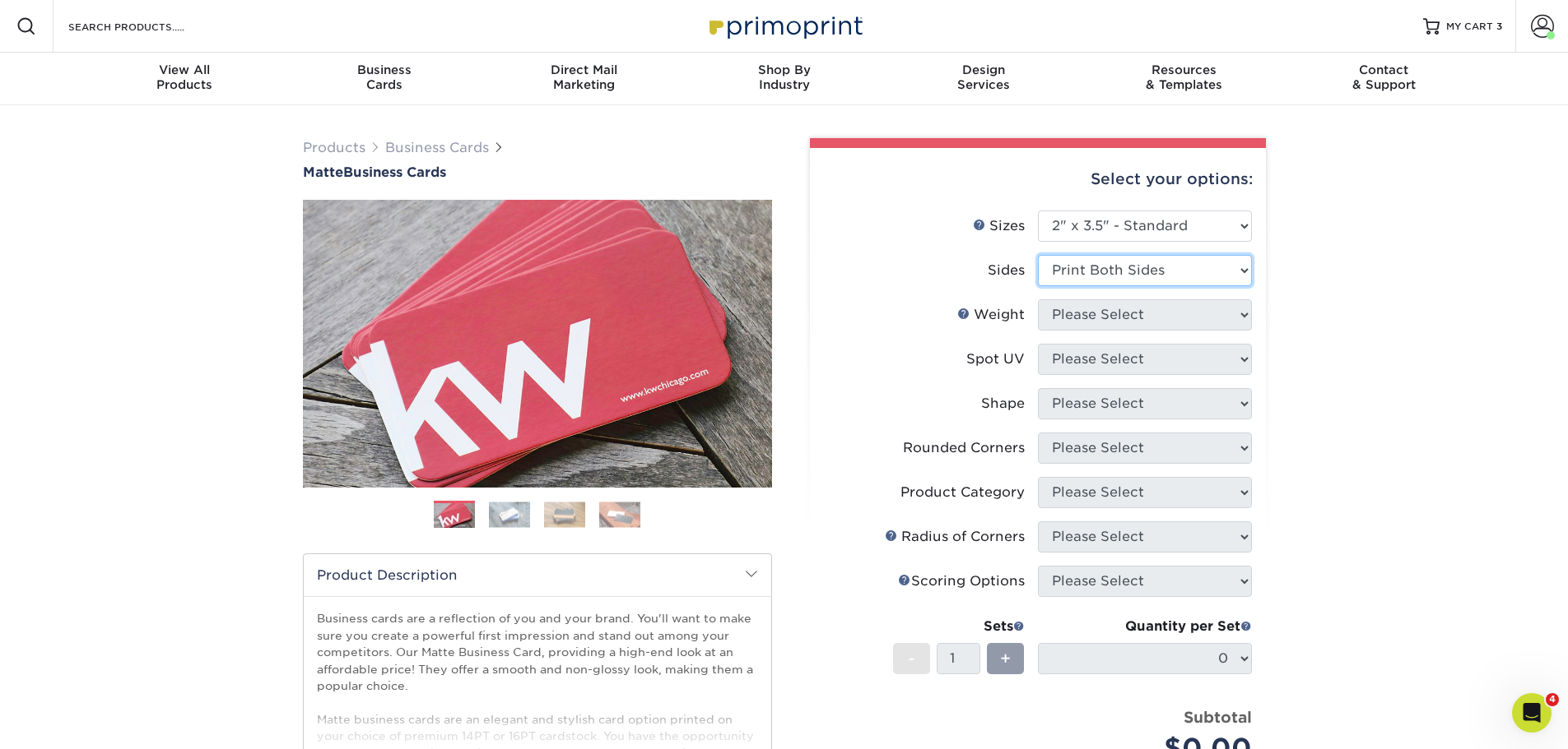
click at [1038, 255] on select "Please Select Print Both Sides Print Front Only" at bounding box center [1144, 271] width 214 height 31
click at [1113, 317] on select "Please Select 16PT 14PT" at bounding box center [1144, 315] width 214 height 31
click at [1084, 318] on select "Please Select 16PT 14PT" at bounding box center [1144, 315] width 214 height 31
select select "16PT"
click at [1038, 299] on select "Please Select 16PT 14PT" at bounding box center [1144, 315] width 214 height 31
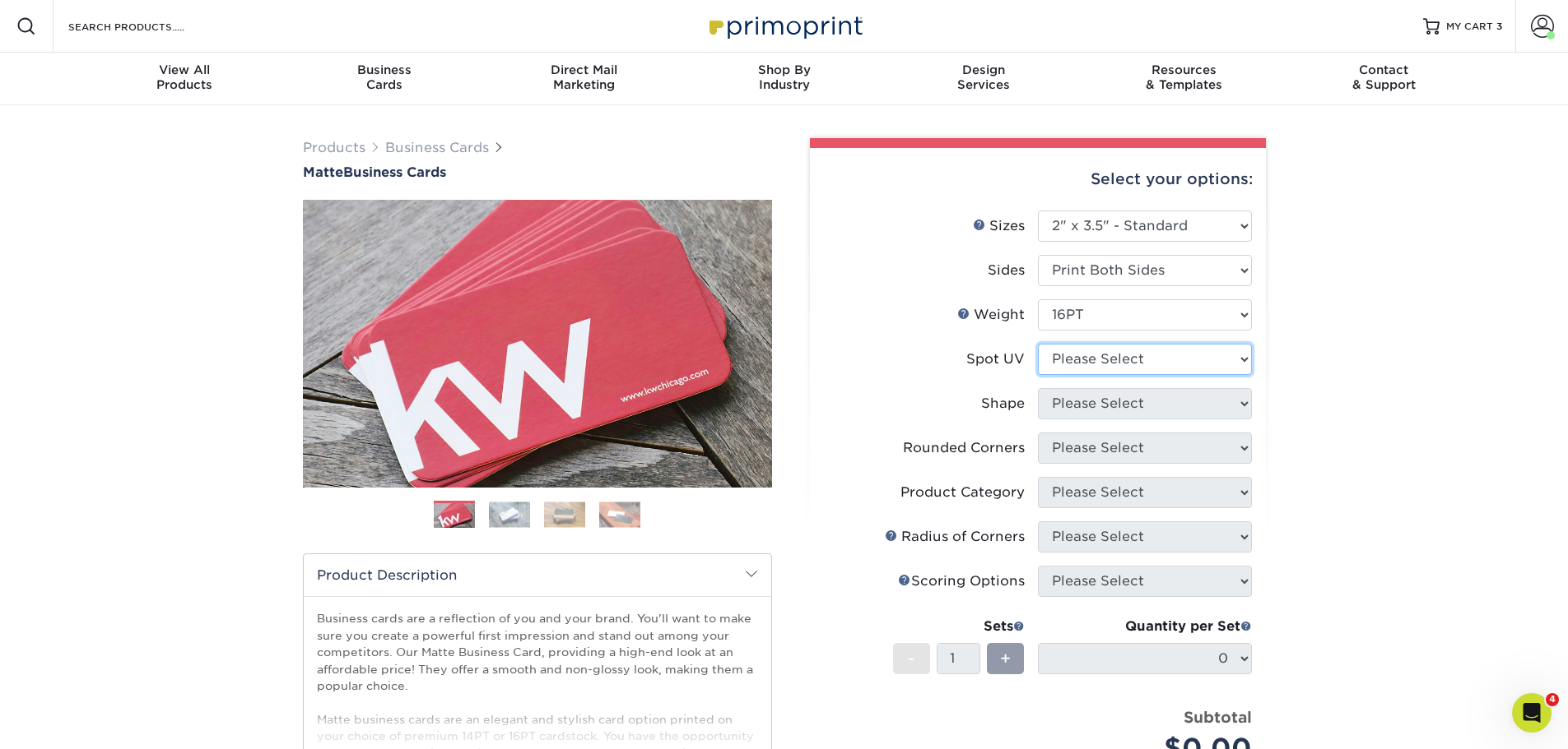
click at [1119, 352] on select "Please Select No Spot UV Front and Back (Both Sides) Front Only Back Only" at bounding box center [1144, 360] width 214 height 31
select select "3"
click at [1038, 344] on select "Please Select No Spot UV Front and Back (Both Sides) Front Only Back Only" at bounding box center [1144, 360] width 214 height 31
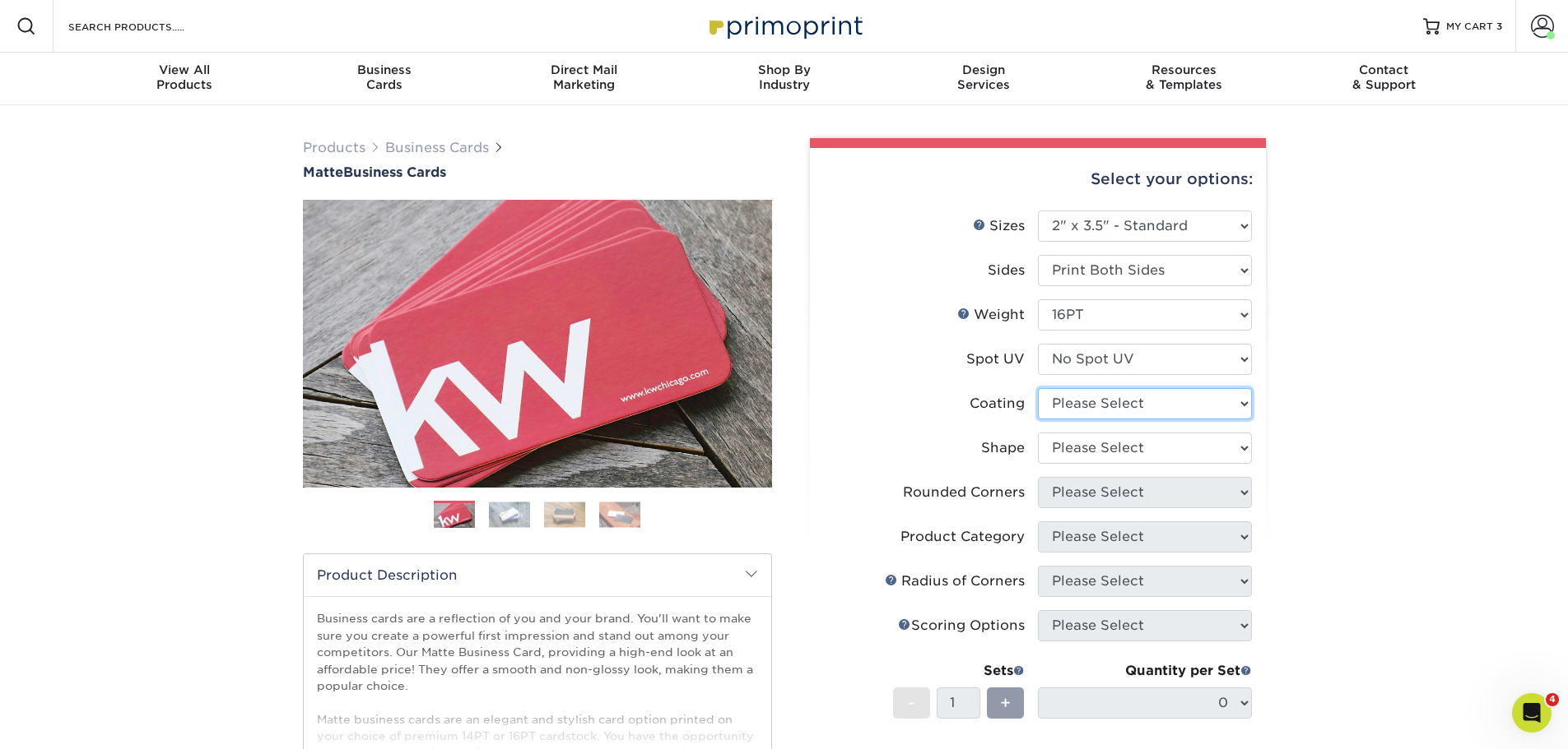
click at [1109, 391] on select at bounding box center [1144, 404] width 214 height 31
select select "121bb7b5-3b4d-429f-bd8d-bbf80e953313"
click at [1038, 388] on select at bounding box center [1144, 404] width 214 height 31
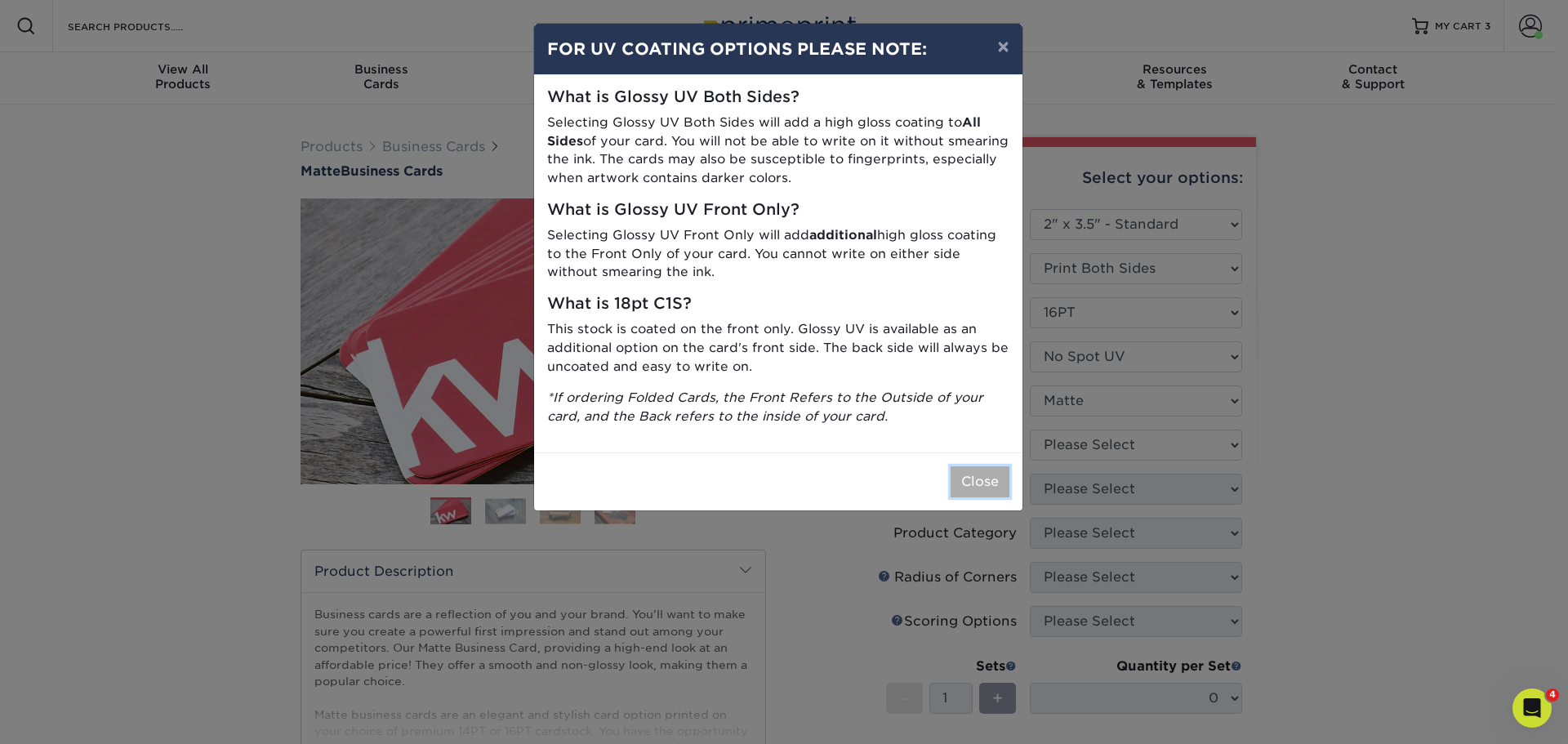
click at [983, 480] on button "Close" at bounding box center [980, 482] width 59 height 31
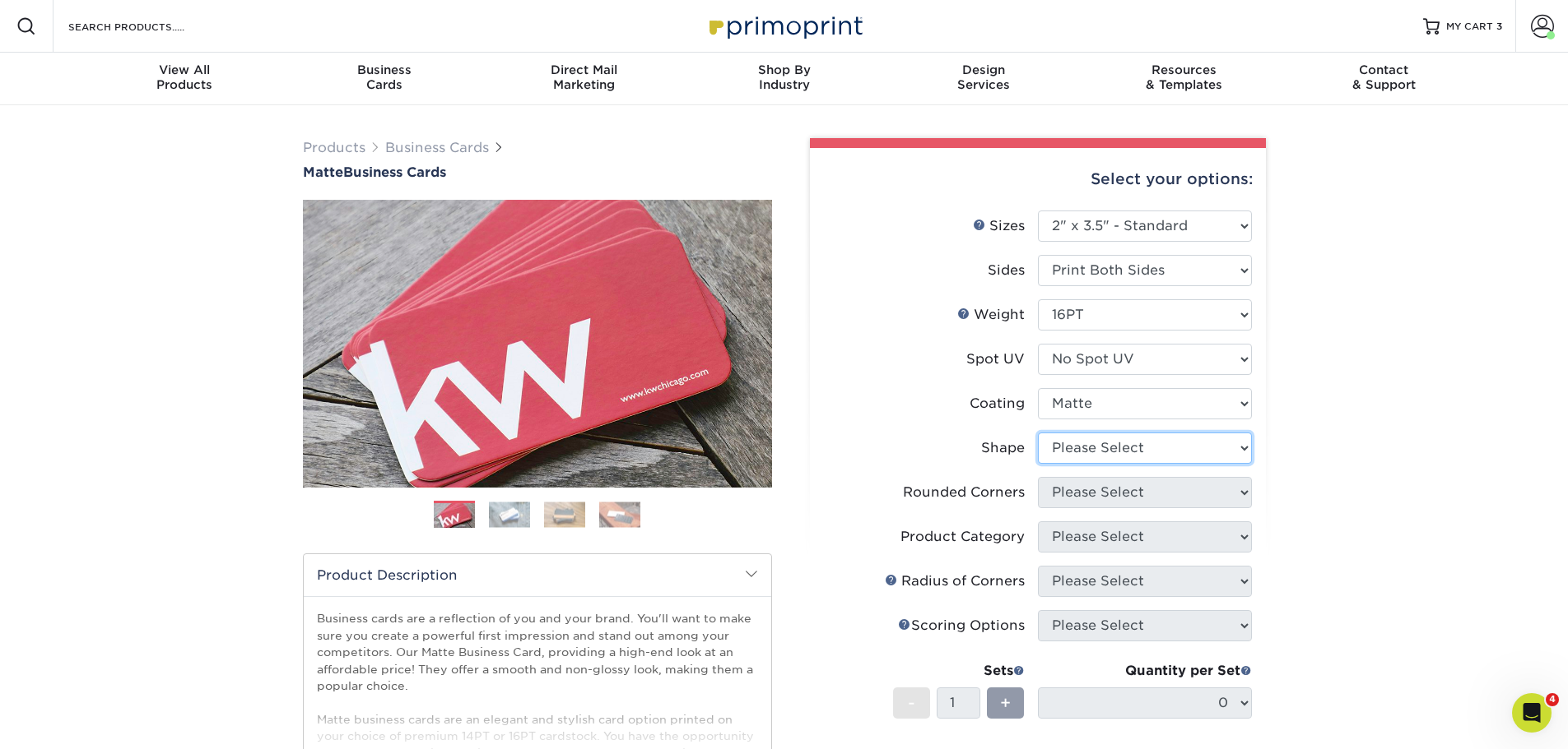
click at [1090, 448] on select "Please Select Standard Oval" at bounding box center [1144, 449] width 214 height 31
select select "standard"
click at [1038, 433] on select "Please Select Standard Oval" at bounding box center [1144, 449] width 214 height 31
click at [1088, 487] on select "Please Select Yes - Round 2 Corners Yes - Round 4 Corners No" at bounding box center [1144, 492] width 214 height 31
select select "0"
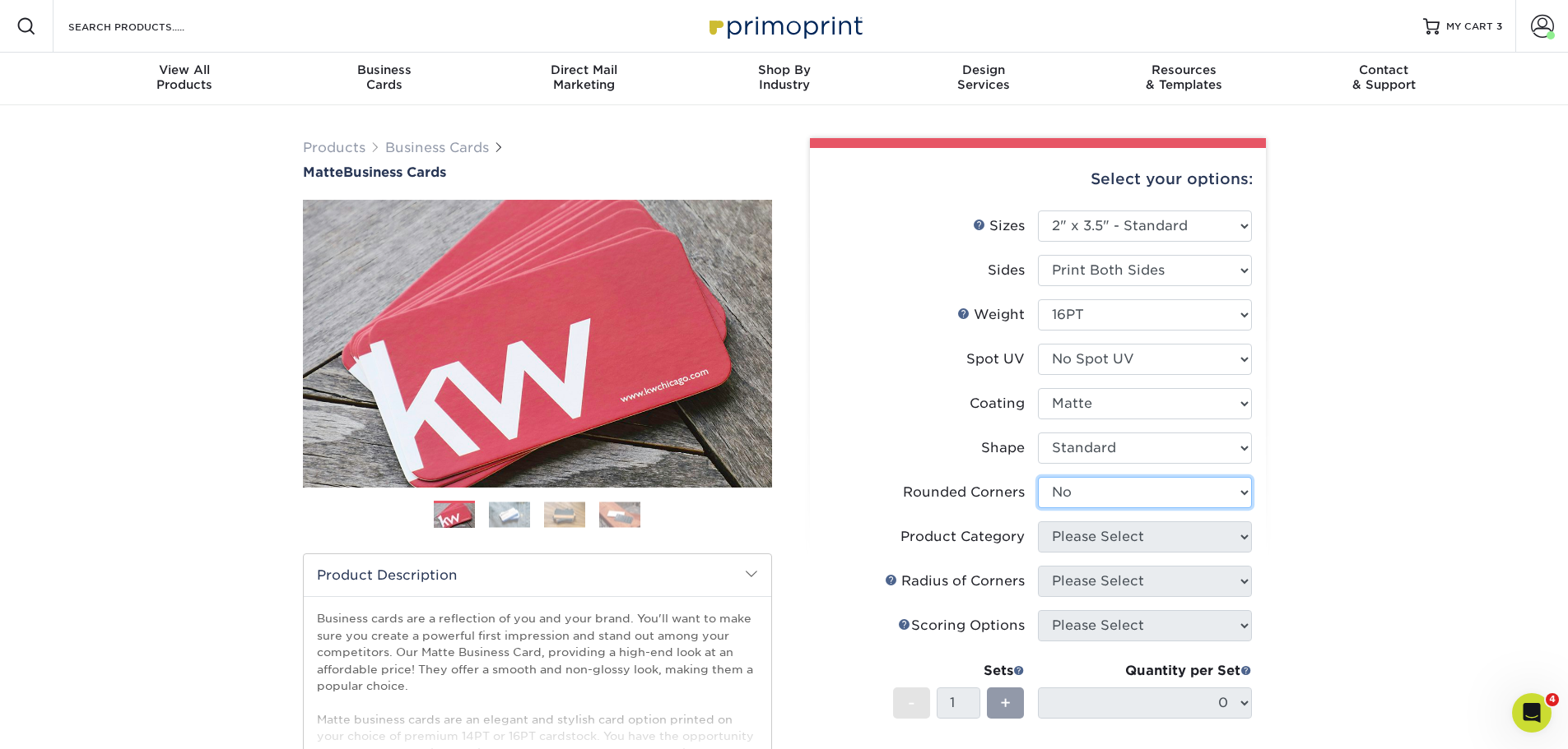
click at [1038, 477] on select "Please Select Yes - Round 2 Corners Yes - Round 4 Corners No" at bounding box center [1144, 492] width 214 height 31
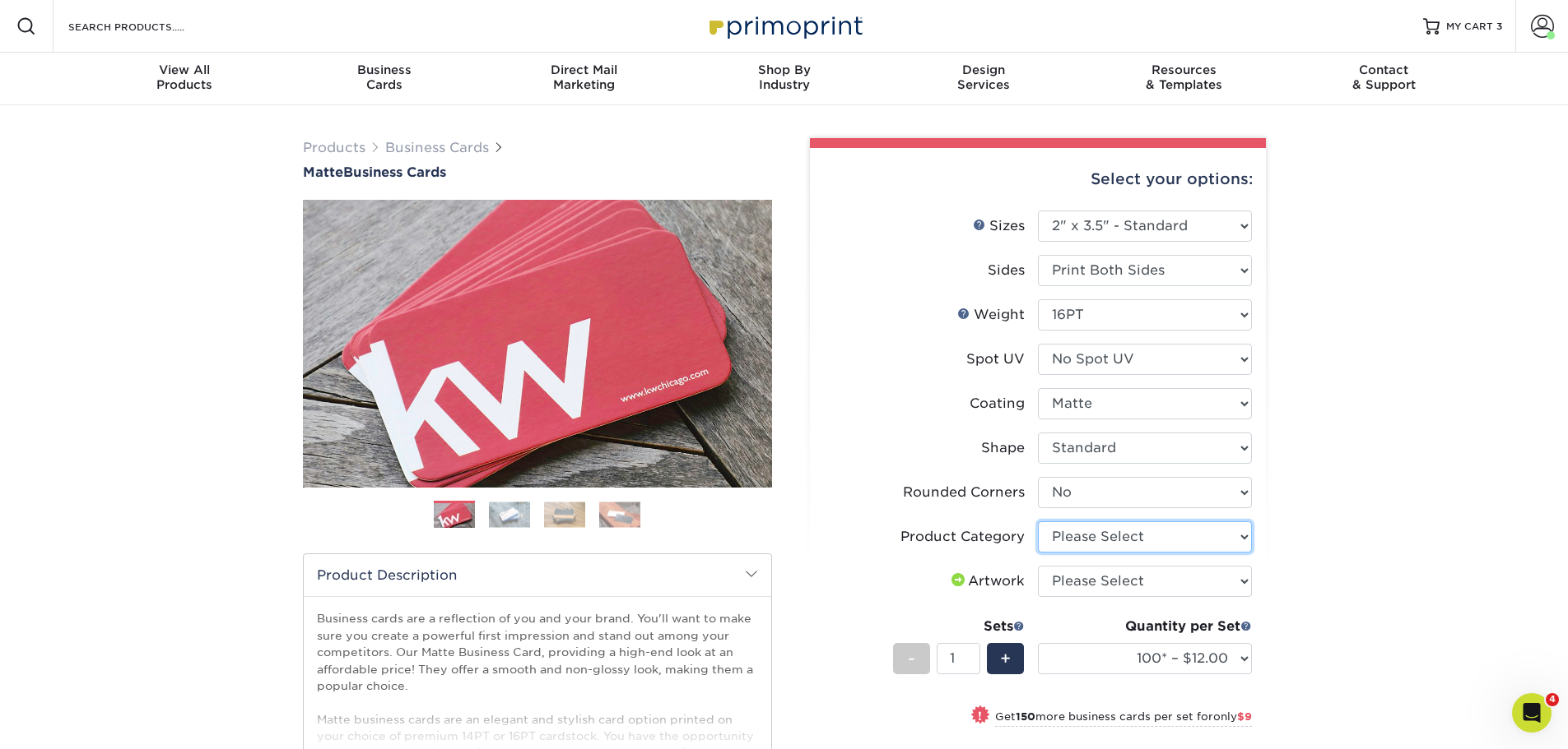
click at [1097, 528] on select "Please Select Business Cards" at bounding box center [1144, 537] width 214 height 31
select select "3b5148f1-0588-4f88-a218-97bcfdce65c1"
click at [1038, 521] on select "Please Select Business Cards" at bounding box center [1144, 537] width 214 height 31
click at [1105, 585] on select "Please Select I will upload files I need a design - $100" at bounding box center [1144, 581] width 214 height 31
select select "upload"
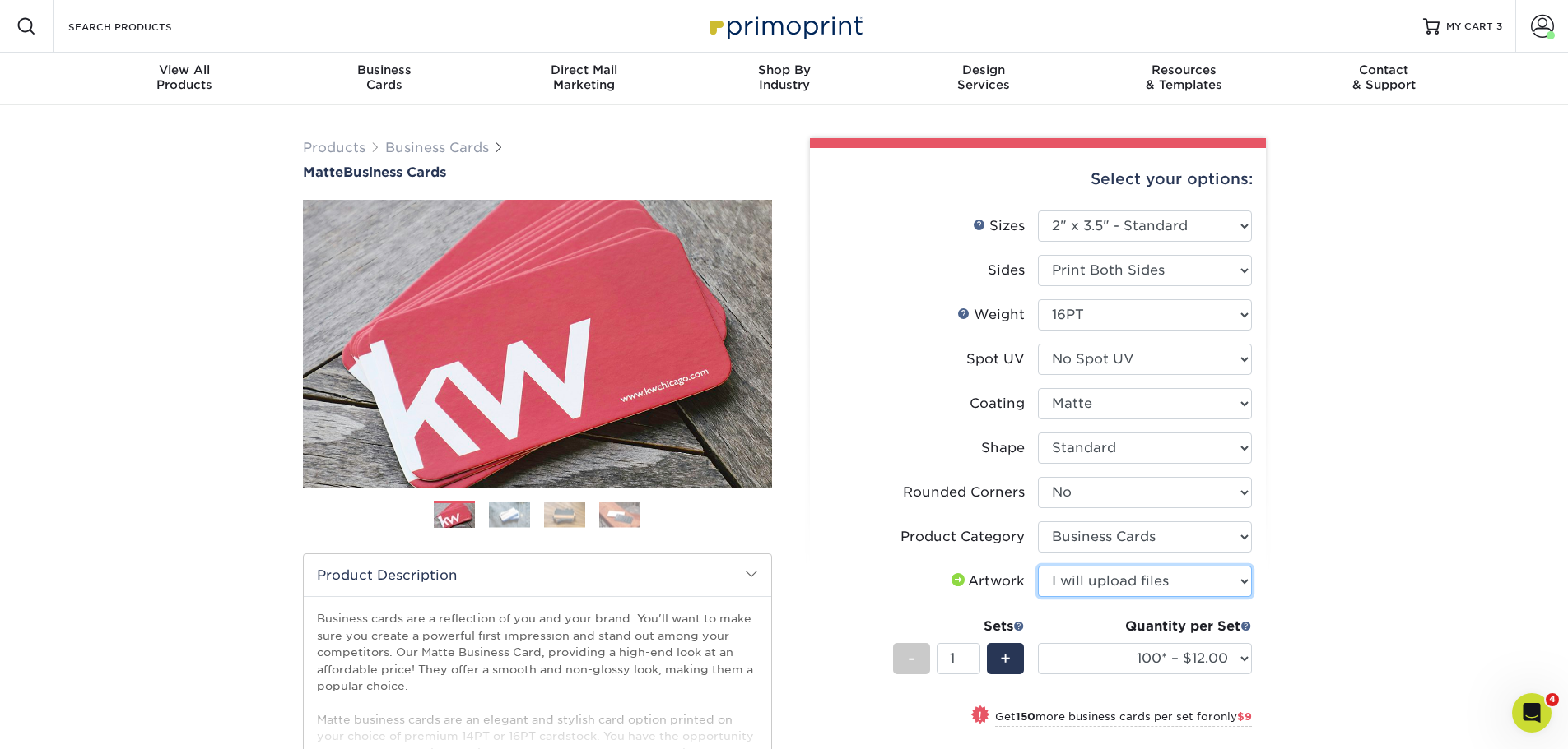
click at [1038, 566] on select "Please Select I will upload files I need a design - $100" at bounding box center [1144, 581] width 214 height 31
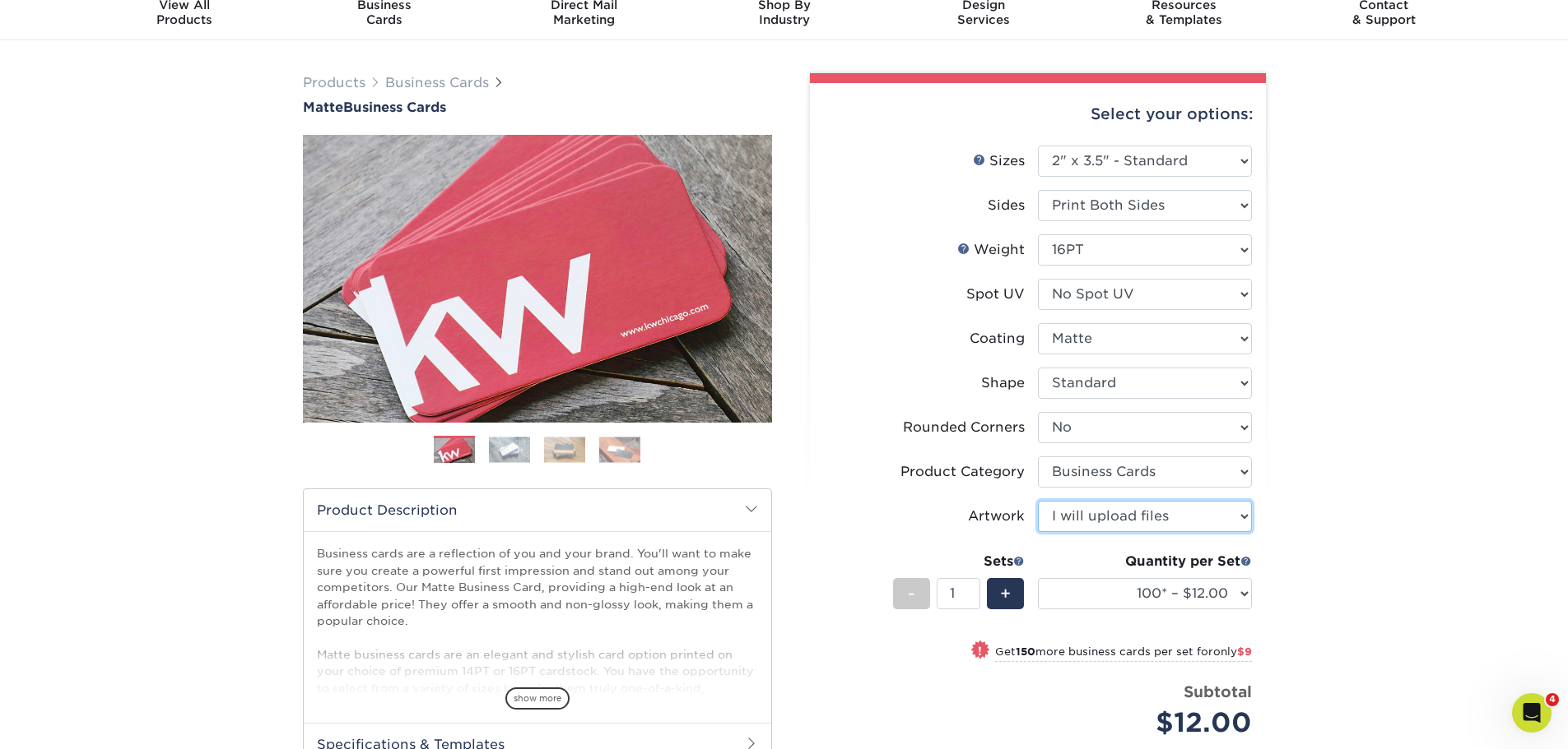
scroll to position [247, 0]
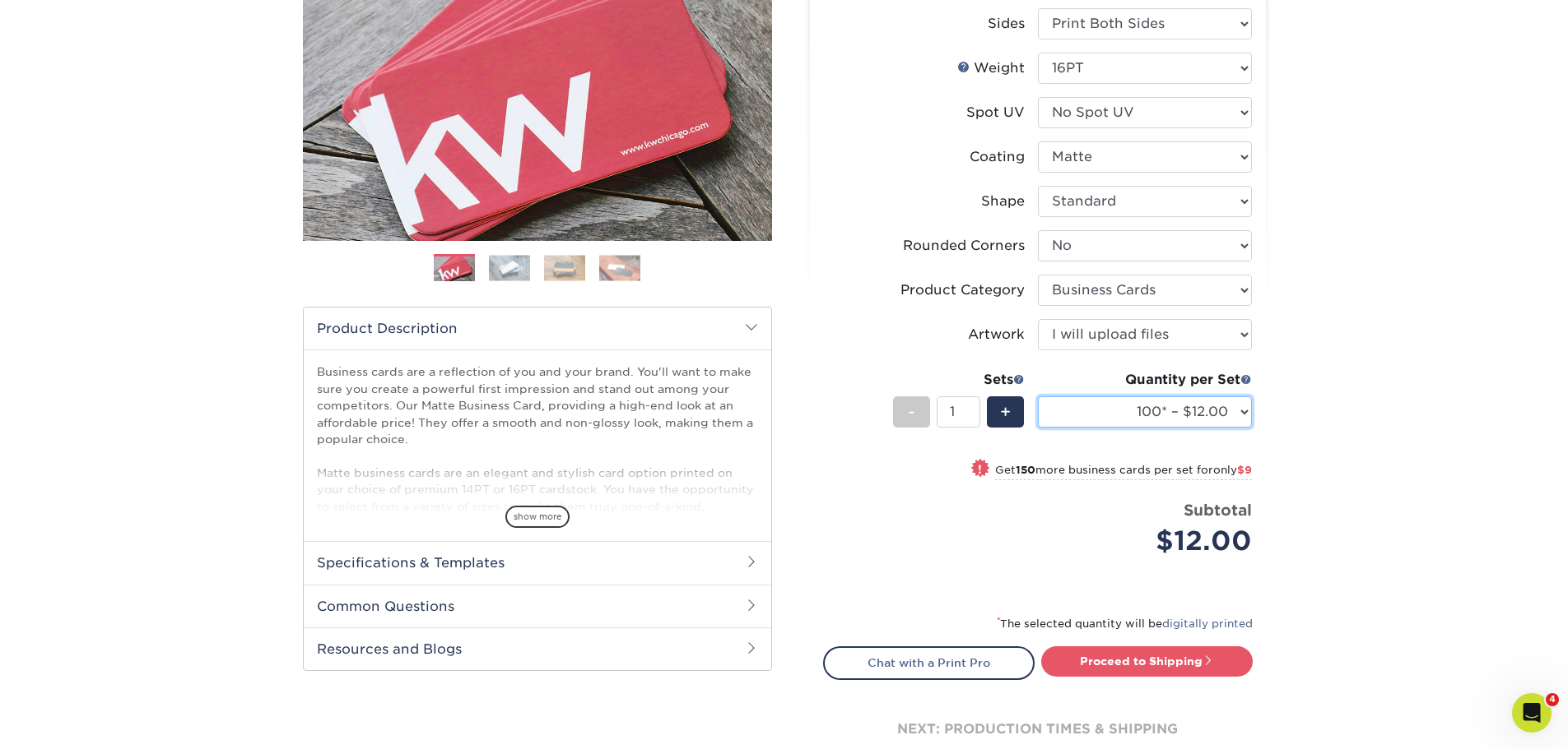
click at [1187, 416] on select "100* – $12.00 250* – $21.00 500 – $42.00 1000 – $53.00 2500 – $95.00 5000 – $18…" at bounding box center [1144, 412] width 214 height 31
click at [1344, 406] on div "Products Business Cards Matte Business Cards Previous Next 100 $ 9" at bounding box center [784, 348] width 1568 height 979
click at [1126, 661] on link "Proceed to Shipping" at bounding box center [1147, 662] width 211 height 30
type input "Set 1"
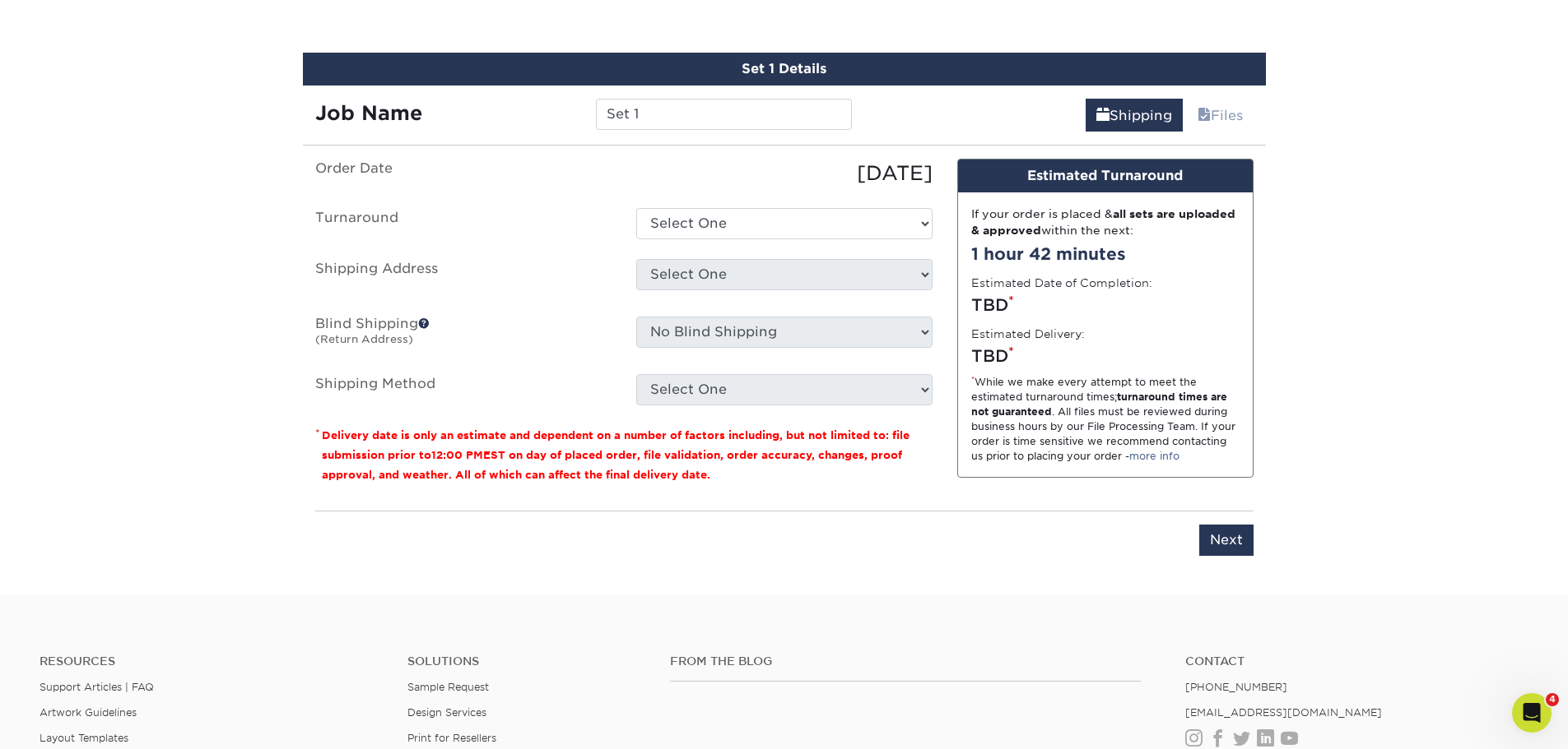
scroll to position [938, 0]
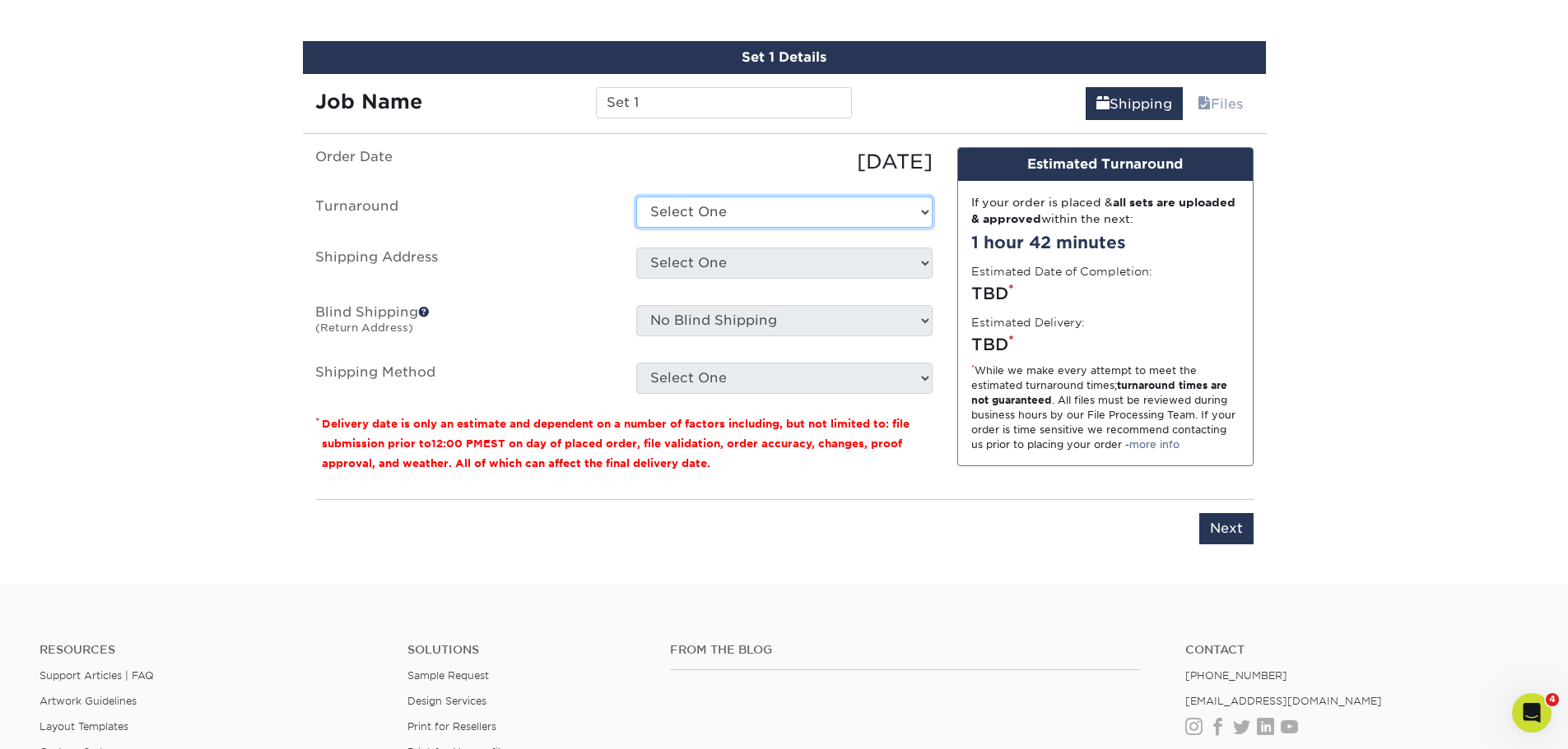
click at [687, 208] on select "Select One 2-4 Business Days 2 Day Next Business Day" at bounding box center [784, 212] width 296 height 31
select select "47dbf4b1-3bfd-4687-b793-fcd3ee179f06"
click at [636, 196] on select "Select One 2-4 Business Days 2 Day Next Business Day" at bounding box center [784, 212] width 296 height 31
click at [691, 254] on select "Select One Grooms Office Environments Grooms Office Environments-2025 Grooms Of…" at bounding box center [784, 264] width 296 height 31
select select "281692"
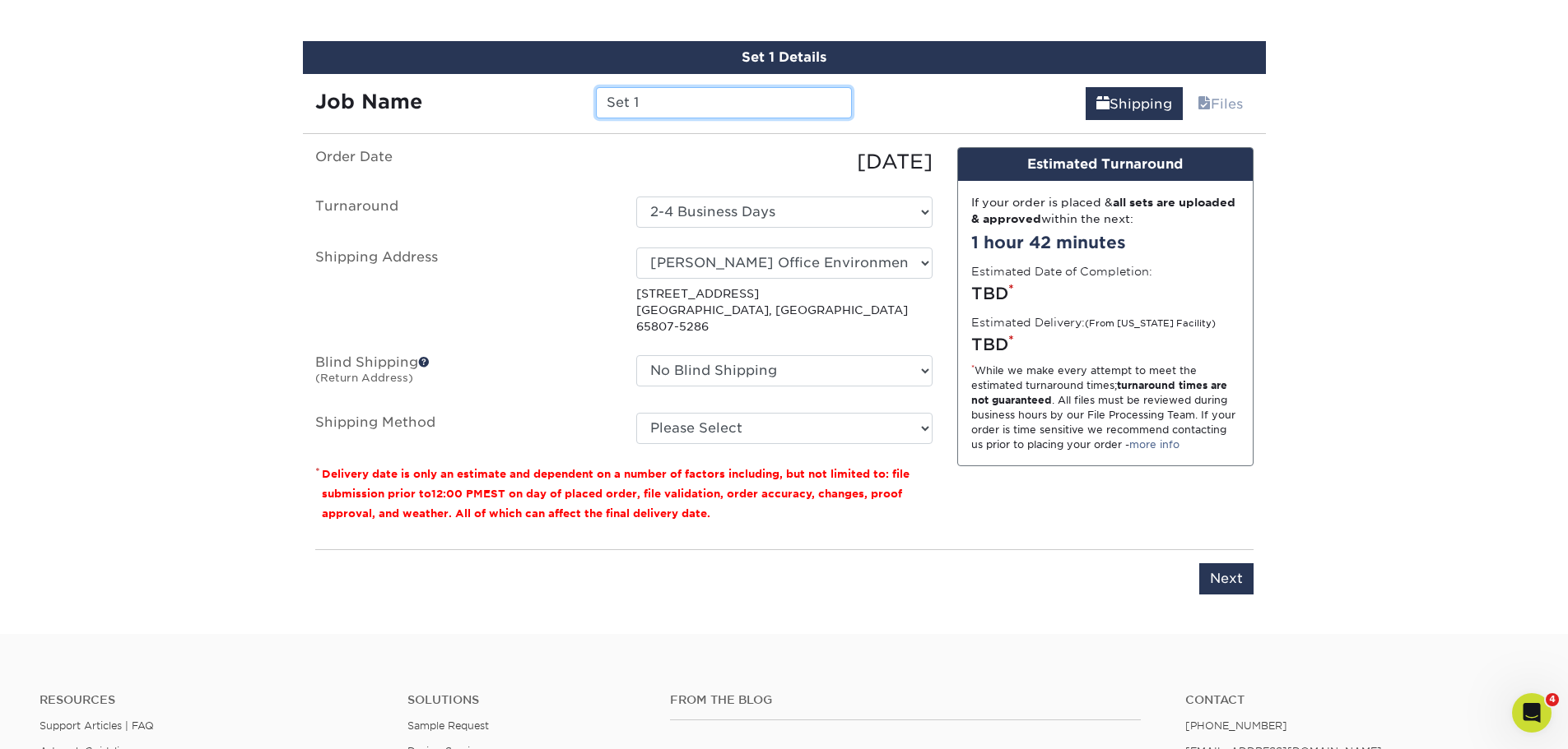
click at [671, 104] on input "Set 1" at bounding box center [723, 103] width 256 height 31
drag, startPoint x: 657, startPoint y: 99, endPoint x: 549, endPoint y: 102, distance: 108.0
click at [619, 100] on input "Set 1" at bounding box center [723, 103] width 256 height 31
type input "S"
type input "Kailyn Guck"
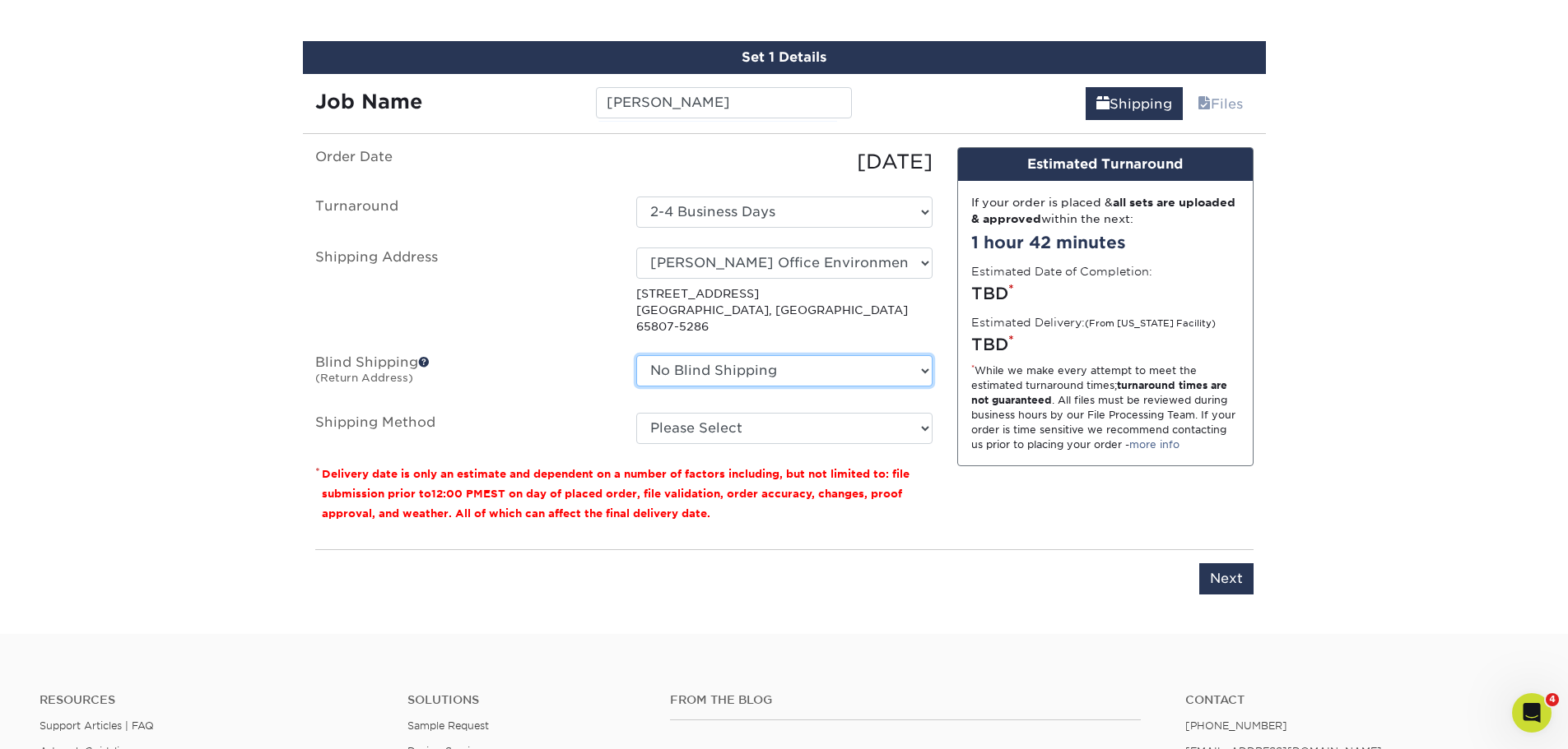
click at [718, 361] on select "No Blind Shipping Grooms Office Environments Grooms Office Environments-2025 Gr…" at bounding box center [784, 371] width 296 height 31
click at [636, 355] on select "No Blind Shipping Grooms Office Environments Grooms Office Environments-2025 Gr…" at bounding box center [784, 371] width 296 height 31
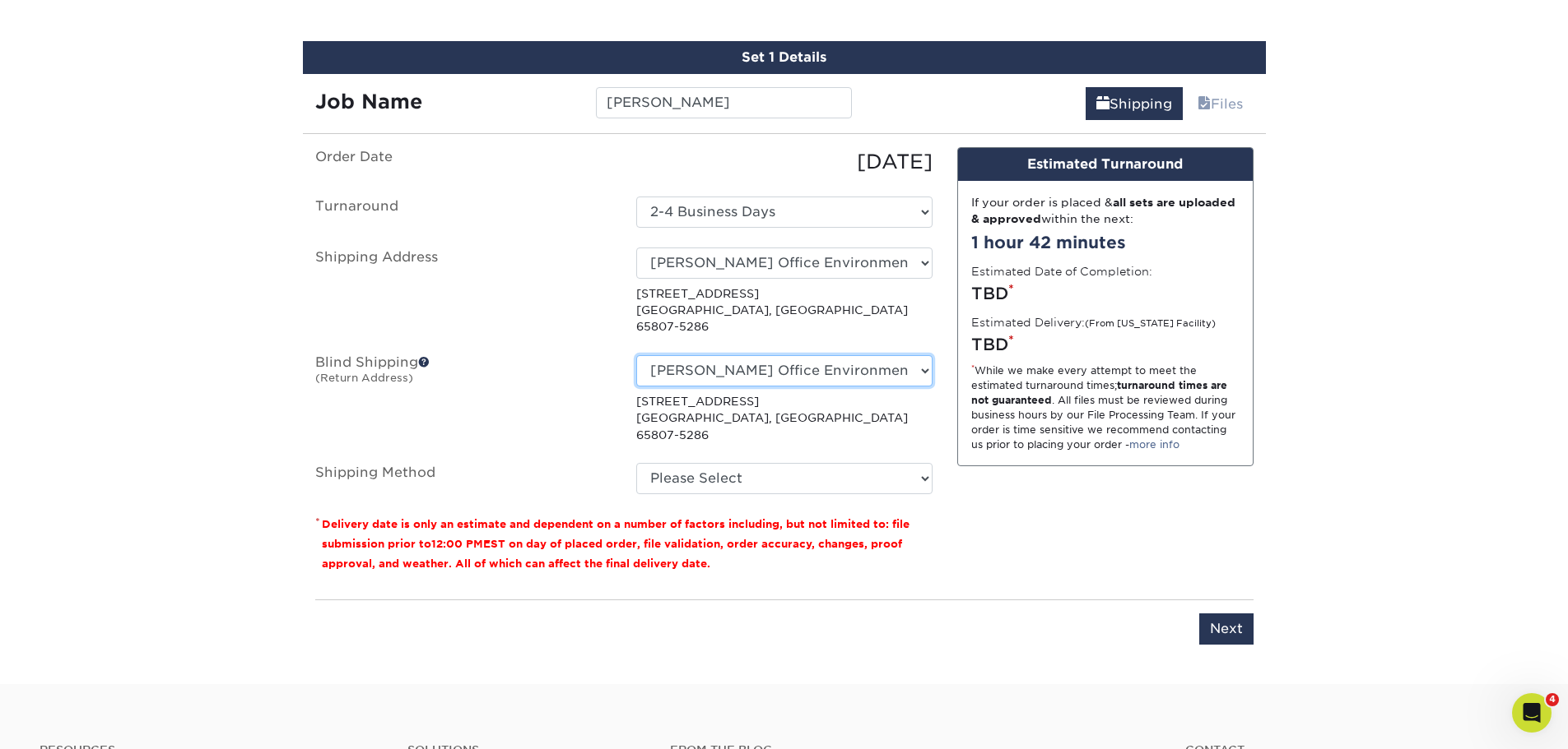
click at [727, 362] on select "No Blind Shipping Grooms Office Environments Grooms Office Environments-2025 Gr…" at bounding box center [784, 371] width 296 height 31
select select "-1"
click at [636, 355] on select "No Blind Shipping Grooms Office Environments Grooms Office Environments-2025 Gr…" at bounding box center [784, 371] width 296 height 31
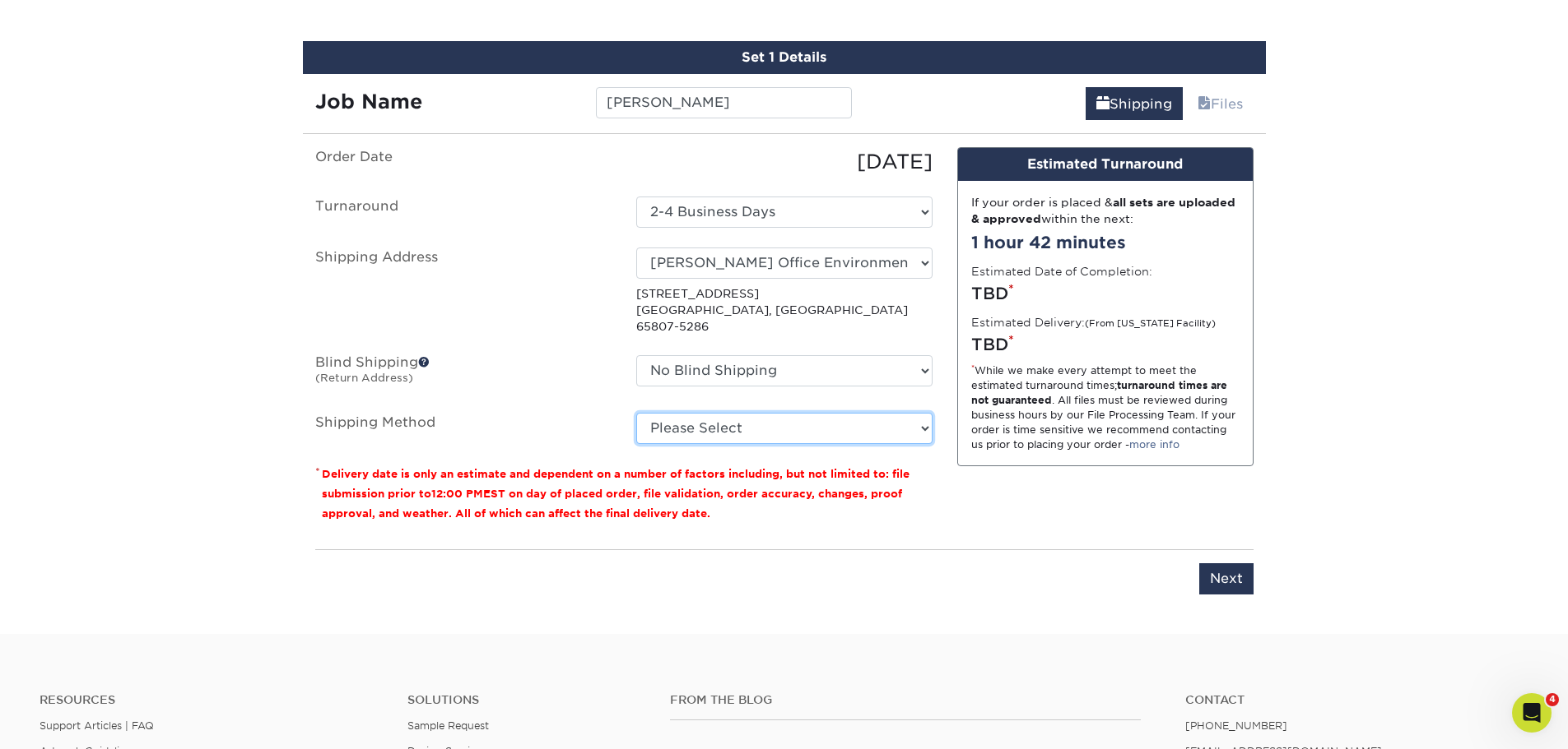
click at [722, 413] on select "Please Select Ground Shipping (+$7.84) 3 Day Shipping Service (+$15.33) 2 Day A…" at bounding box center [784, 429] width 296 height 31
select select "03"
click at [636, 413] on select "Please Select Ground Shipping (+$7.84) 3 Day Shipping Service (+$15.33) 2 Day A…" at bounding box center [784, 429] width 296 height 31
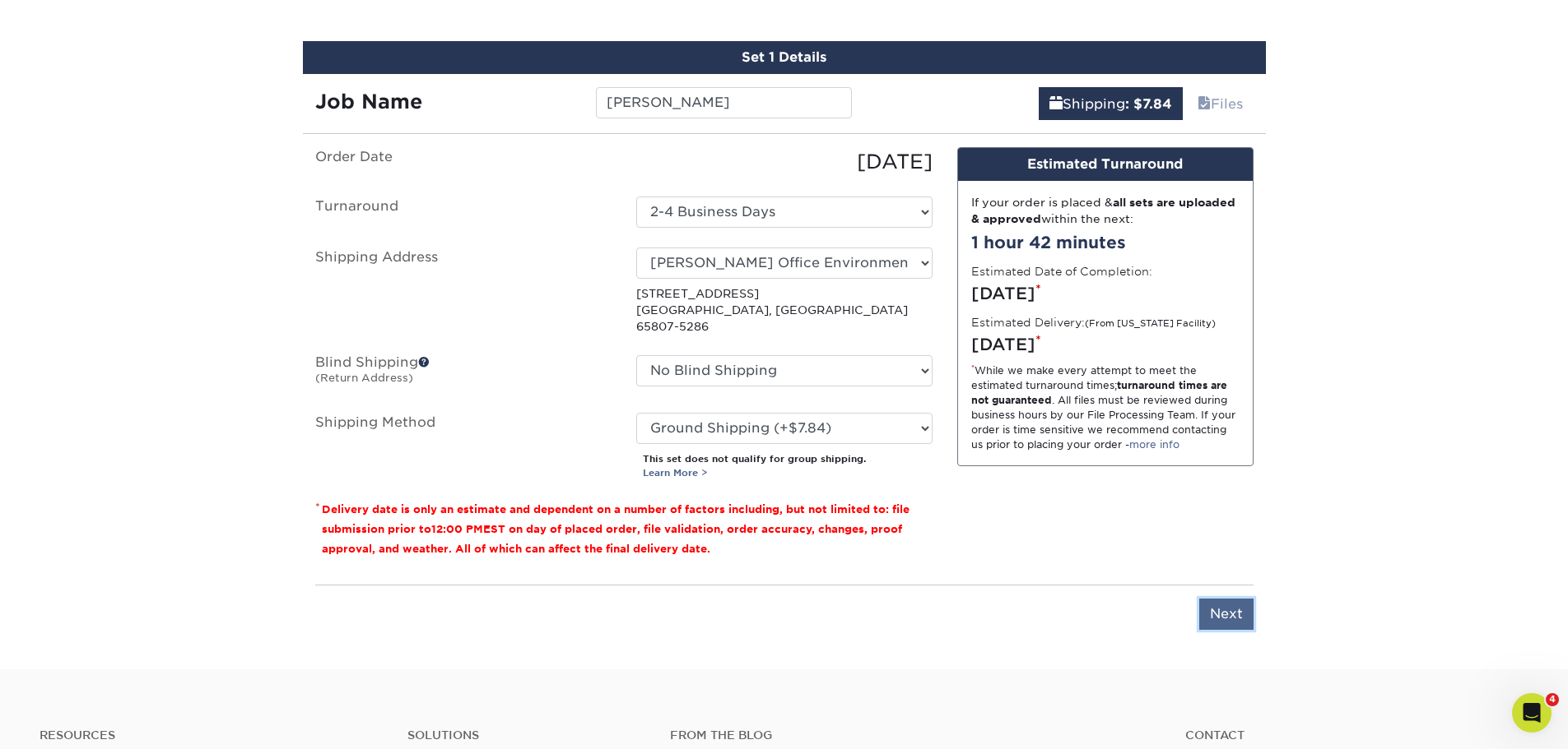
click at [1208, 599] on input "Next" at bounding box center [1226, 615] width 54 height 31
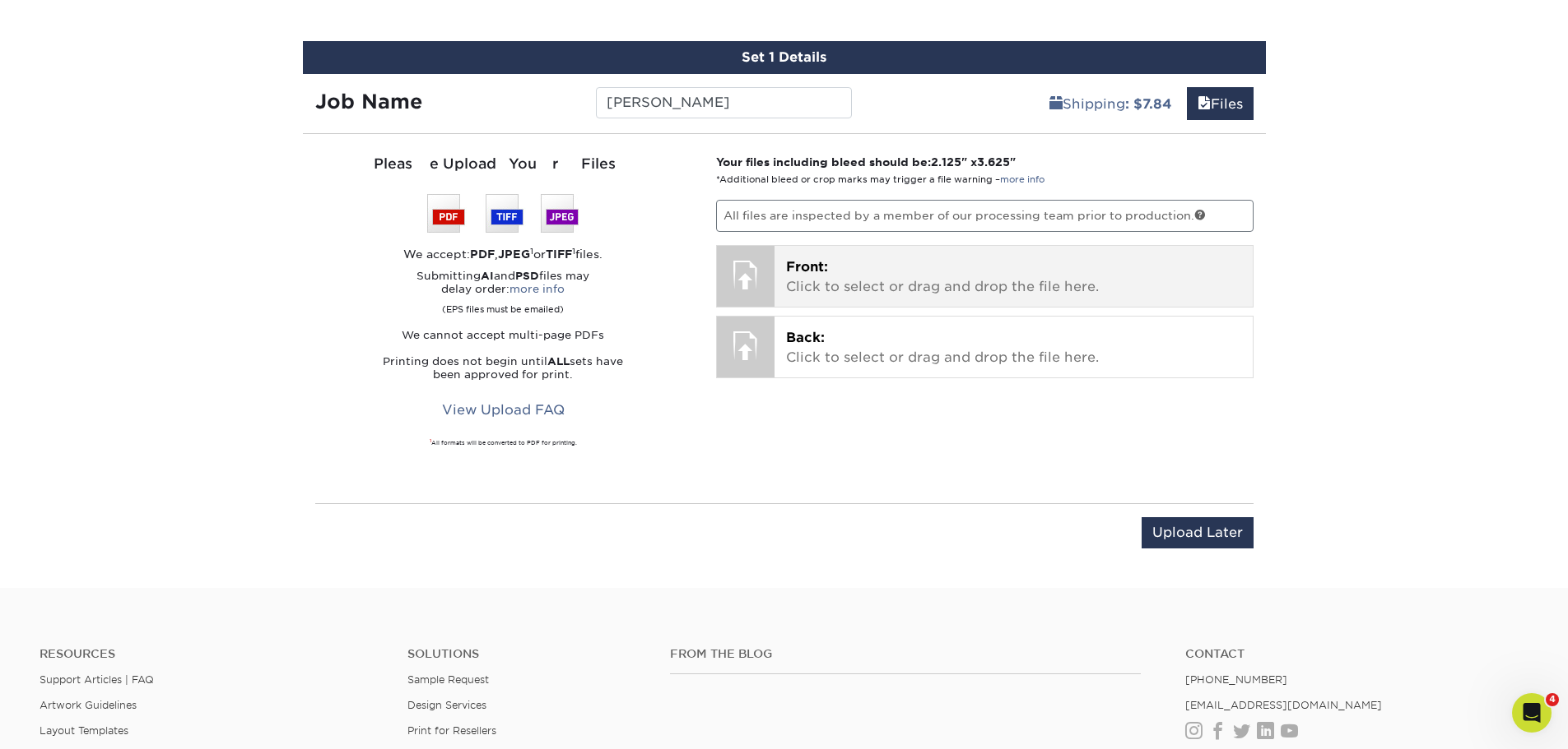
click at [829, 279] on p "Front: Click to select or drag and drop the file here." at bounding box center [1013, 277] width 455 height 39
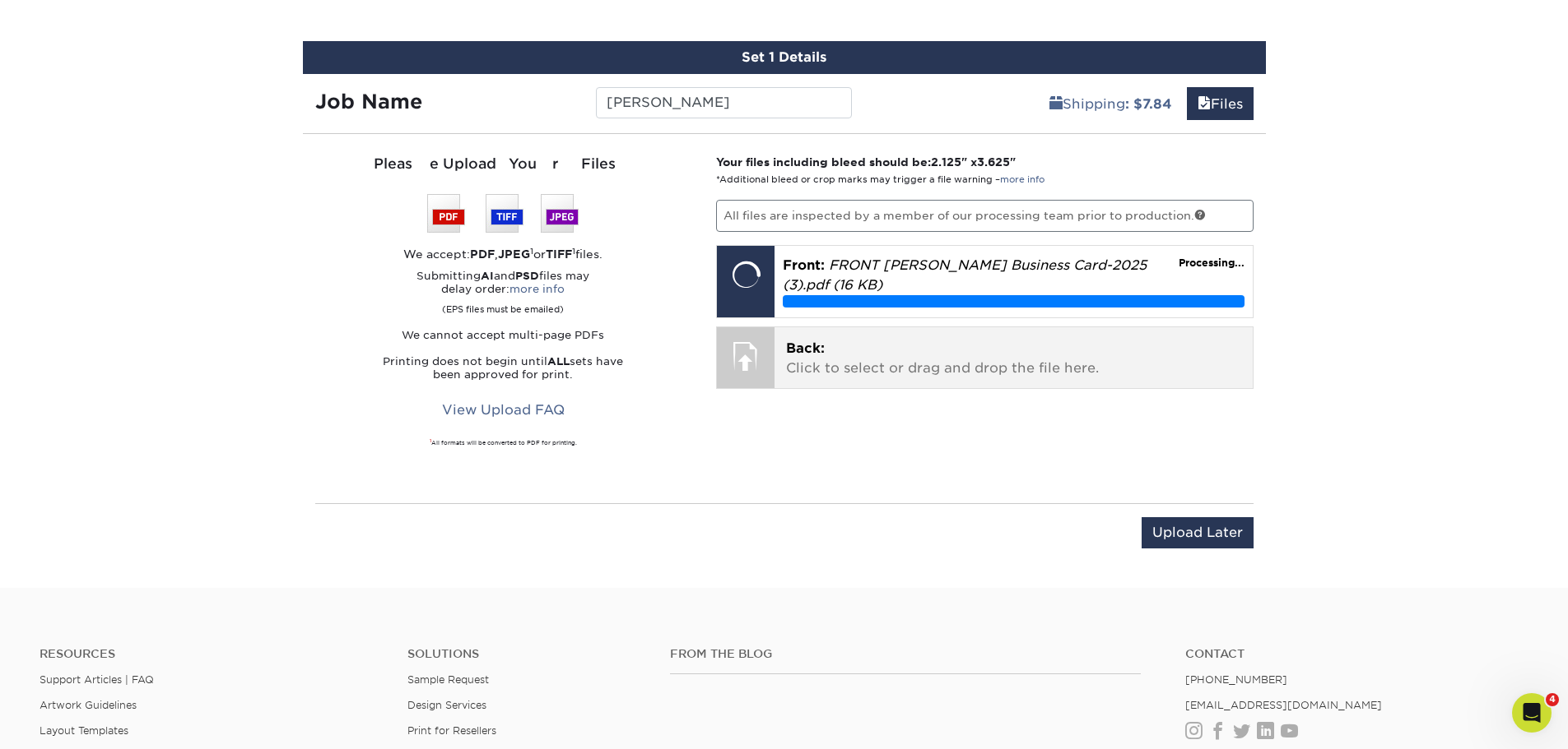
click at [863, 354] on p "Back: Click to select or drag and drop the file here." at bounding box center [1013, 358] width 455 height 39
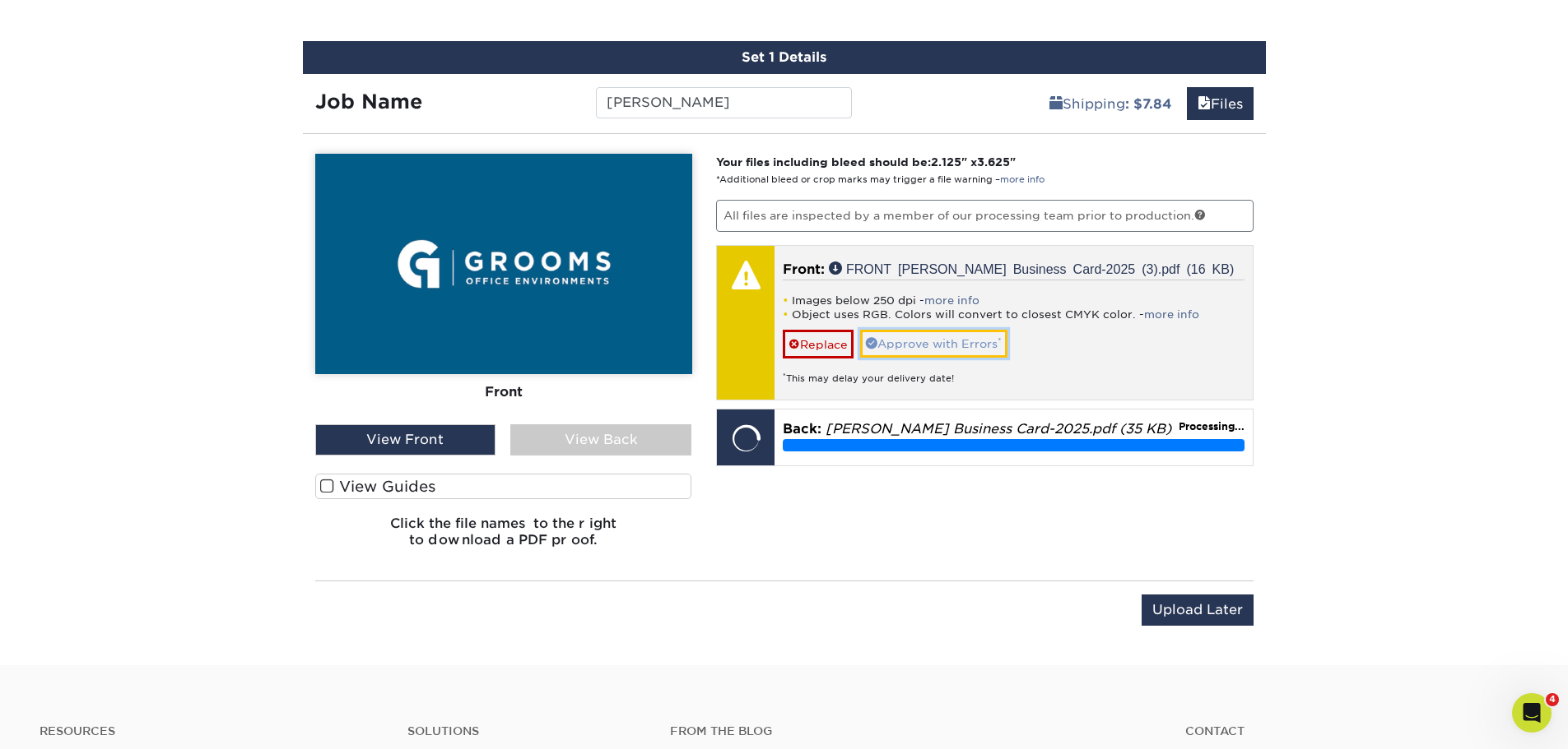
click at [900, 338] on link "Approve with Errors *" at bounding box center [934, 344] width 148 height 28
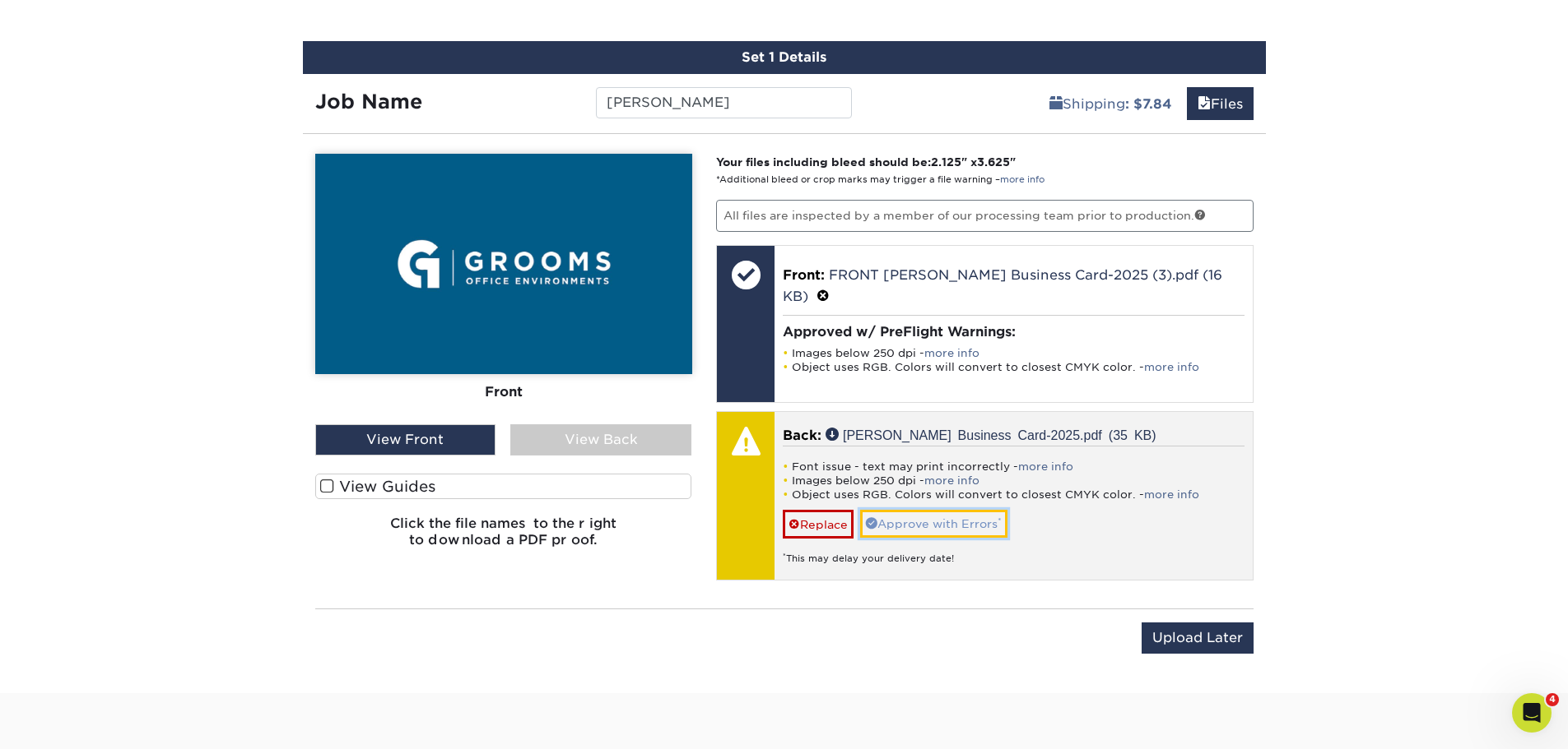
click at [950, 510] on link "Approve with Errors *" at bounding box center [934, 524] width 148 height 28
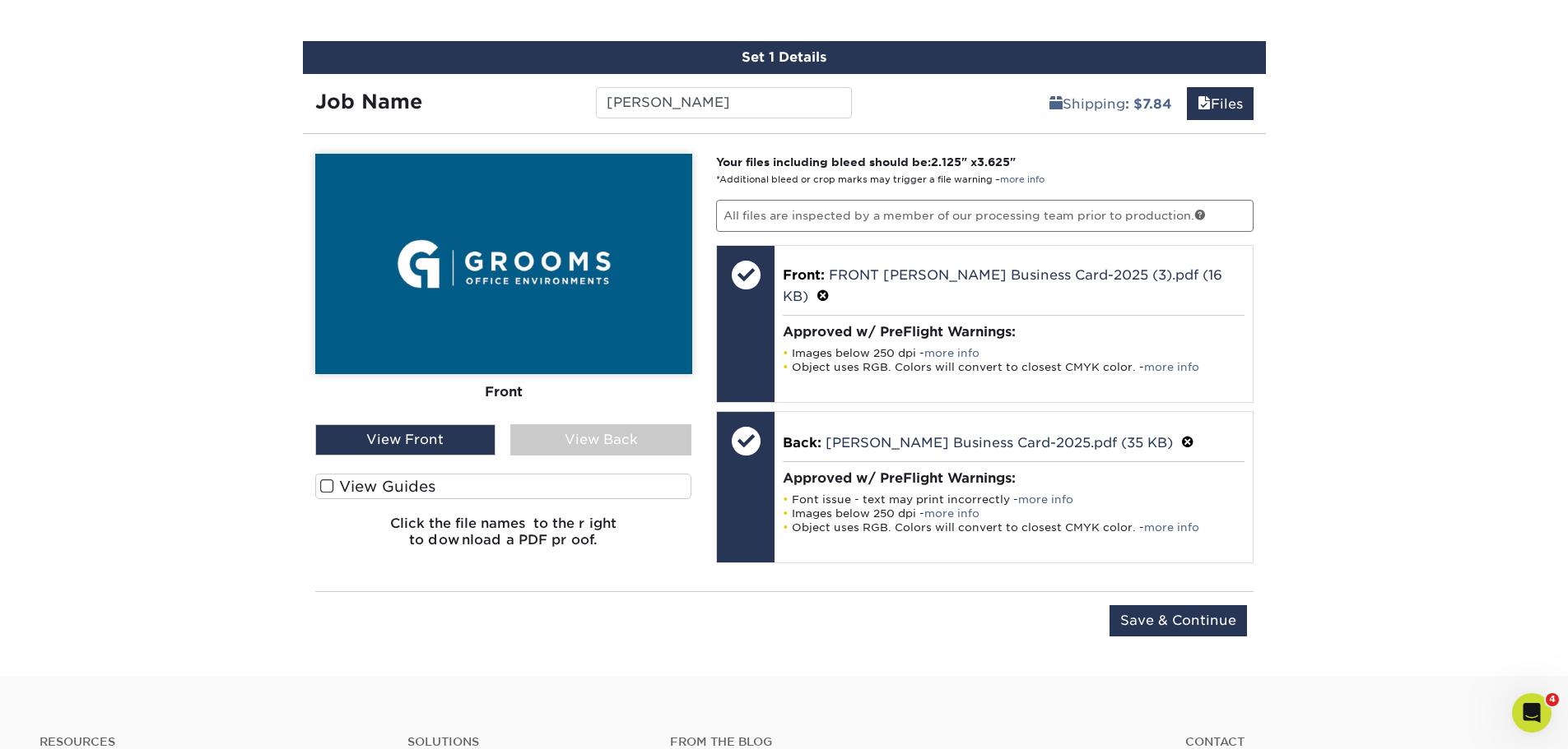
click at [615, 441] on div "View Back" at bounding box center [600, 440] width 181 height 31
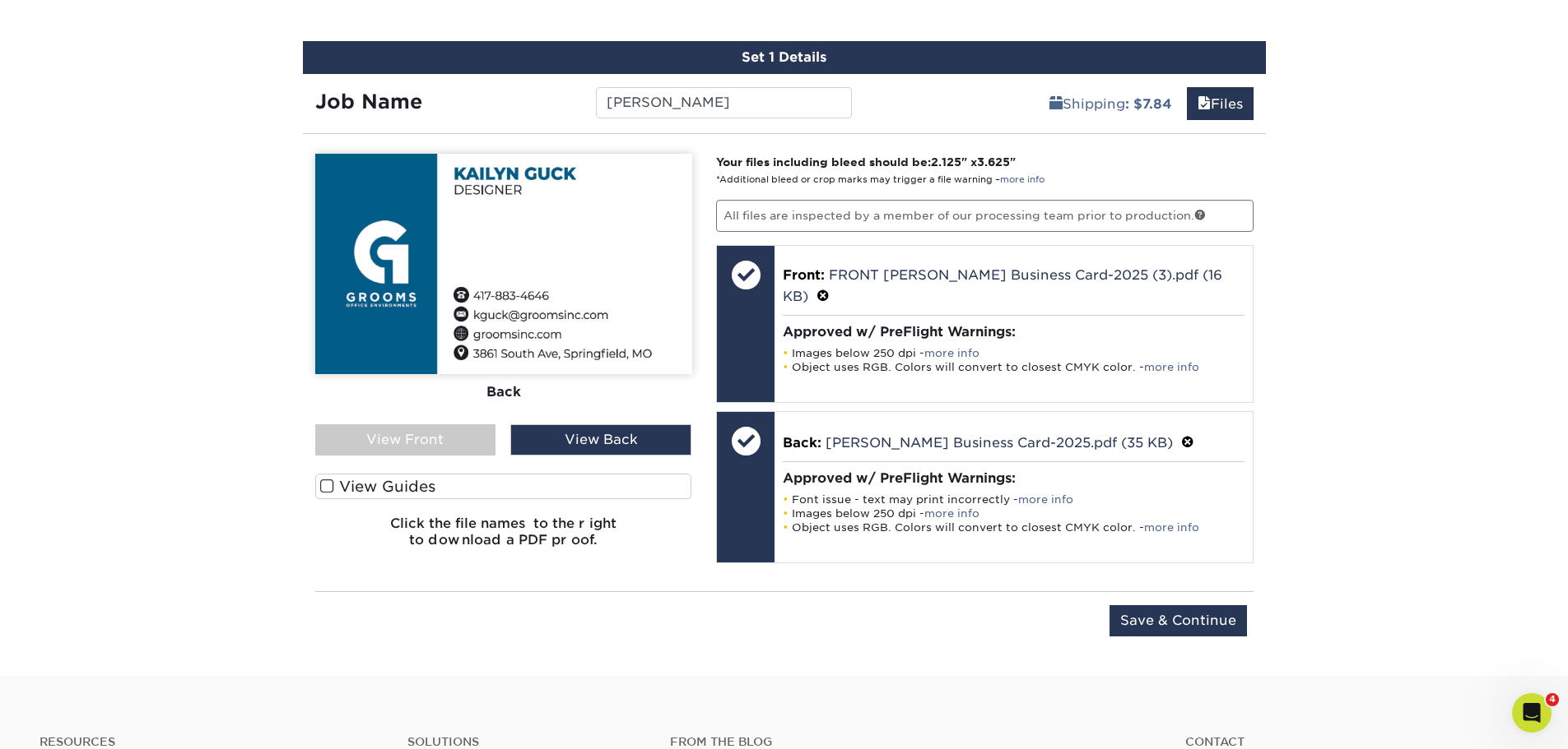
click at [447, 429] on div "View Front" at bounding box center [405, 440] width 181 height 31
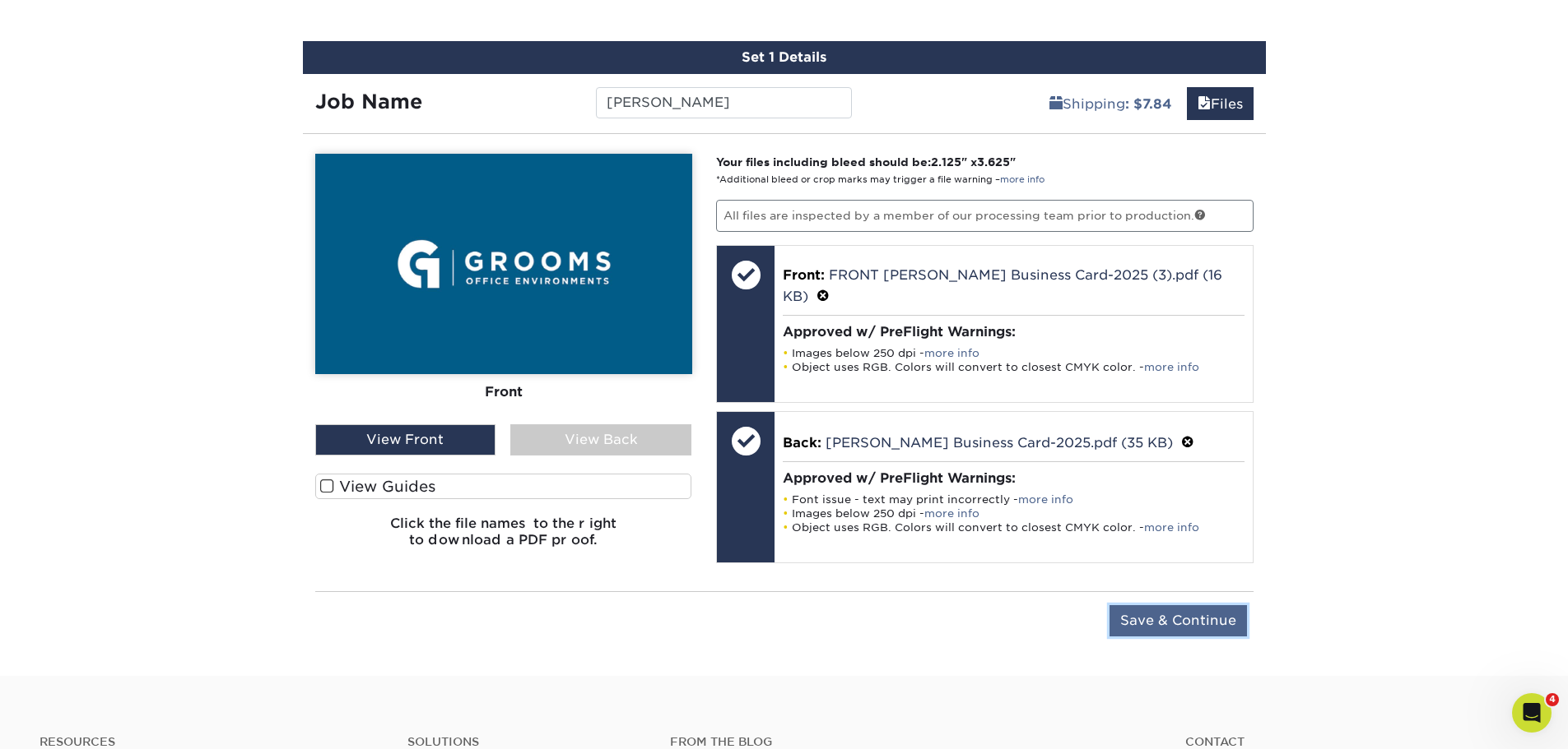
click at [1176, 618] on input "Save & Continue" at bounding box center [1178, 621] width 137 height 31
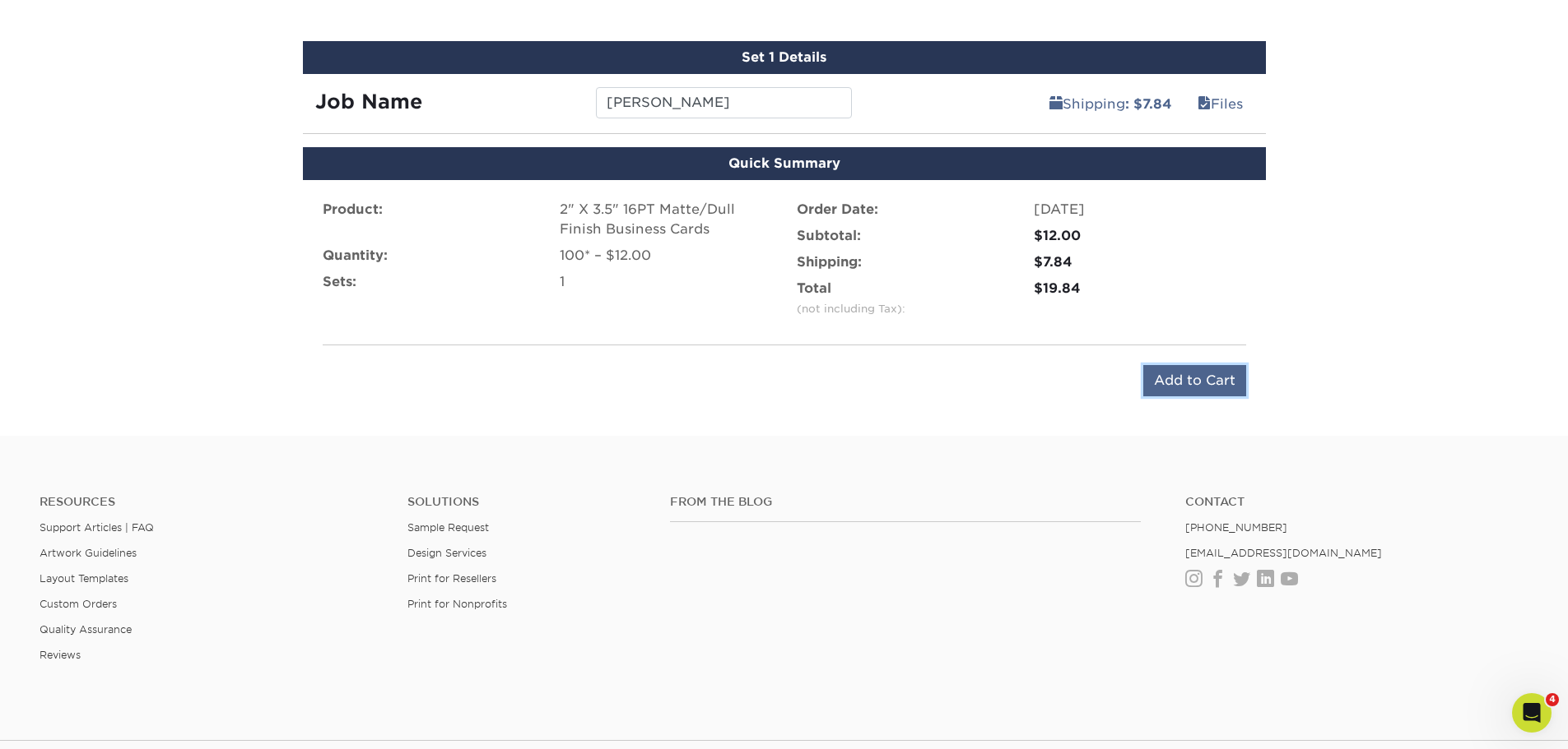
click at [1207, 376] on input "Add to Cart" at bounding box center [1195, 381] width 103 height 31
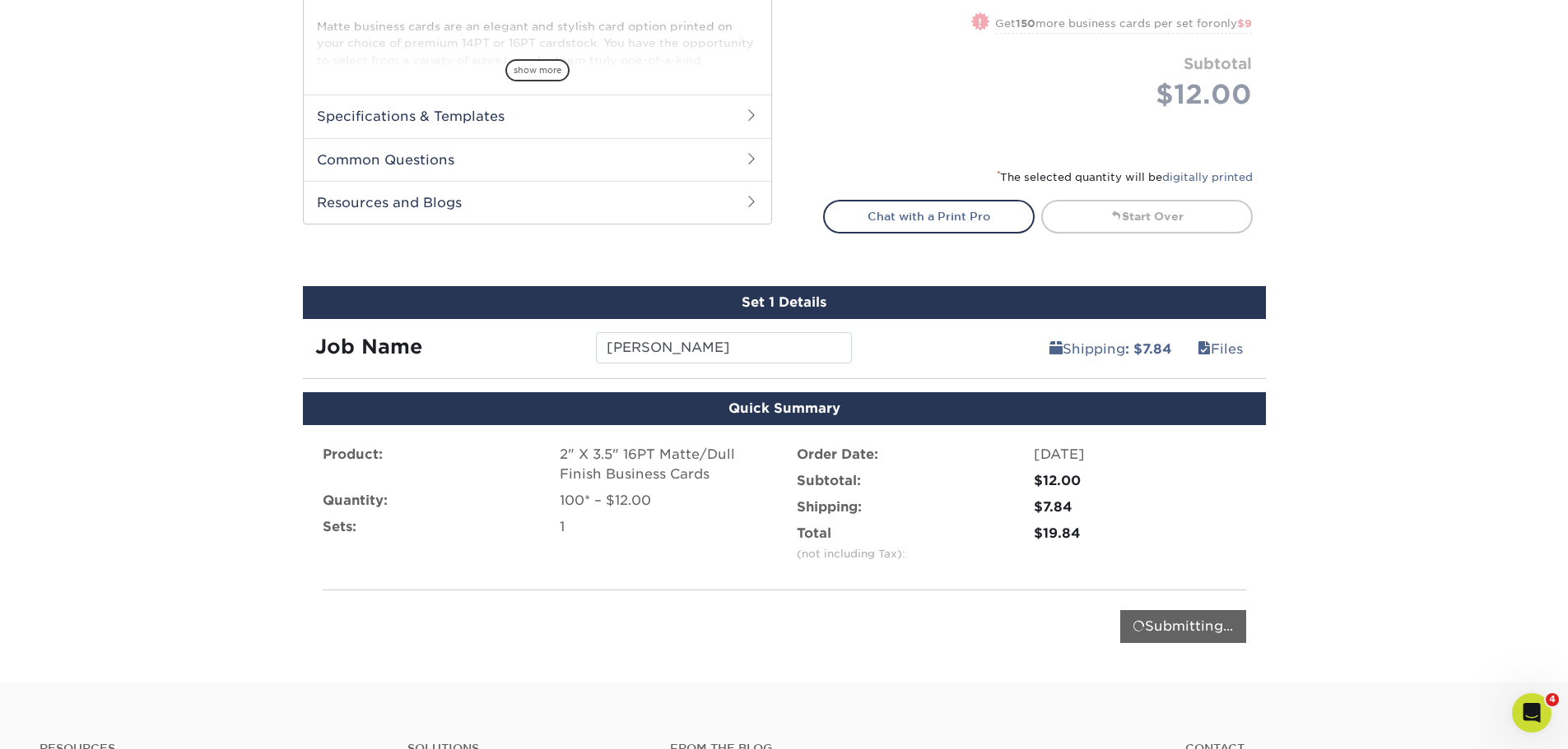
scroll to position [691, 0]
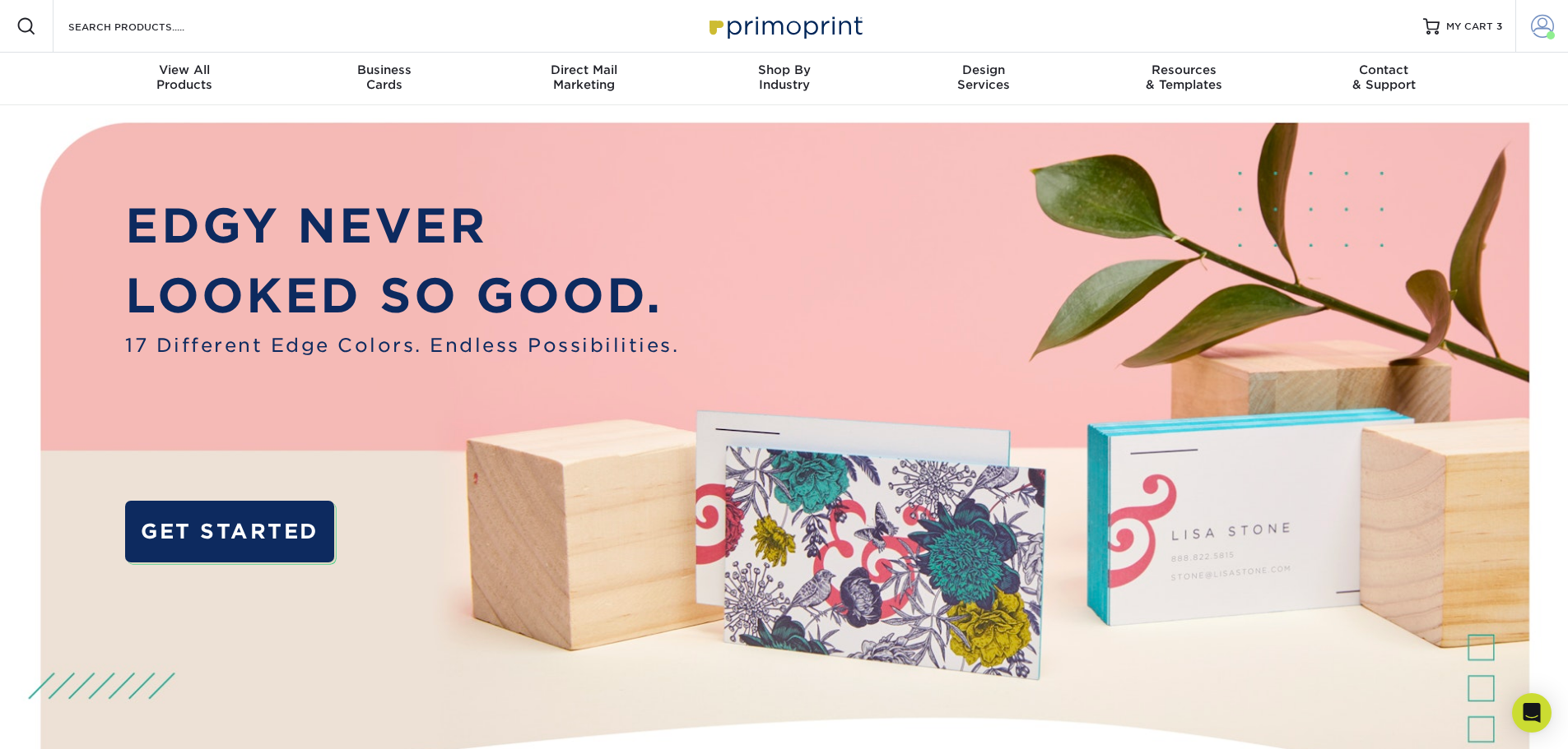
click at [1551, 30] on span at bounding box center [1542, 26] width 23 height 23
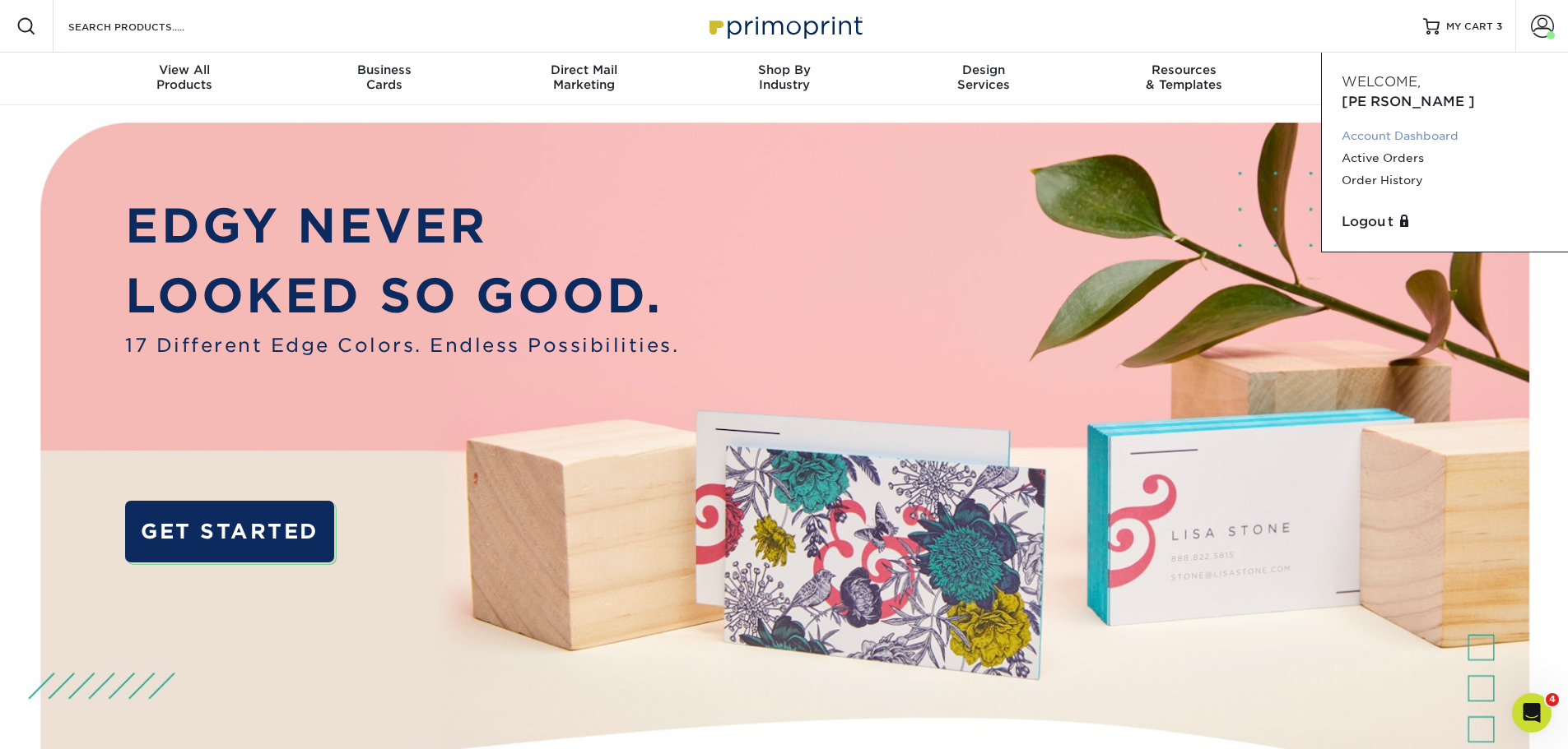
click at [1415, 125] on link "Account Dashboard" at bounding box center [1445, 135] width 206 height 22
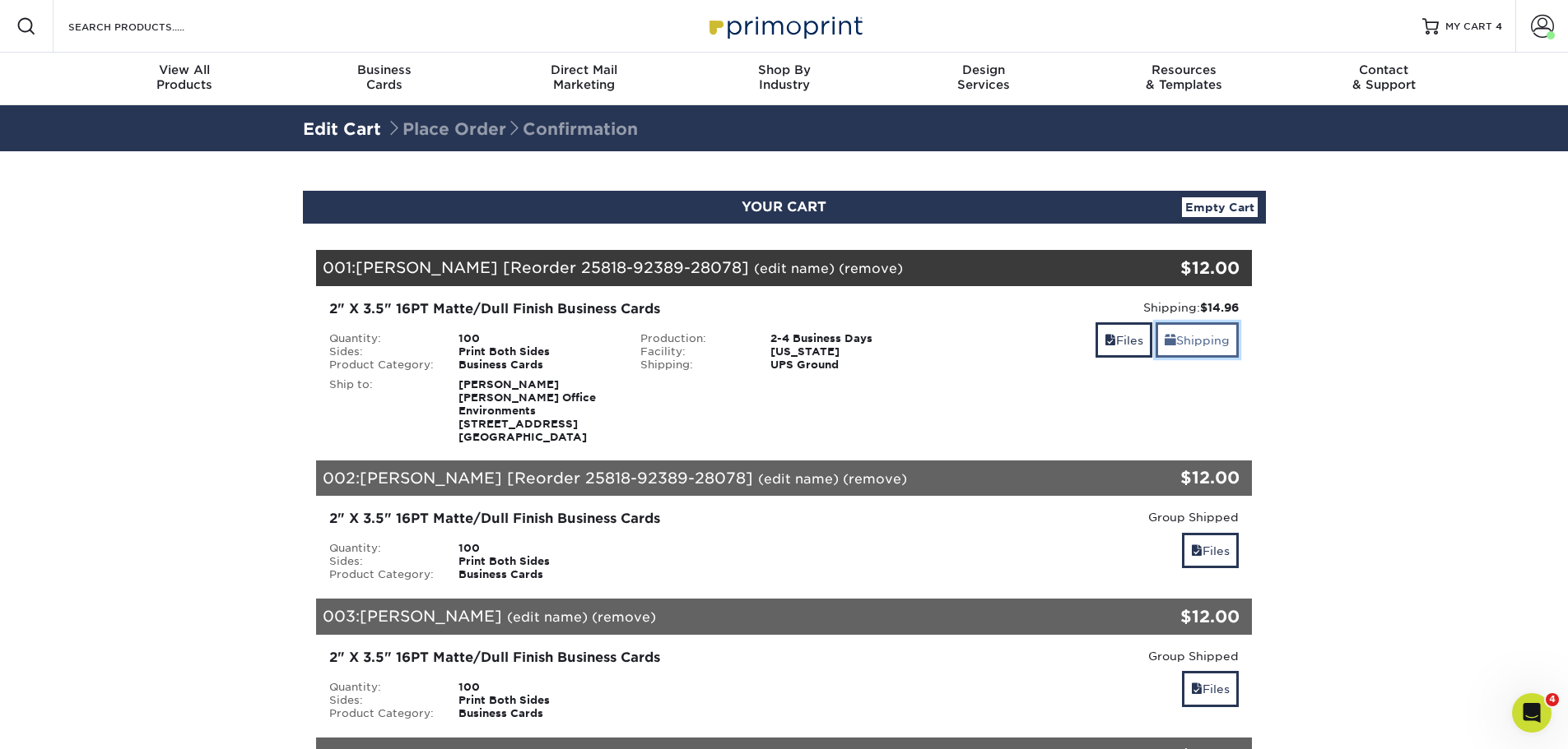
click at [1195, 340] on link "Shipping" at bounding box center [1197, 340] width 83 height 36
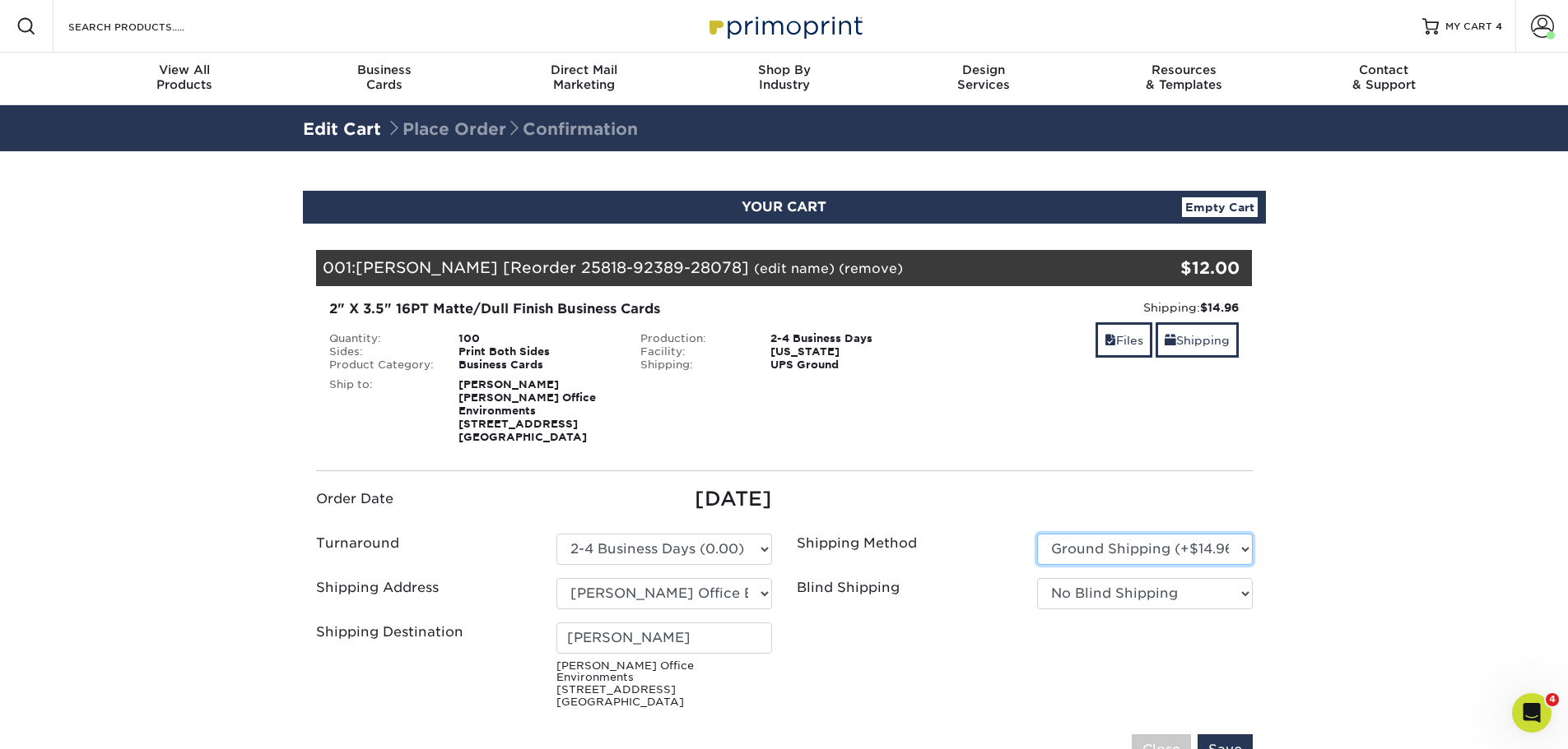
click at [1088, 549] on select "Please Select Ground Shipping (+$14.96) 3 Day Shipping Service (+$15.34) 2 Day …" at bounding box center [1144, 549] width 216 height 31
click at [1037, 533] on select "Please Select Ground Shipping (+$14.96) 3 Day Shipping Service (+$15.34) 2 Day …" at bounding box center [1144, 549] width 216 height 31
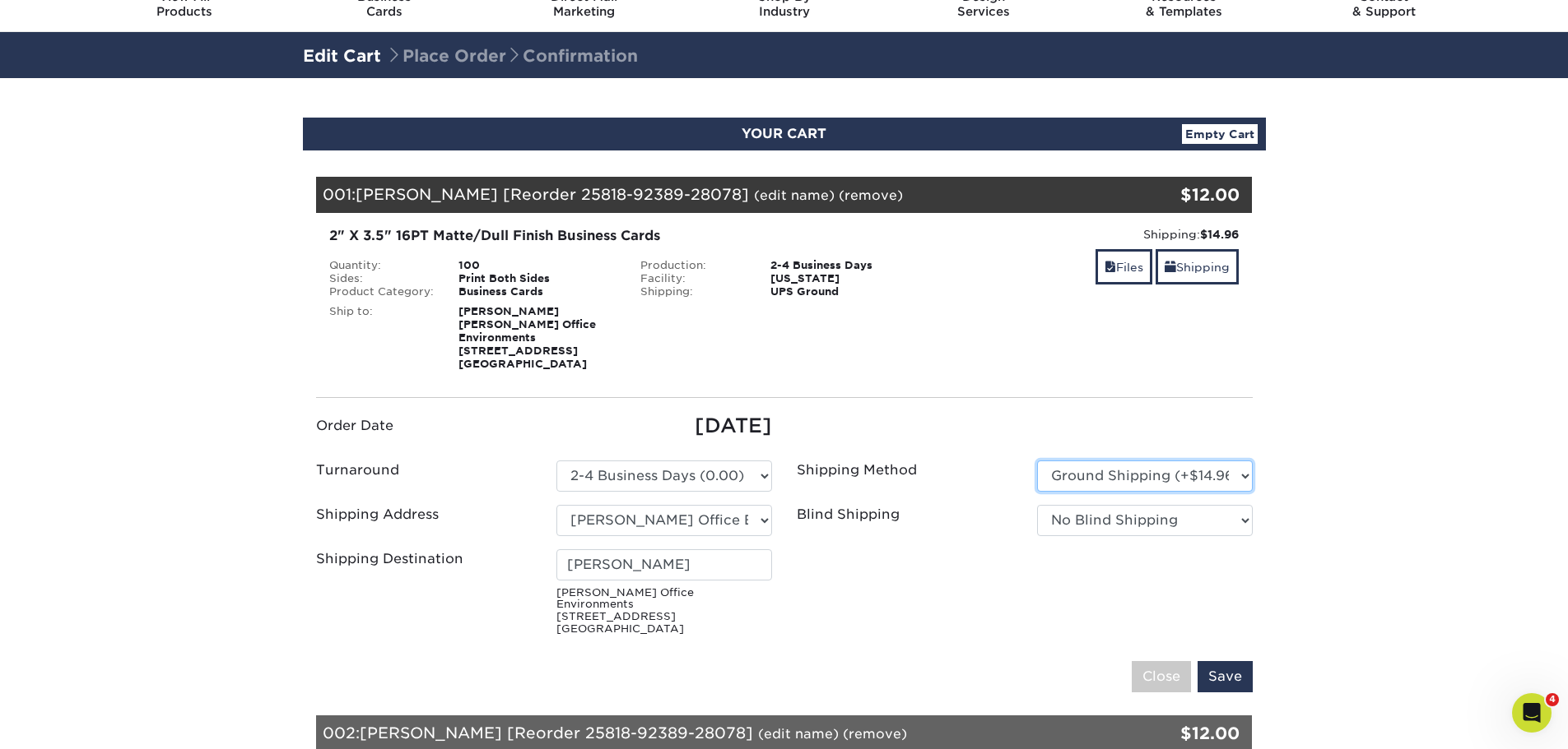
scroll to position [164, 0]
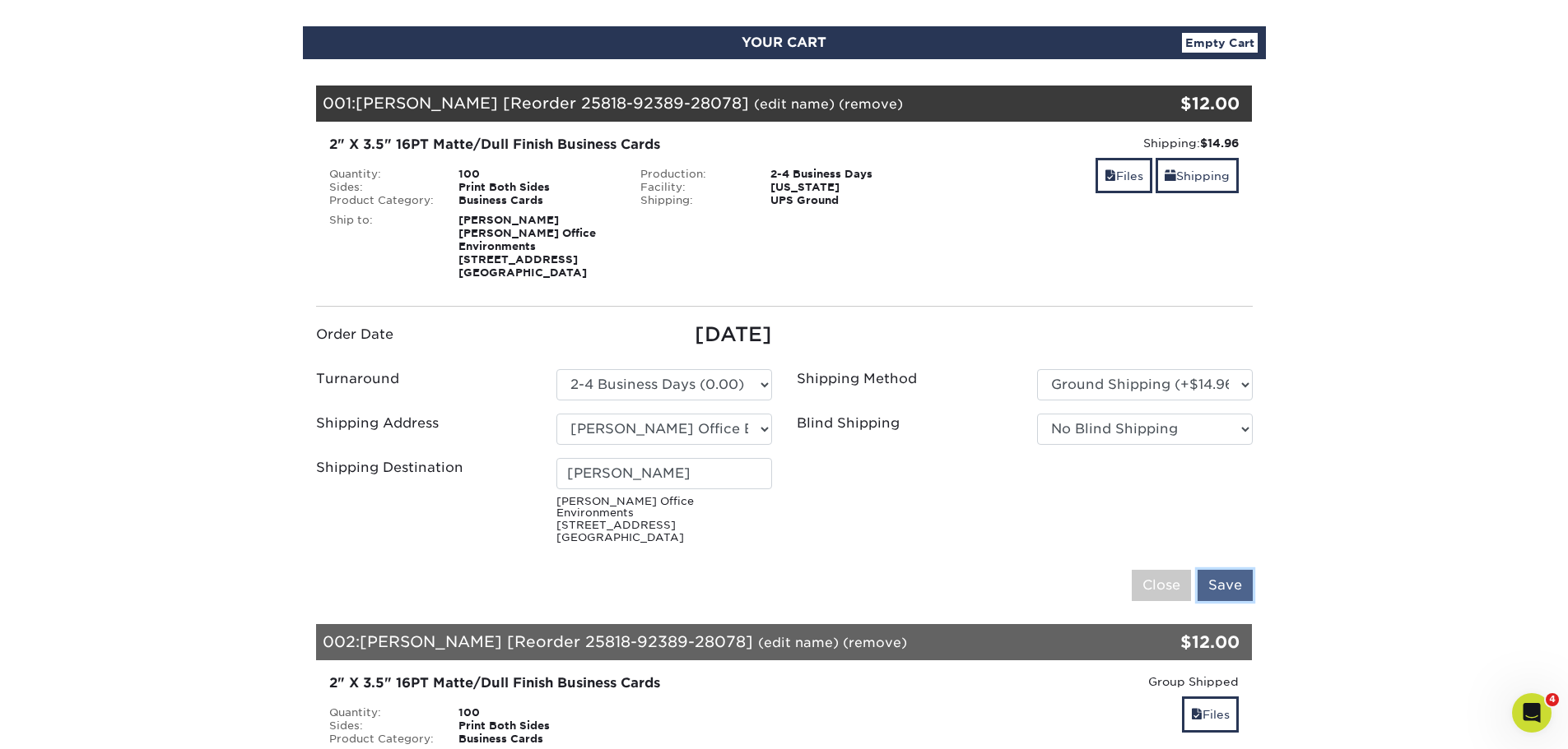
click at [1231, 570] on input "Save" at bounding box center [1225, 586] width 55 height 31
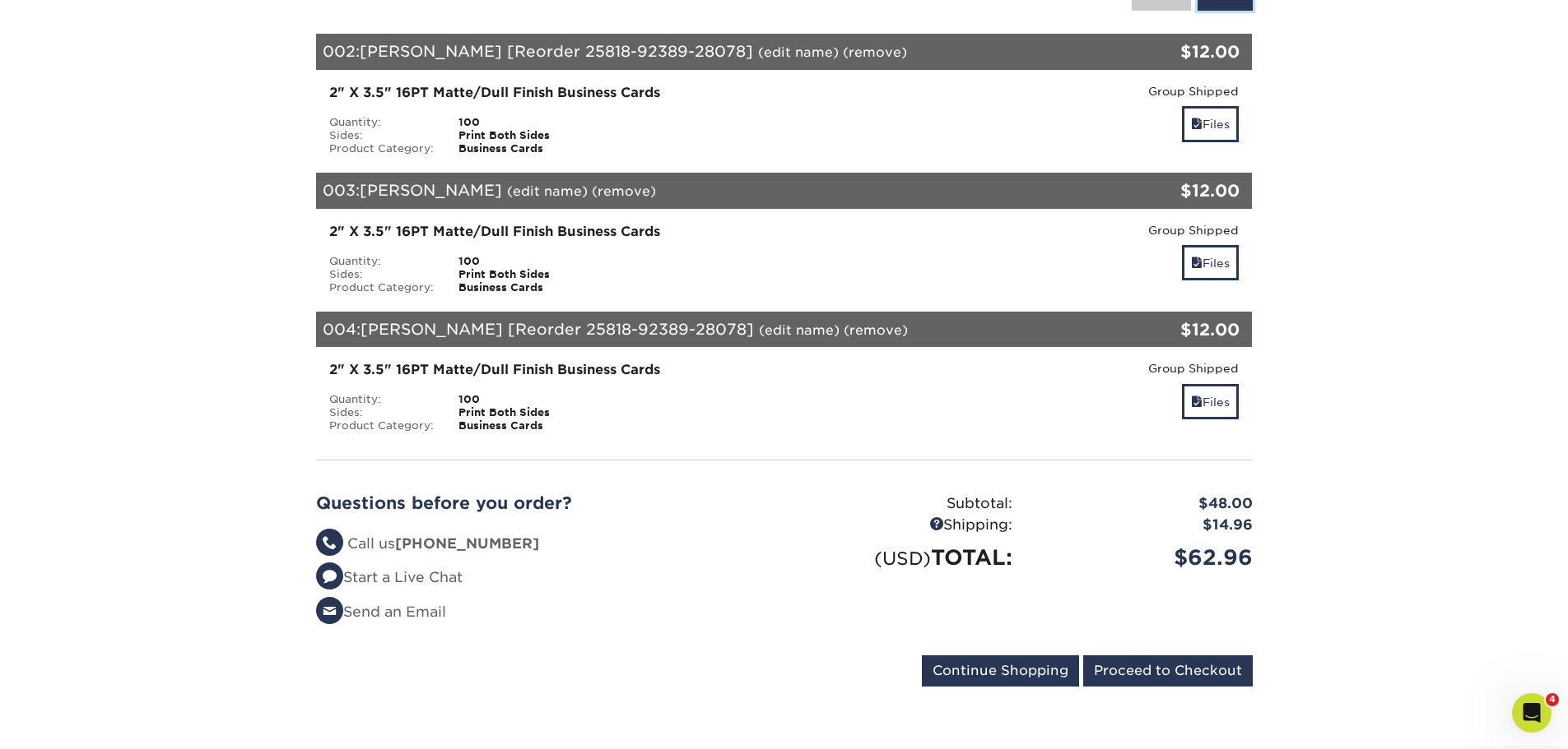
scroll to position [904, 0]
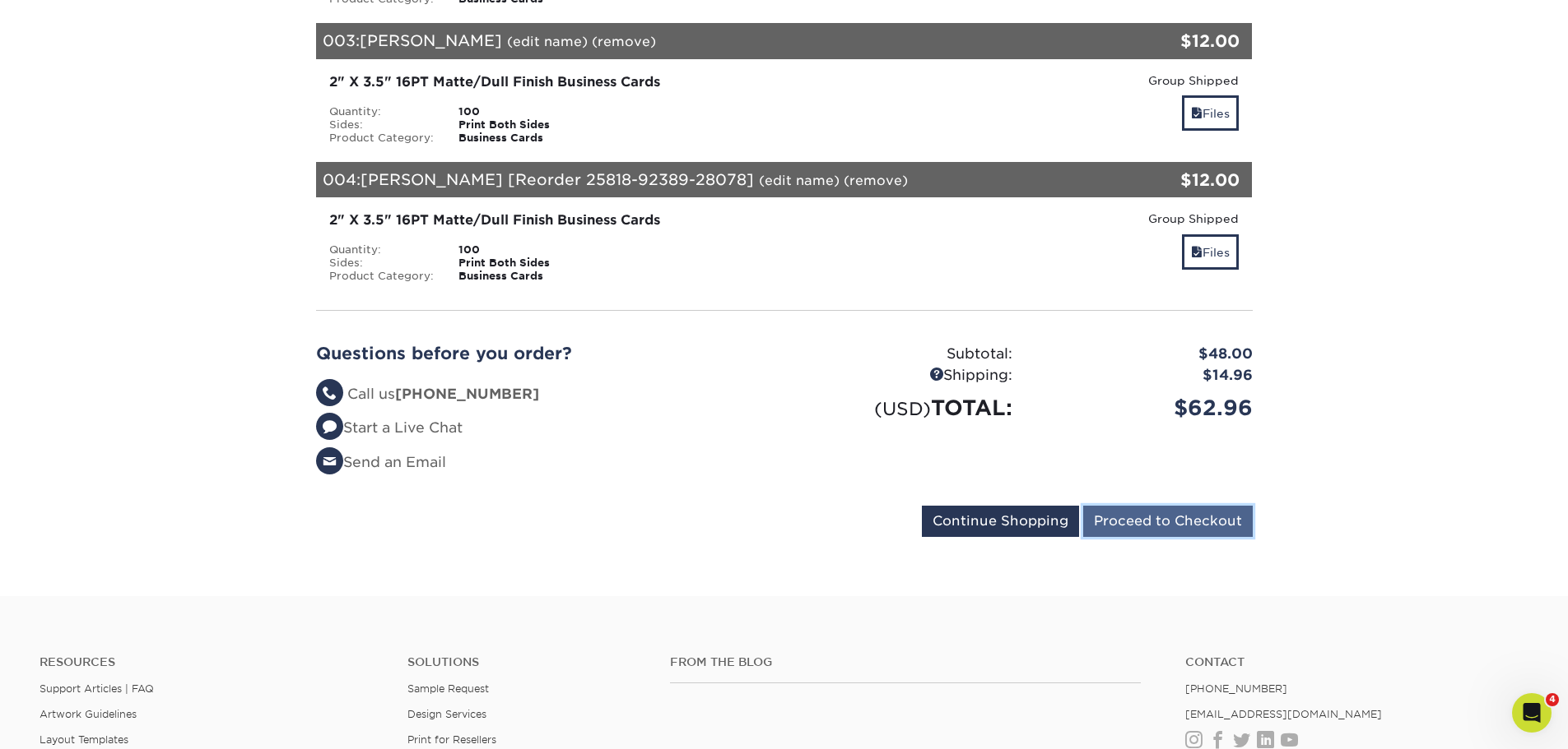
click at [1150, 508] on input "Proceed to Checkout" at bounding box center [1168, 521] width 169 height 31
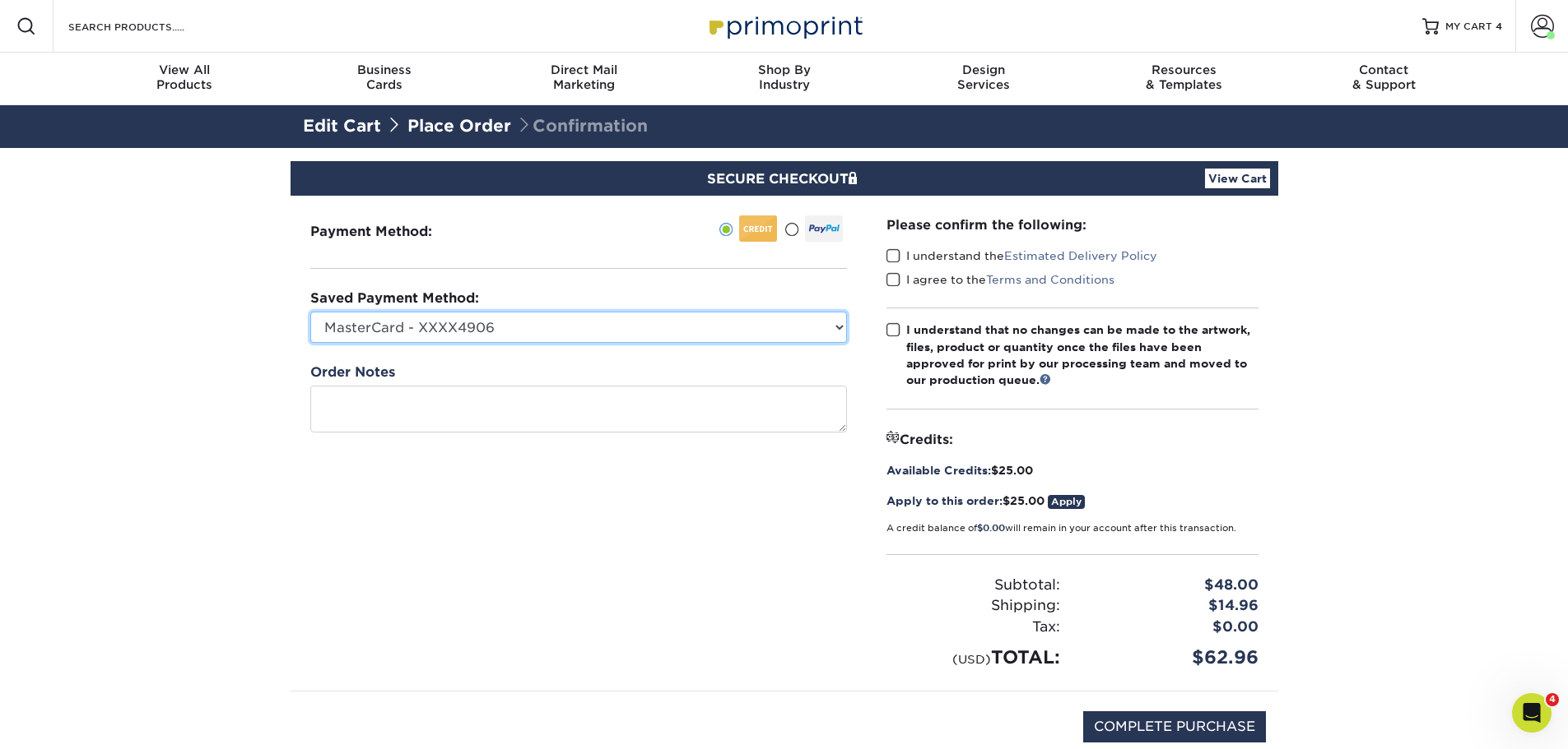
click at [555, 335] on select "MasterCard - XXXX4906 New Credit Card" at bounding box center [578, 327] width 536 height 31
click at [895, 251] on span at bounding box center [894, 257] width 14 height 16
click at [0, 0] on input "I understand the Estimated Delivery Policy" at bounding box center [0, 0] width 0 height 0
drag, startPoint x: 888, startPoint y: 278, endPoint x: 889, endPoint y: 302, distance: 24.0
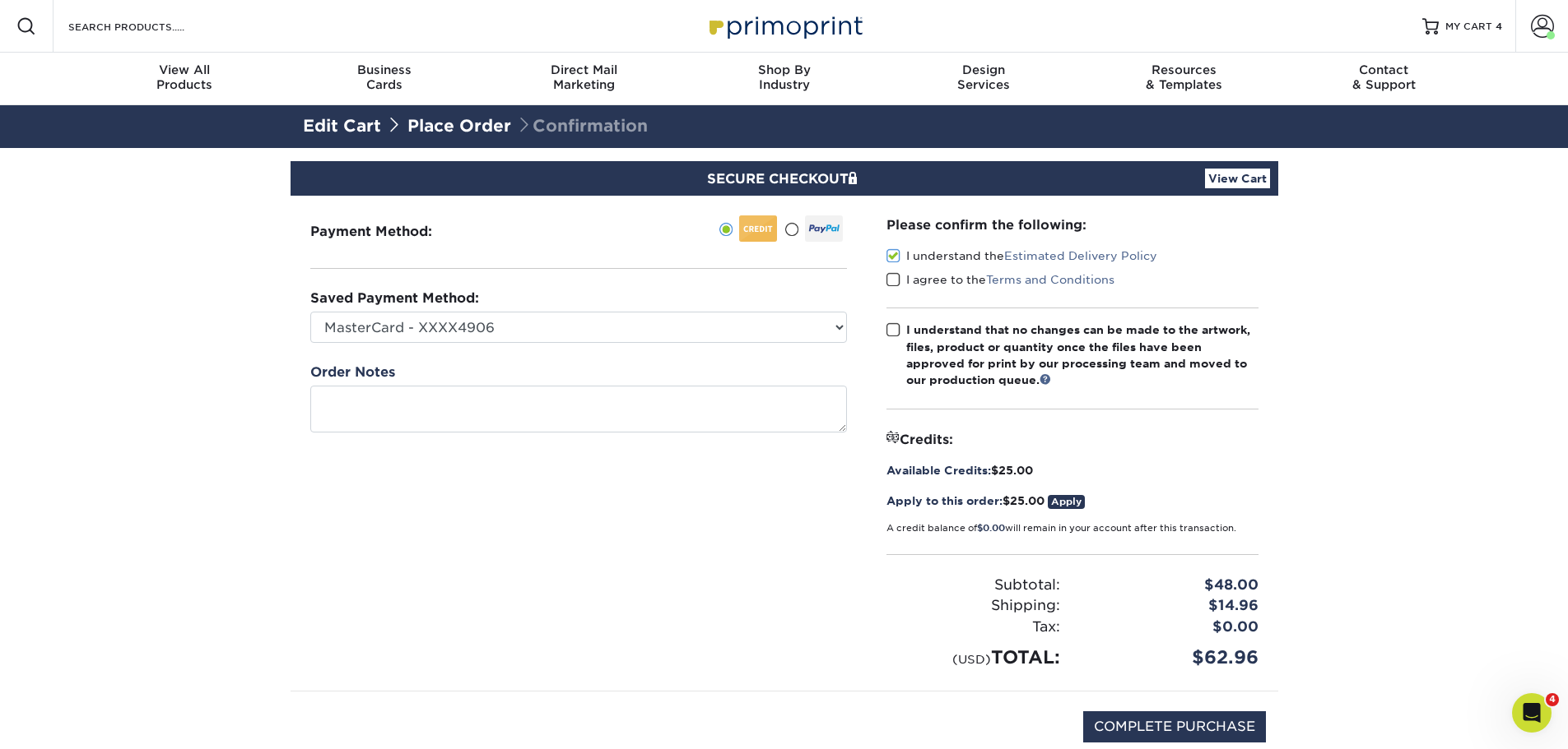
click at [889, 278] on span at bounding box center [894, 280] width 14 height 16
click at [0, 0] on input "I agree to the Terms and Conditions" at bounding box center [0, 0] width 0 height 0
click at [888, 328] on span at bounding box center [894, 330] width 14 height 16
click at [0, 0] on input "I understand that no changes can be made to the artwork, files, product or quan…" at bounding box center [0, 0] width 0 height 0
click at [1206, 727] on input "COMPLETE PURCHASE" at bounding box center [1174, 727] width 183 height 31
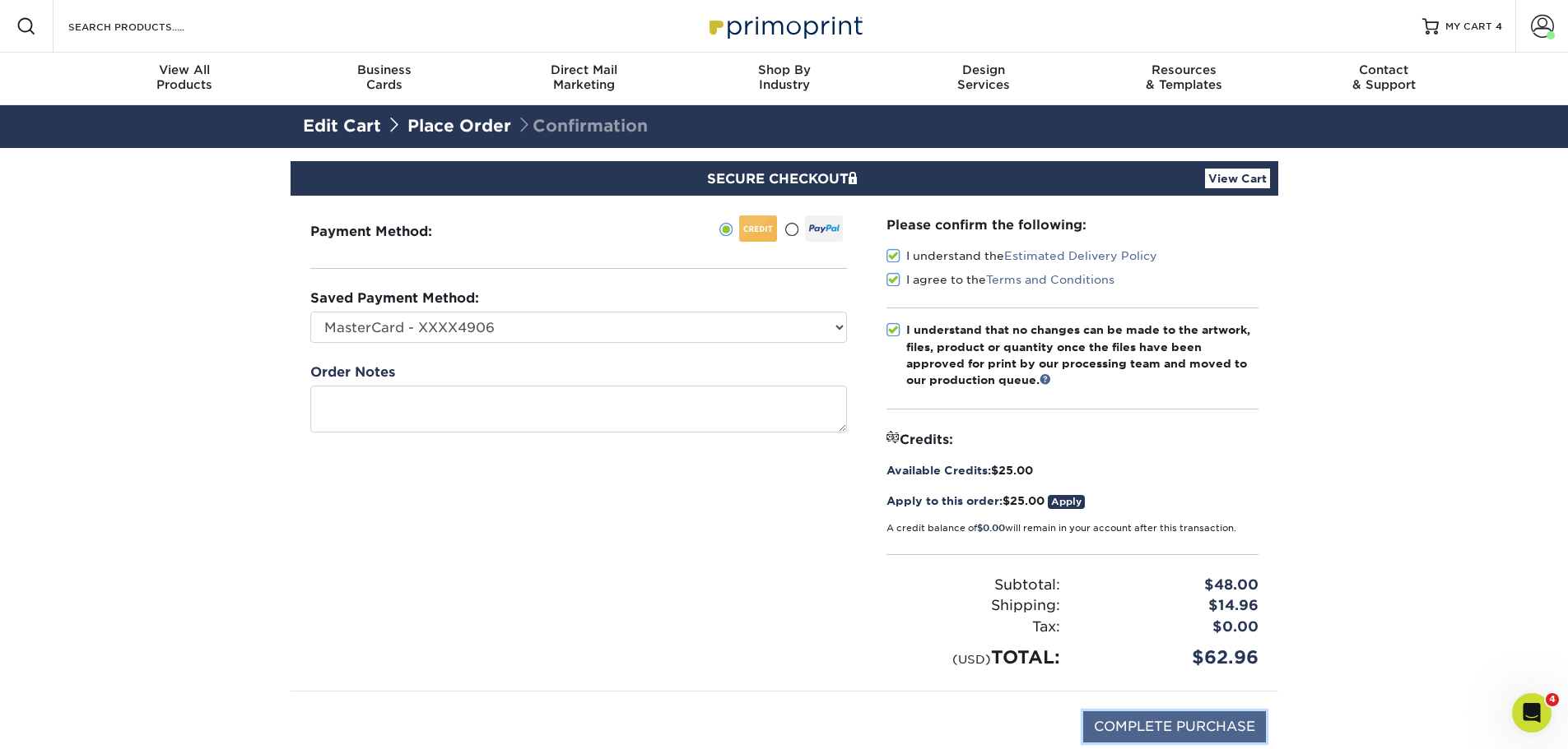
type input "PROCESSING, PLEASE WAIT..."
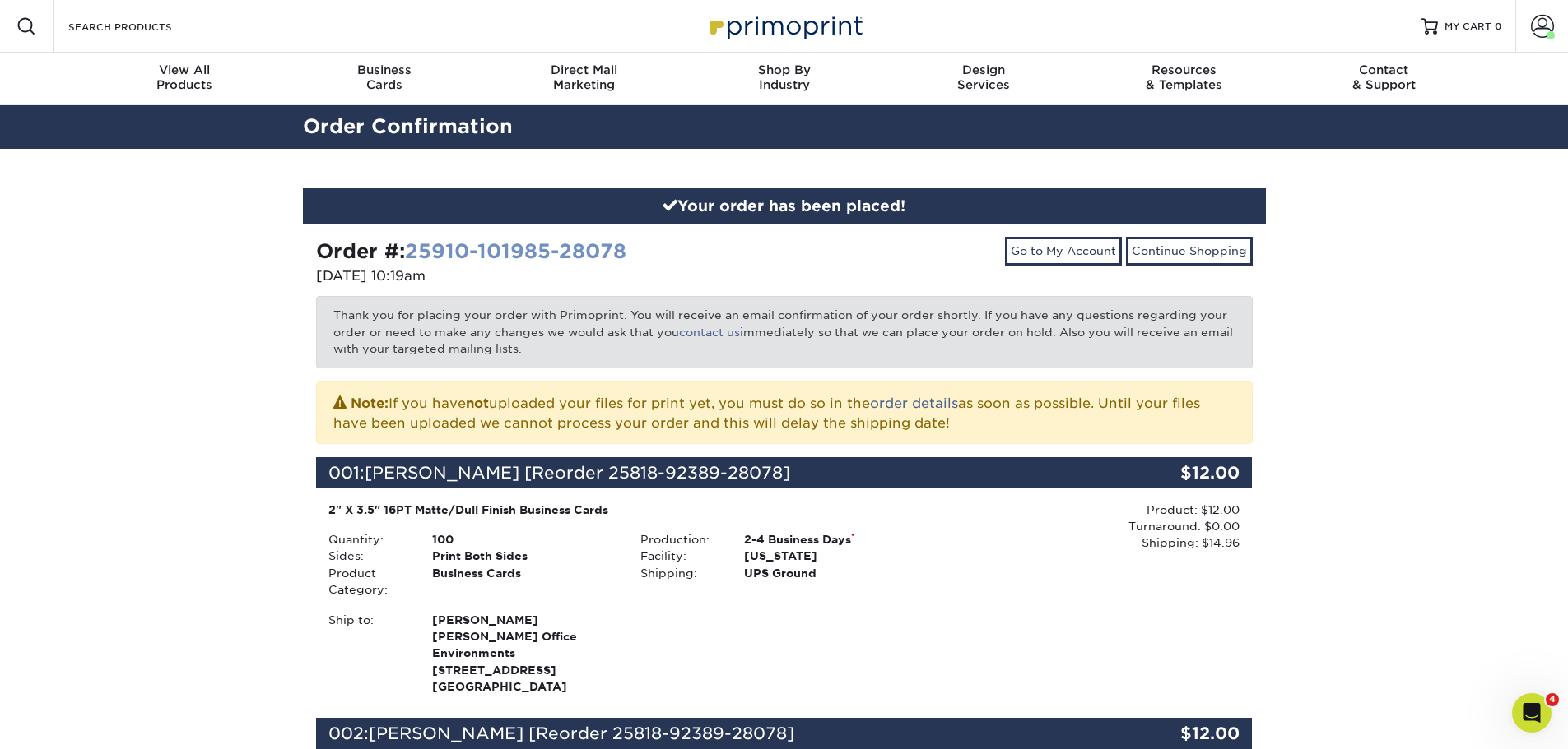
click at [448, 244] on link "25910-101985-28078" at bounding box center [515, 251] width 221 height 24
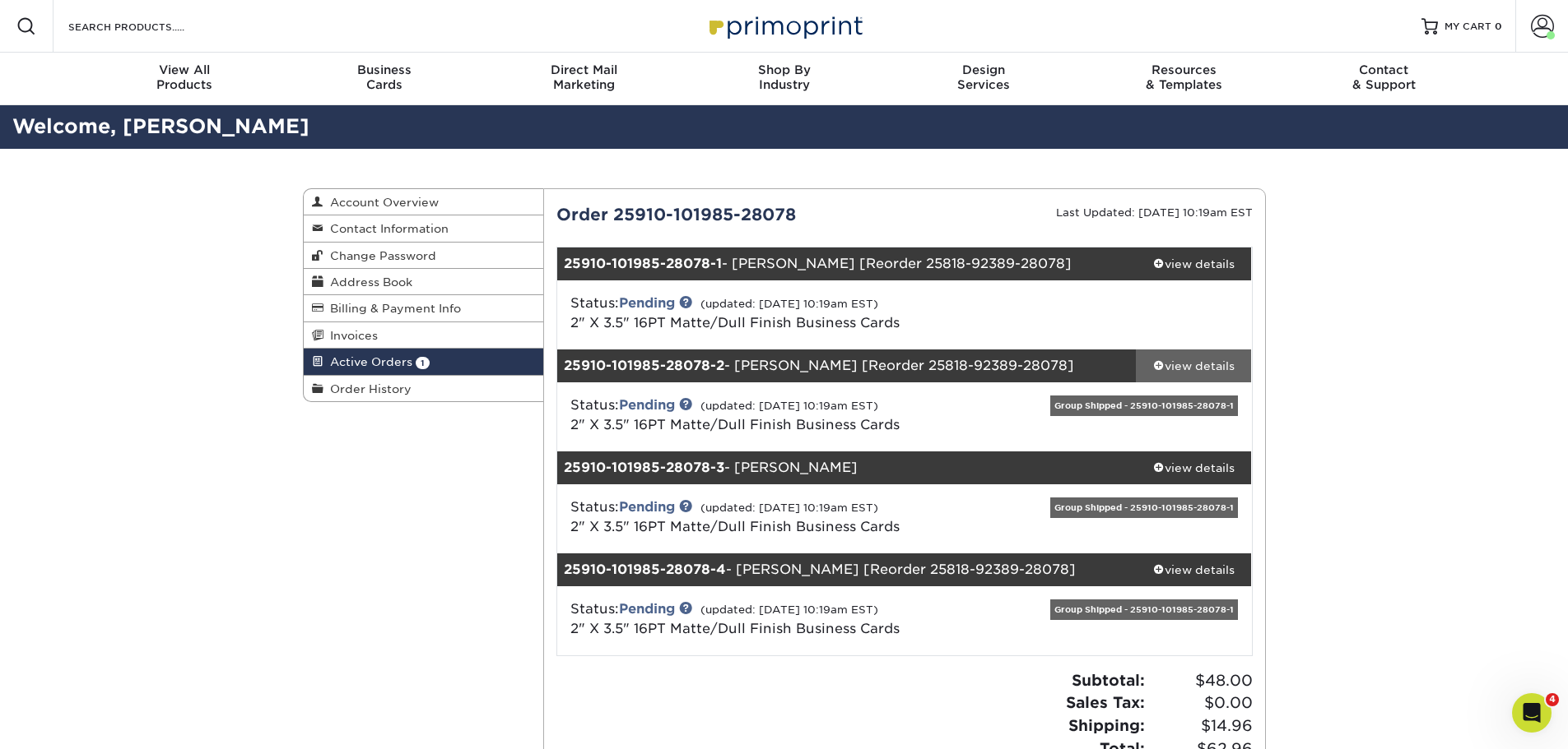
click at [1205, 362] on div "view details" at bounding box center [1193, 366] width 116 height 17
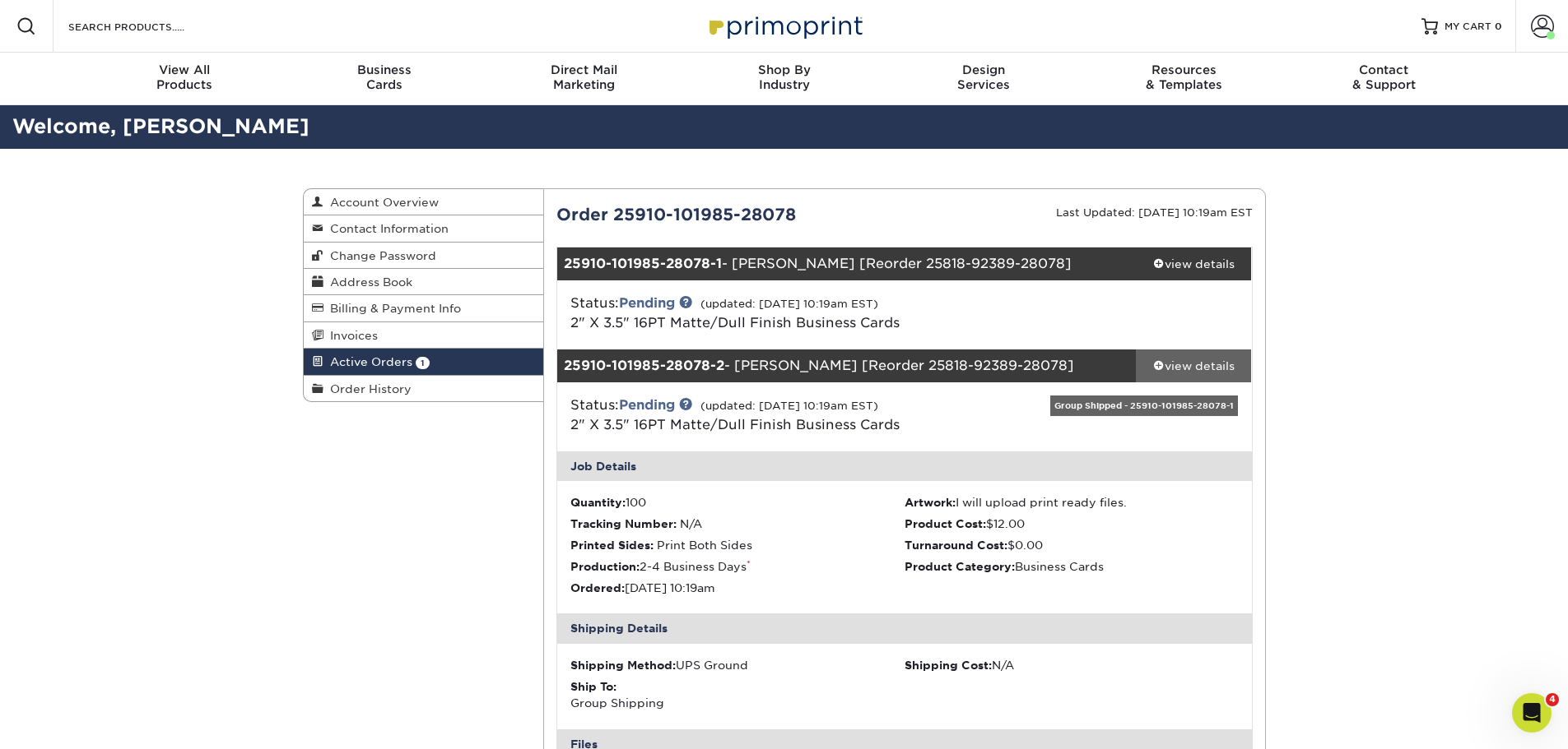
click at [1205, 362] on div "view details" at bounding box center [1193, 366] width 116 height 17
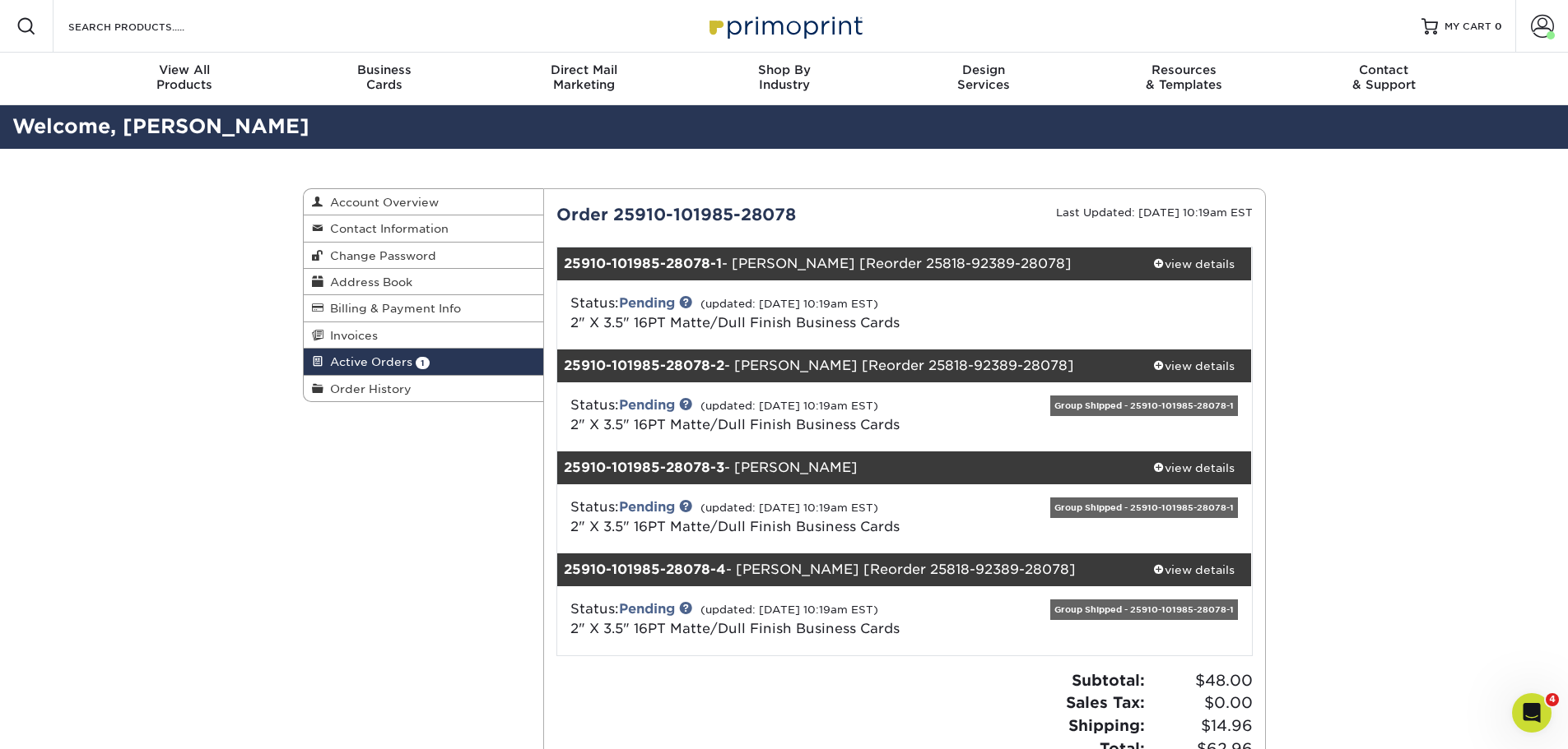
click at [1333, 372] on div "Active Orders Account Overview Contact Information Change Password Address Book…" at bounding box center [784, 507] width 1568 height 716
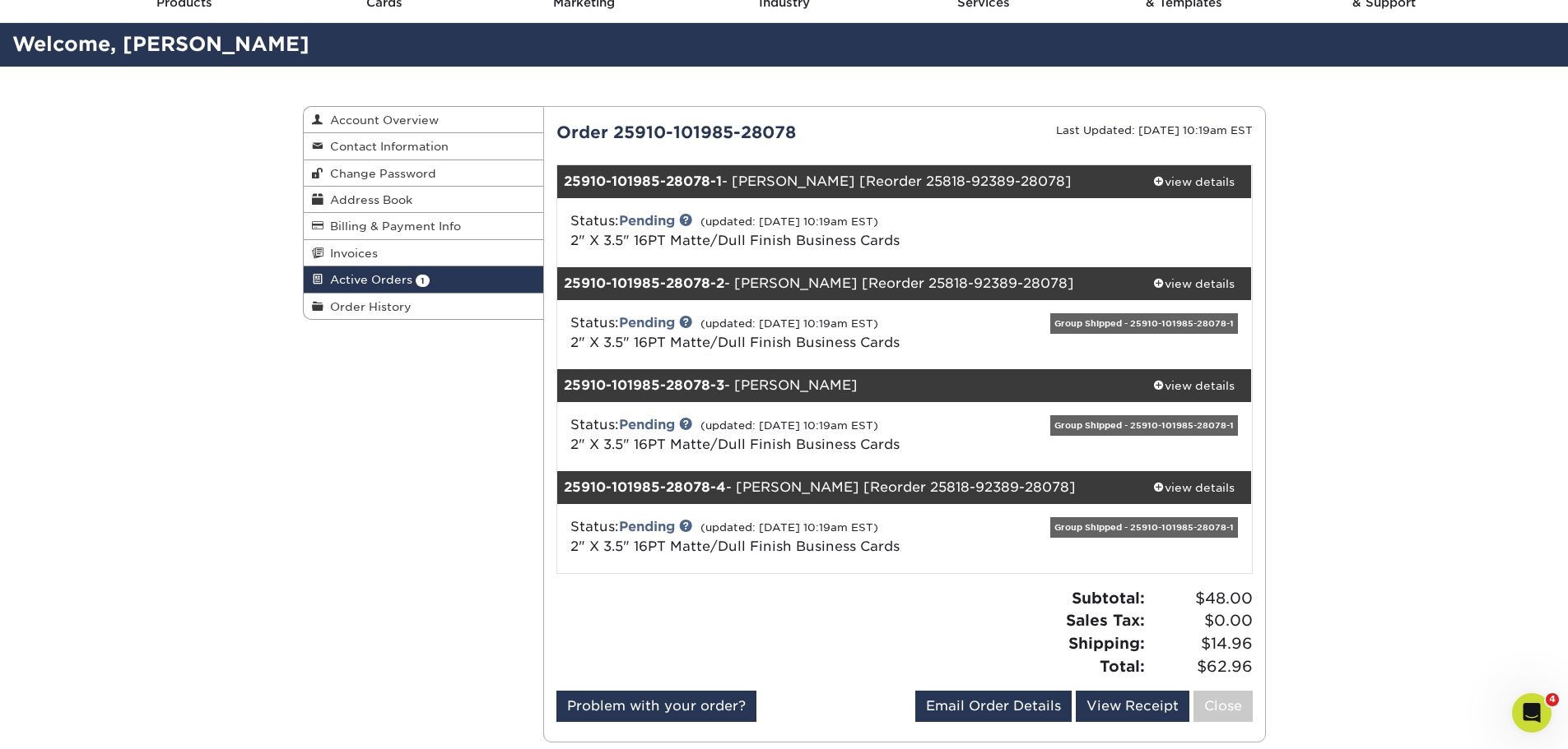
drag, startPoint x: 1385, startPoint y: 368, endPoint x: 1426, endPoint y: 425, distance: 70.2
click at [1386, 368] on div "Active Orders Account Overview Contact Information Change Password Address Book…" at bounding box center [784, 424] width 1568 height 716
drag, startPoint x: 1436, startPoint y: 300, endPoint x: 1407, endPoint y: 334, distance: 44.7
click at [1433, 297] on div "Active Orders Account Overview Contact Information Change Password Address Book…" at bounding box center [784, 424] width 1568 height 716
